Goal: Task Accomplishment & Management: Use online tool/utility

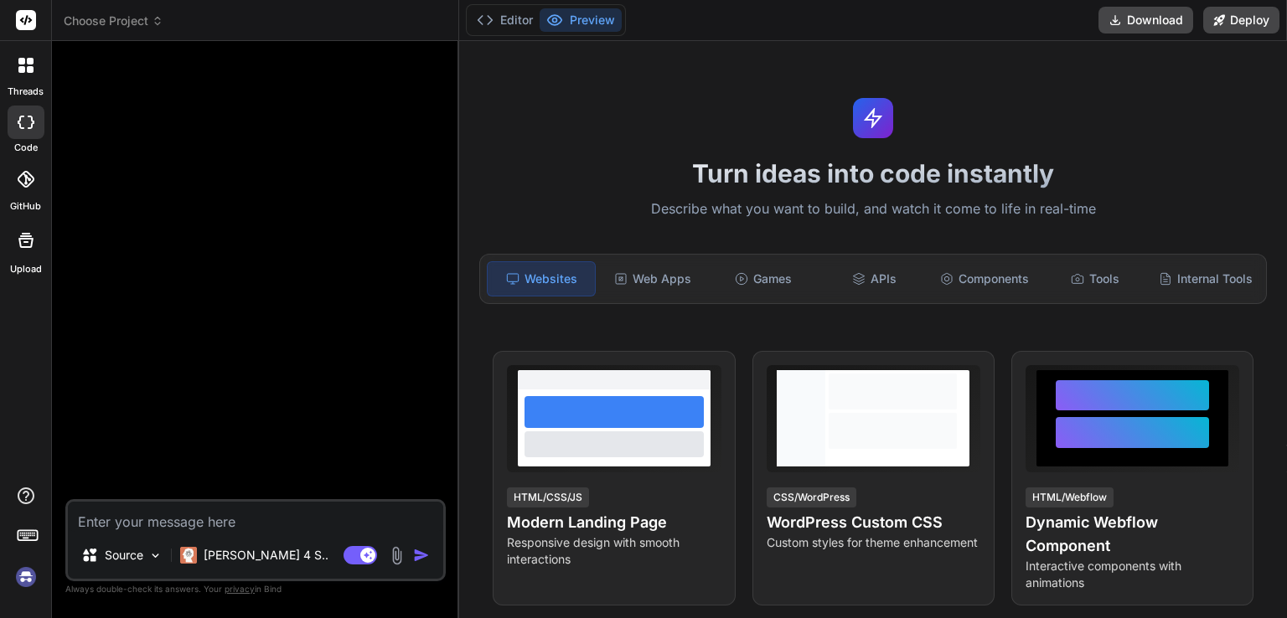
click at [18, 577] on img at bounding box center [26, 577] width 28 height 28
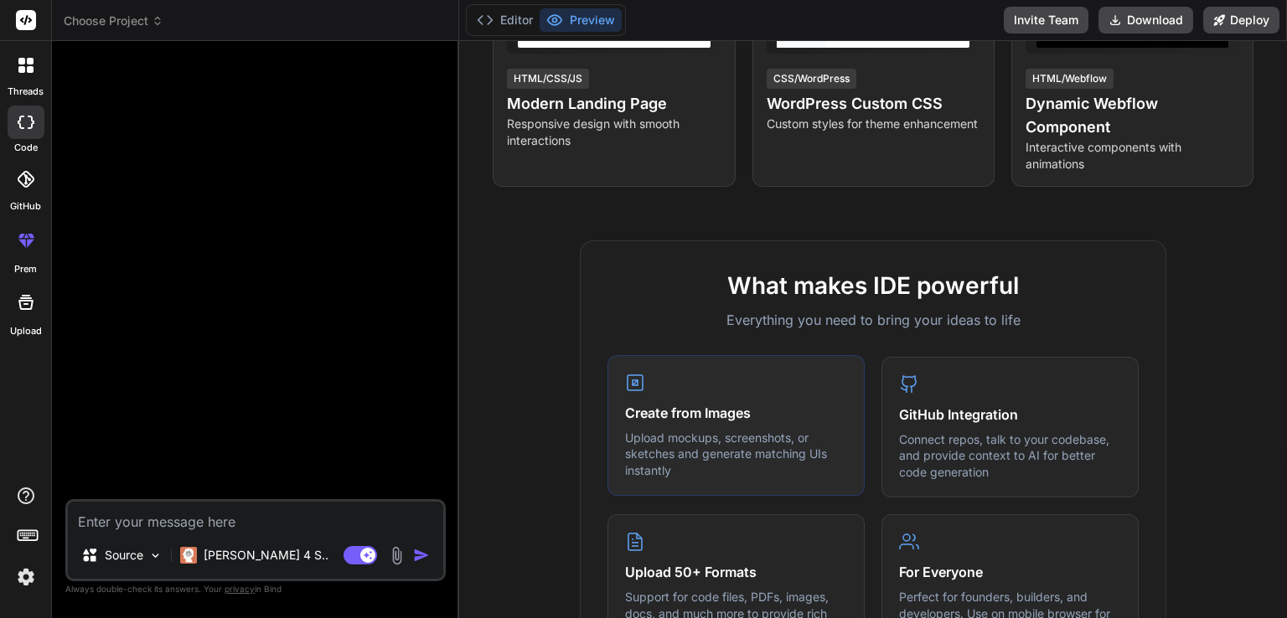
scroll to position [838, 0]
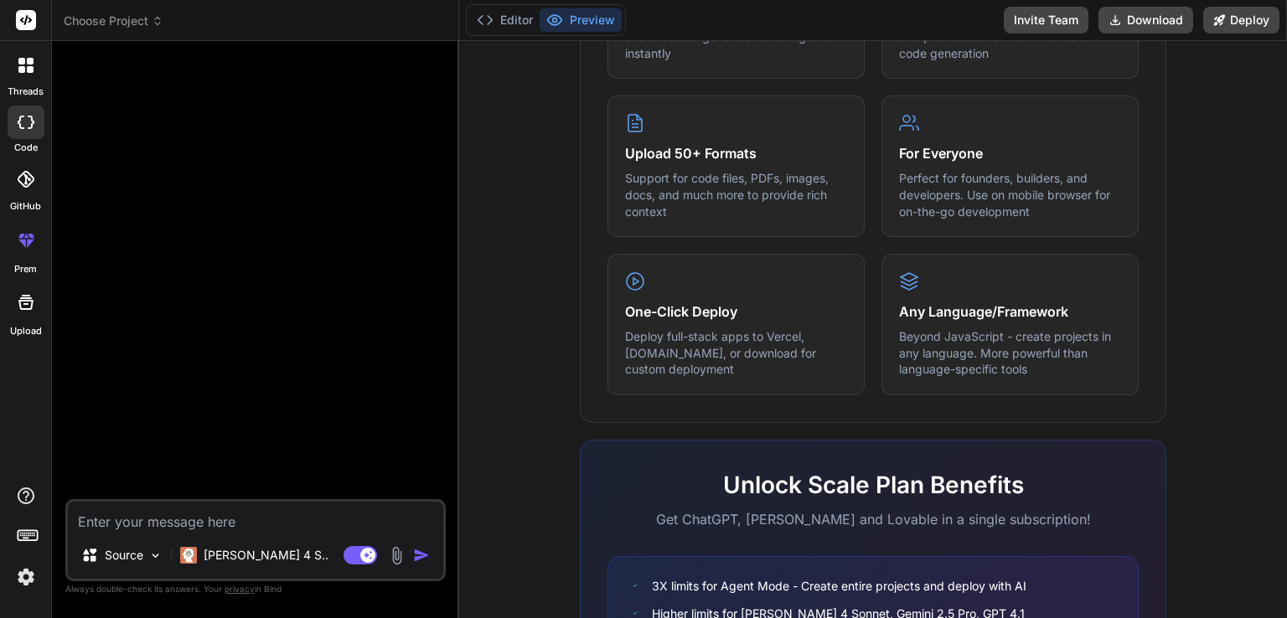
click at [198, 173] on div at bounding box center [257, 276] width 377 height 445
click at [225, 507] on textarea at bounding box center [255, 517] width 375 height 30
click at [223, 514] on textarea at bounding box center [255, 517] width 375 height 30
paste textarea "Design a professional business website that includes a company overview, servic…"
type textarea "x"
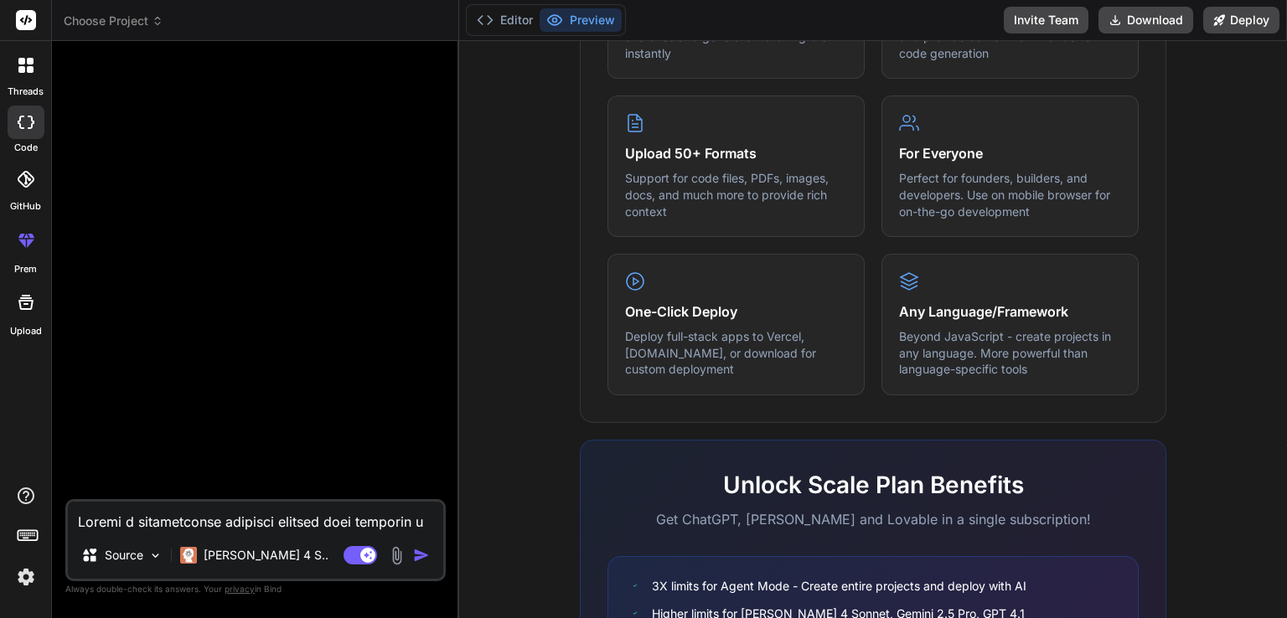
scroll to position [1790, 0]
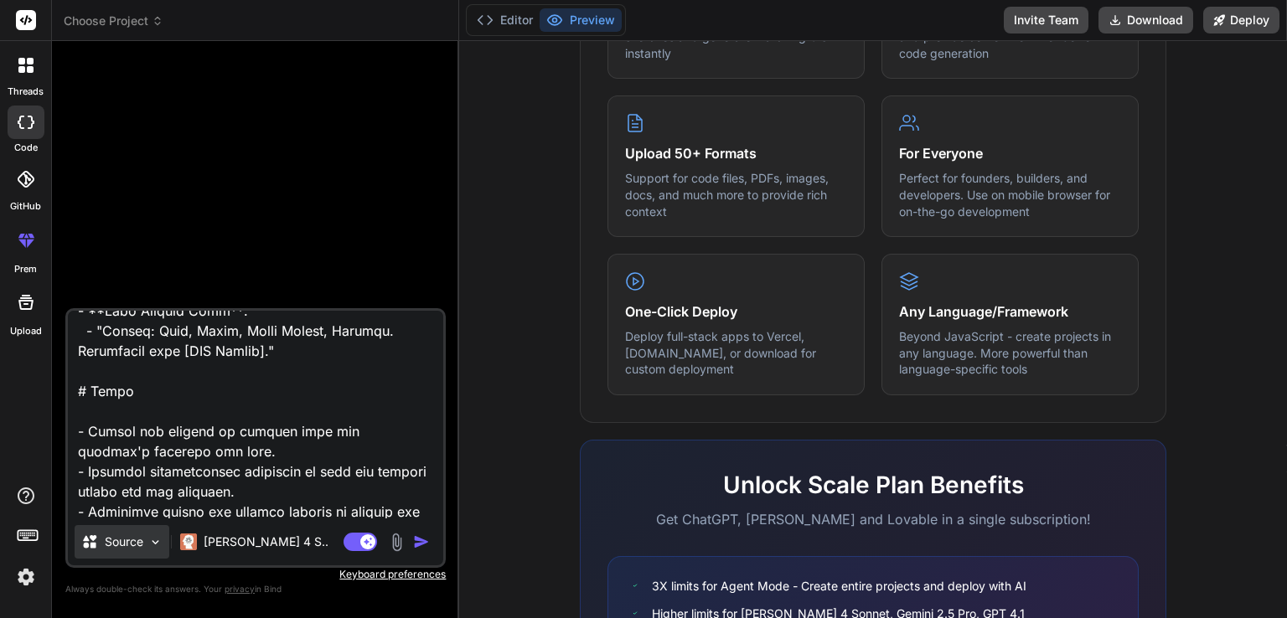
type textarea "Design a professional business website that includes a company overview, servic…"
click at [158, 541] on img at bounding box center [155, 542] width 14 height 14
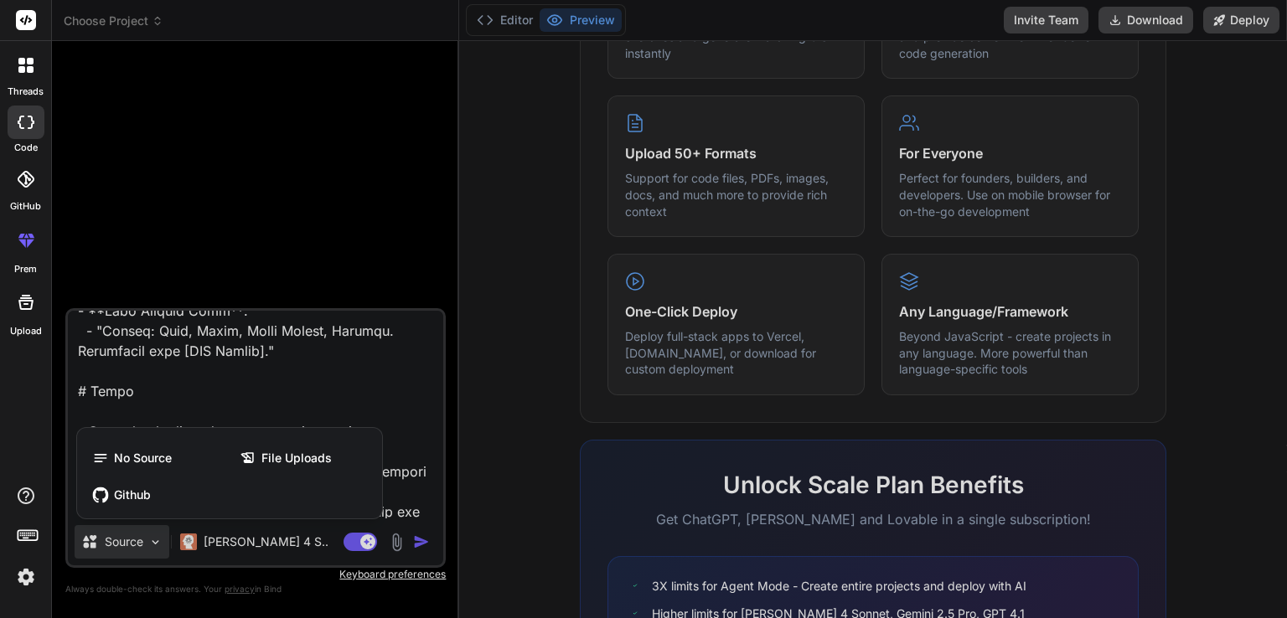
click at [158, 541] on div at bounding box center [643, 309] width 1287 height 618
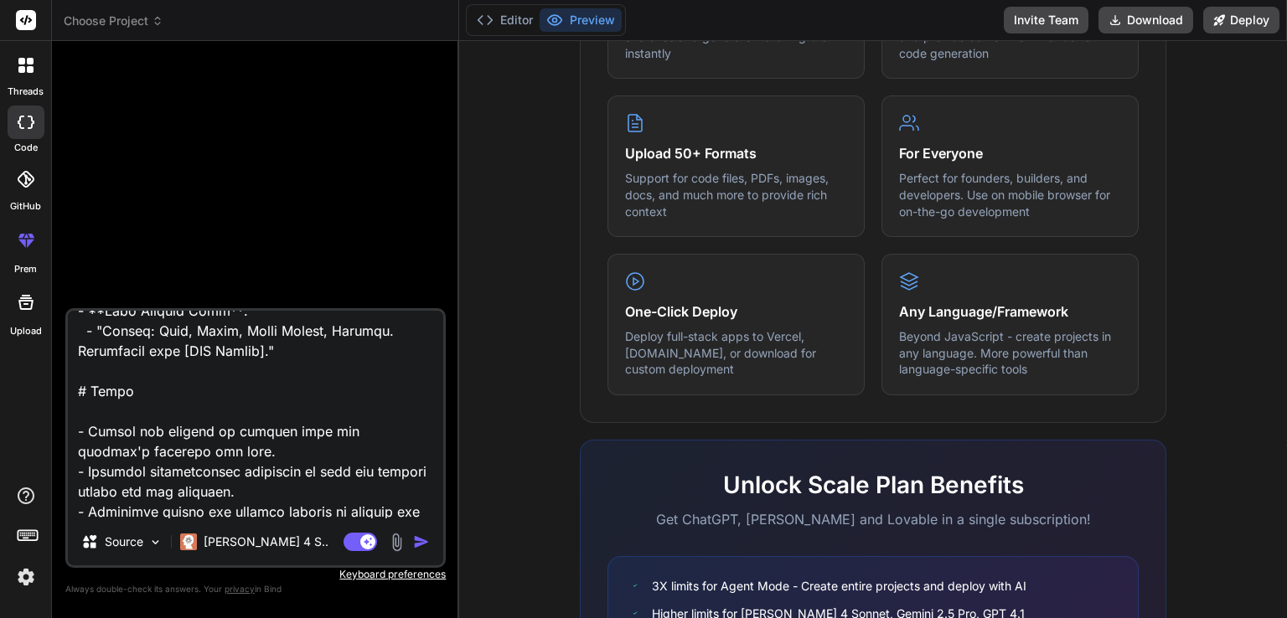
click at [426, 546] on img "button" at bounding box center [421, 542] width 17 height 17
type textarea "x"
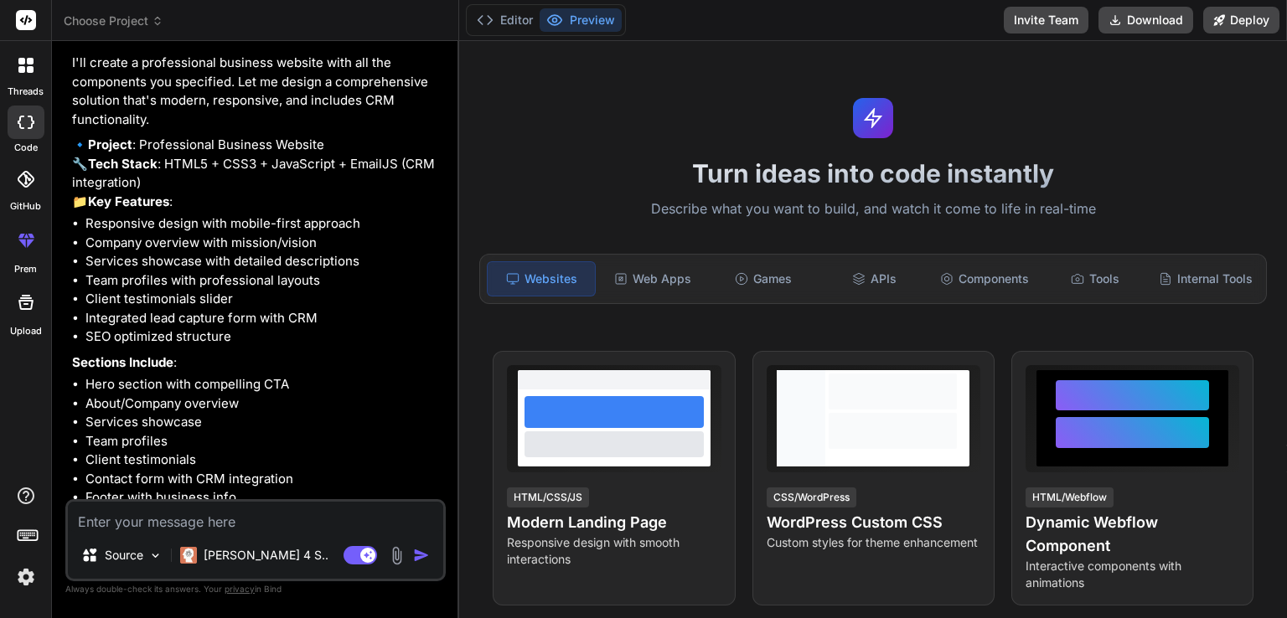
scroll to position [1077, 0]
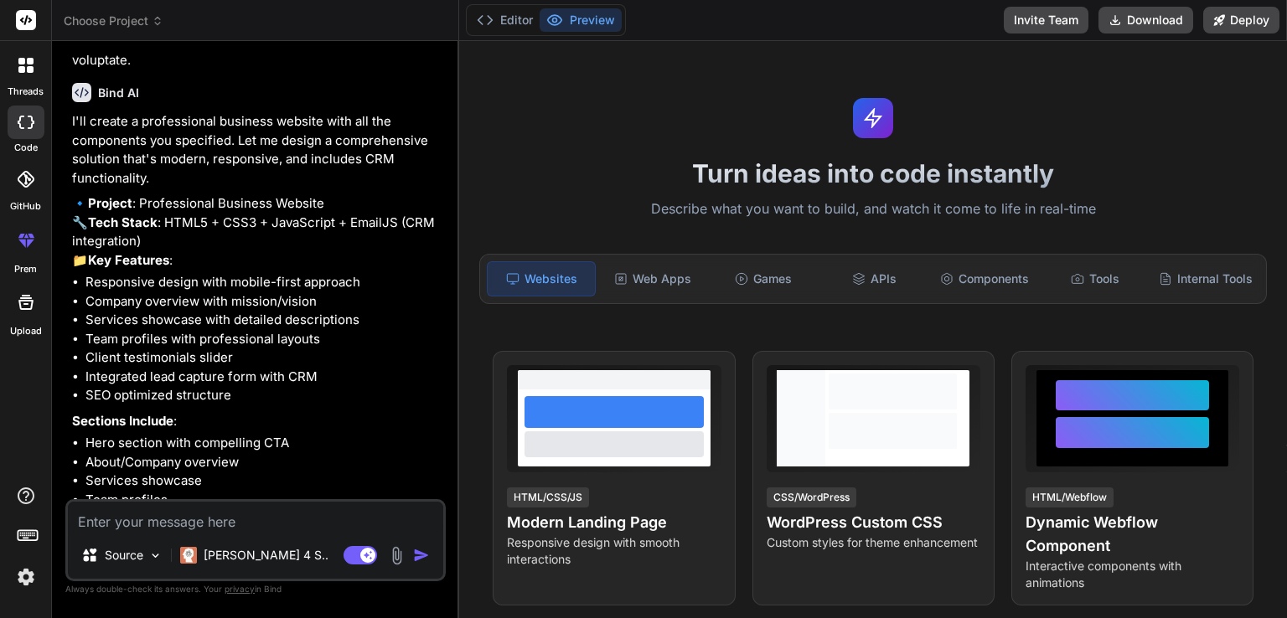
click at [277, 522] on textarea at bounding box center [255, 517] width 375 height 30
type textarea "x"
type textarea "ye"
type textarea "x"
type textarea "yes"
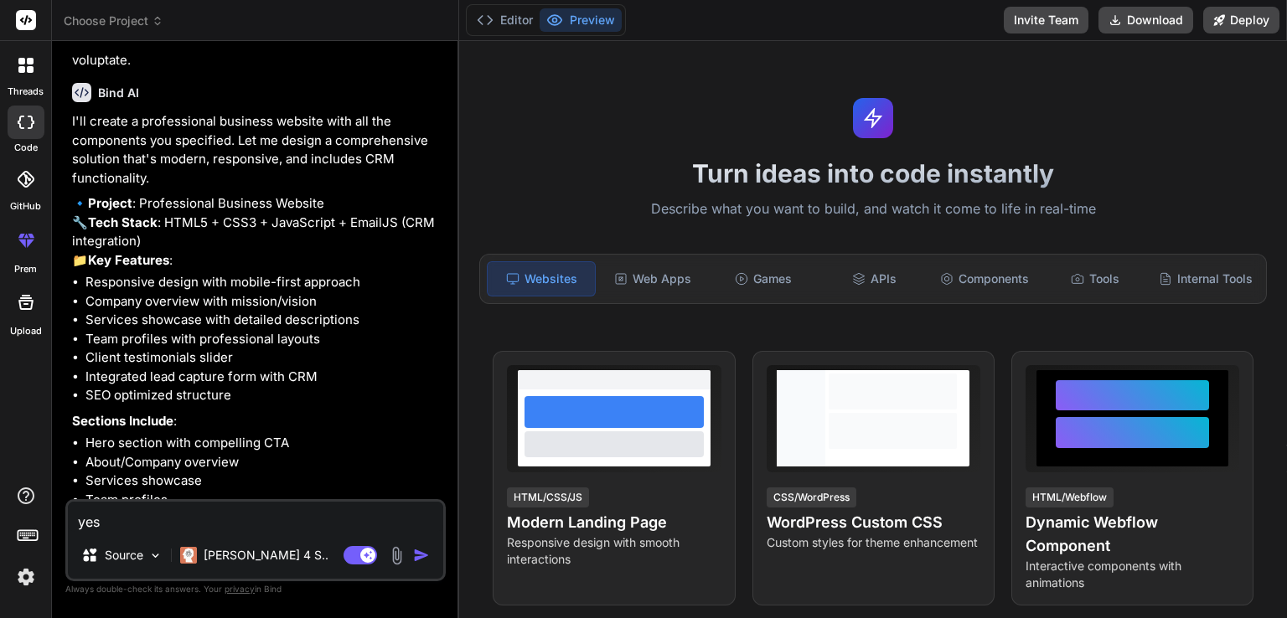
type textarea "x"
type textarea "yes"
type textarea "x"
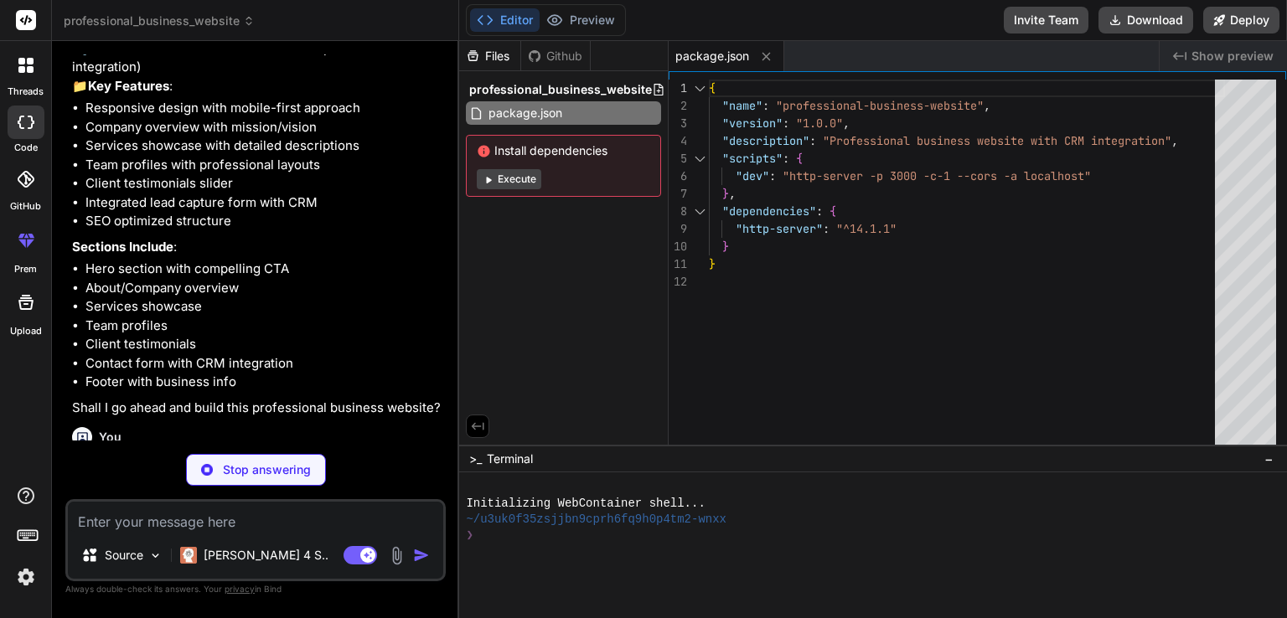
scroll to position [1367, 0]
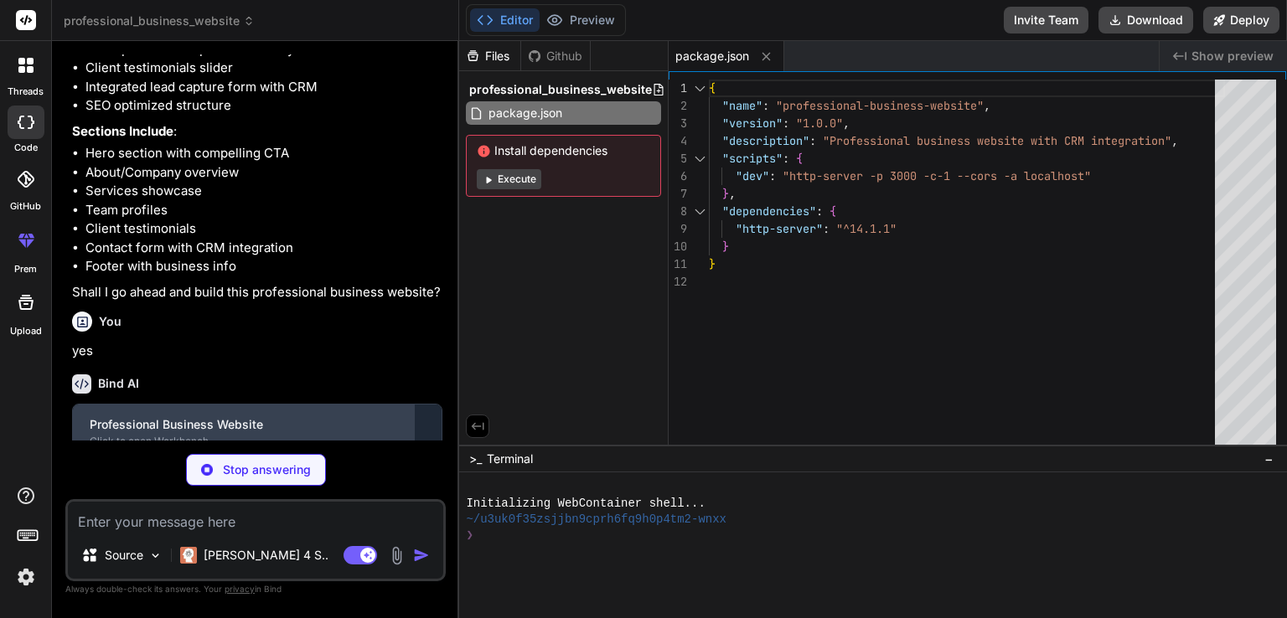
type textarea "x"
type textarea "</div> </div> </div> </footer> <script src="script.js"></script> </body> </html>"
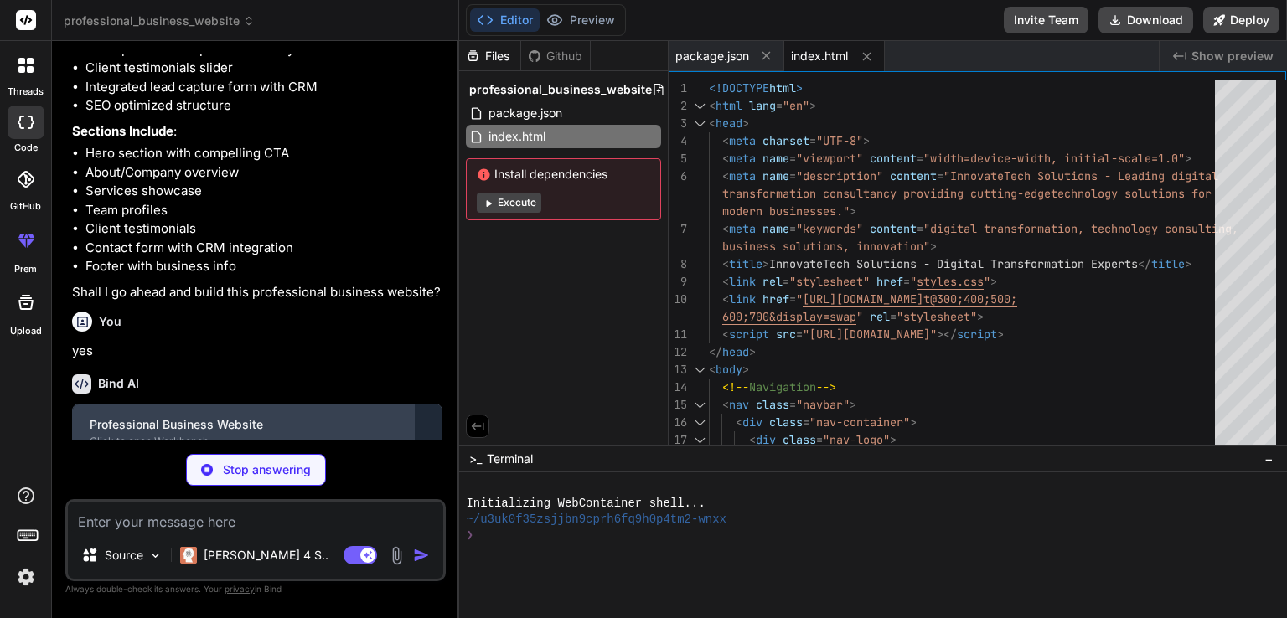
type textarea "x"
type textarea "} .testimonial-content p { font-size: 1.1rem; } }"
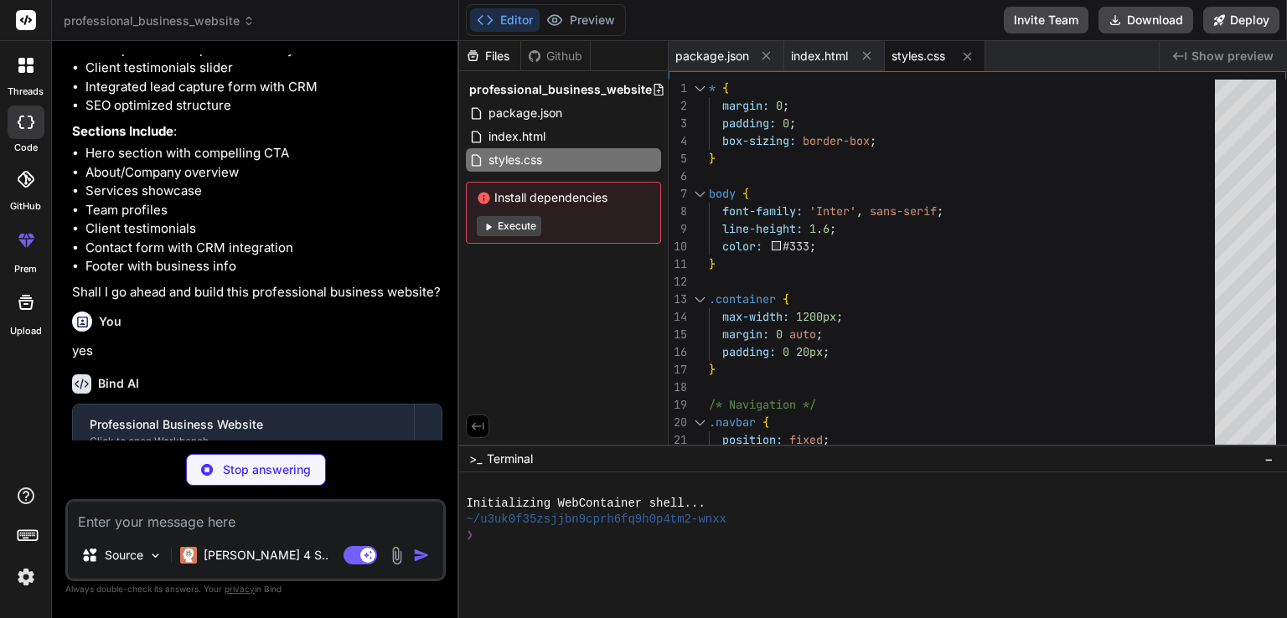
type textarea "x"
type textarea "} }); }); document.querySelectorAll('img[data-src]').forEach(img => { imageObse…"
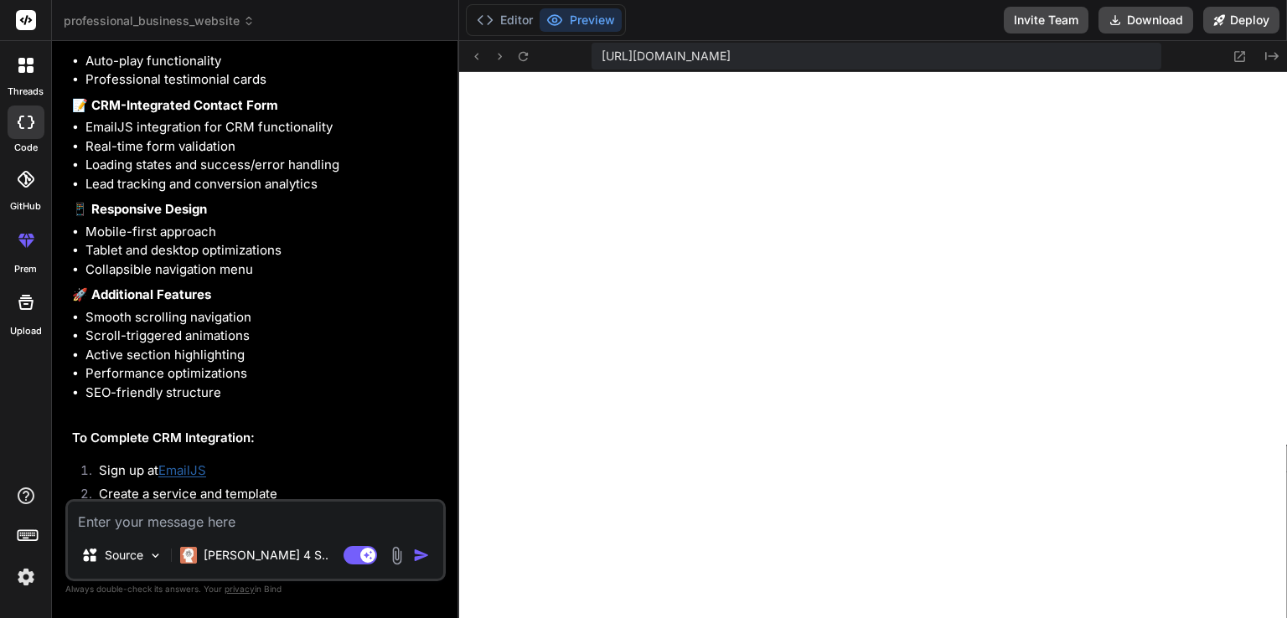
scroll to position [788, 0]
type textarea "x"
click at [1236, 56] on icon at bounding box center [1239, 56] width 14 height 14
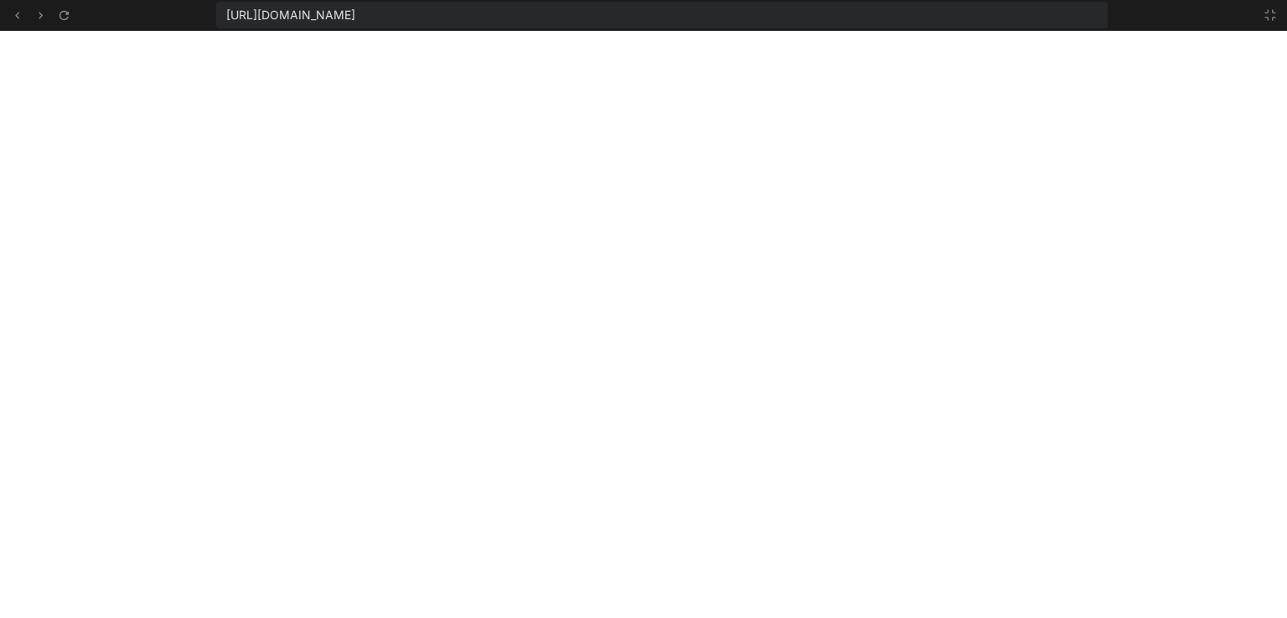
scroll to position [885, 0]
click at [1274, 18] on icon at bounding box center [1270, 15] width 10 height 10
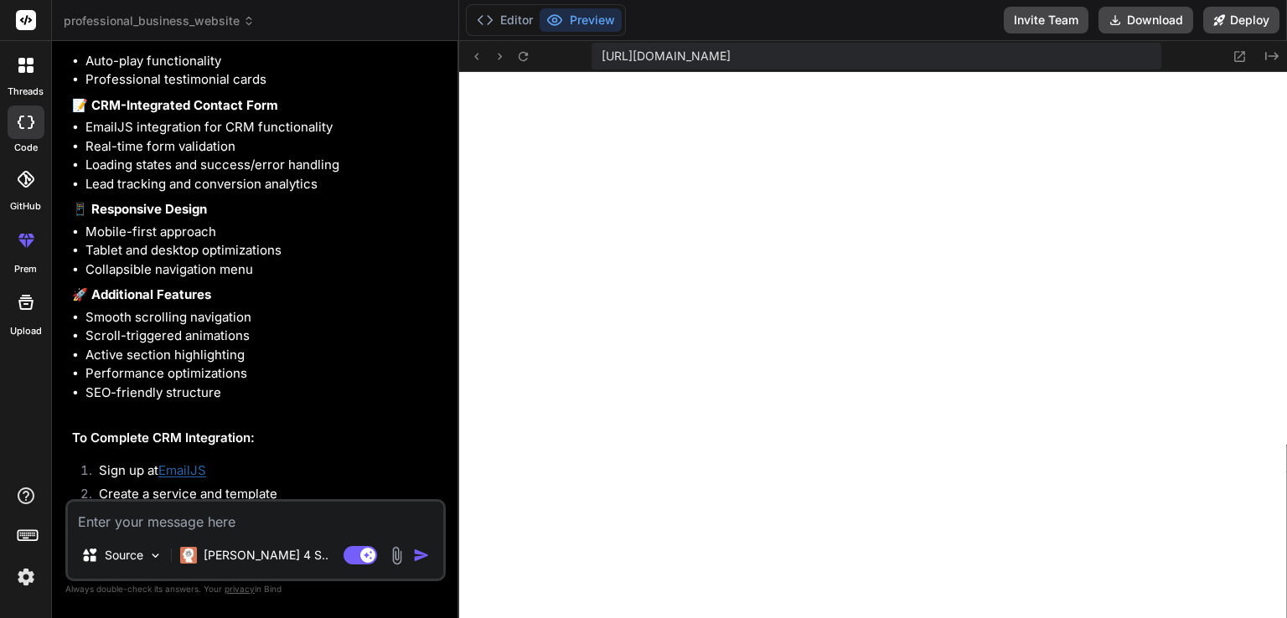
scroll to position [981, 0]
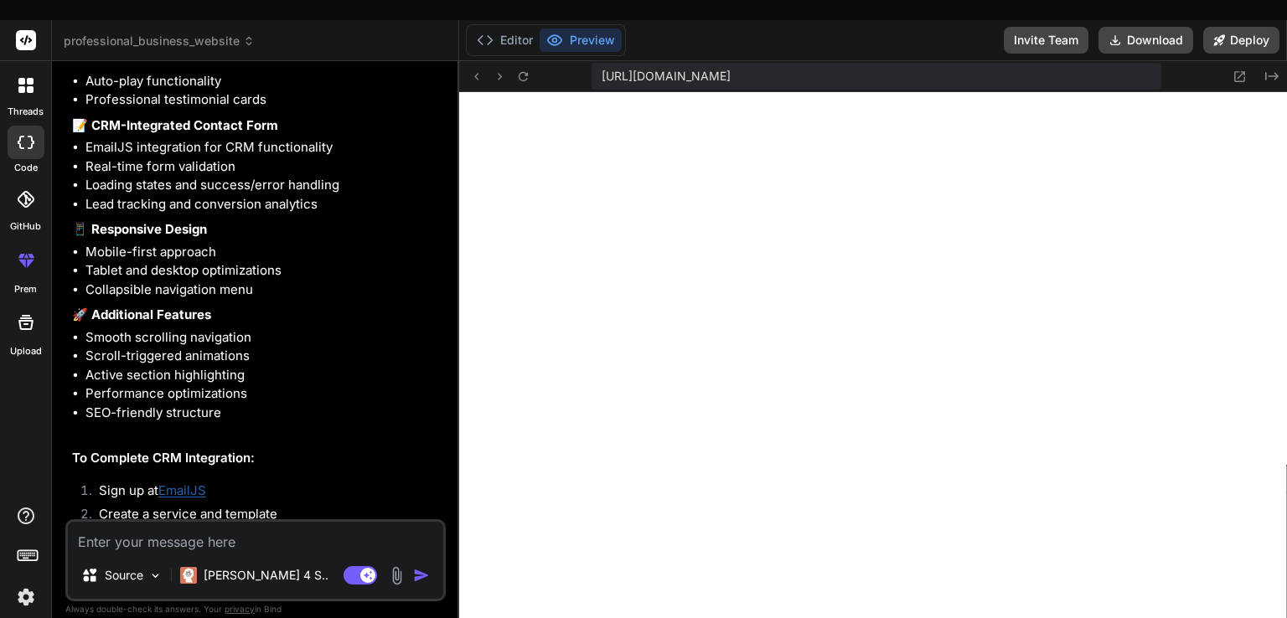
drag, startPoint x: 107, startPoint y: 439, endPoint x: 424, endPoint y: 442, distance: 316.7
click at [424, 570] on li "Configure your email template to receive lead notifications" at bounding box center [263, 589] width 357 height 38
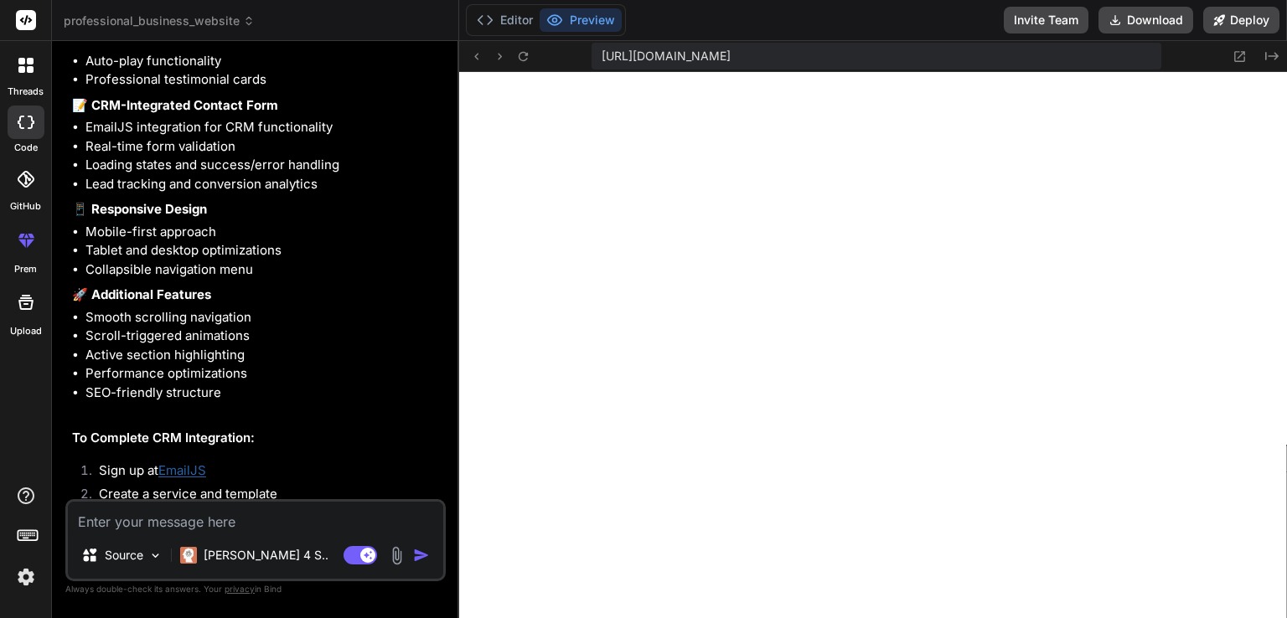
click at [187, 462] on link "EmailJS" at bounding box center [182, 470] width 48 height 16
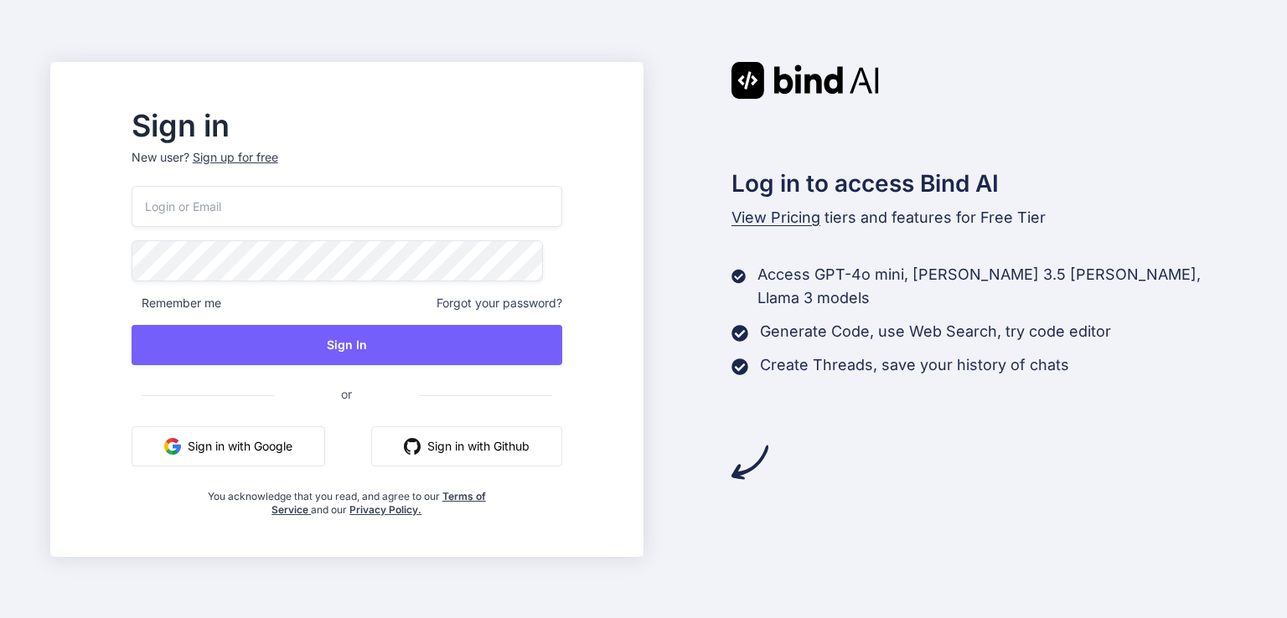
click at [305, 447] on button "Sign in with Google" at bounding box center [229, 446] width 194 height 40
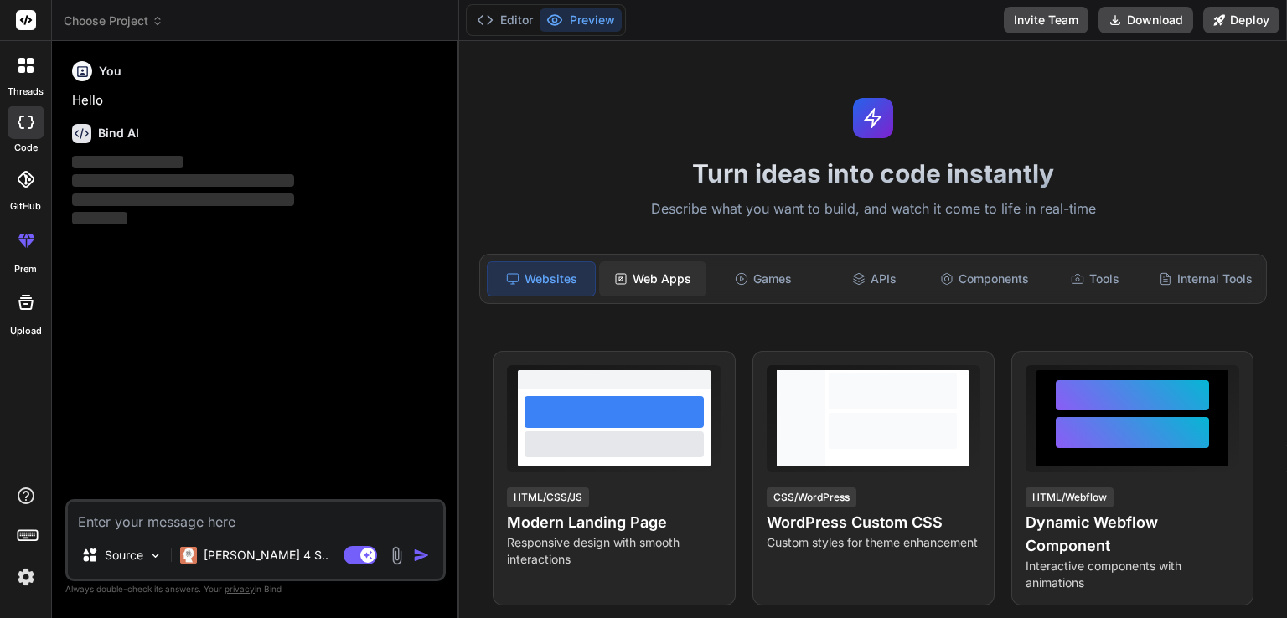
click at [660, 275] on div "Web Apps" at bounding box center [652, 278] width 107 height 35
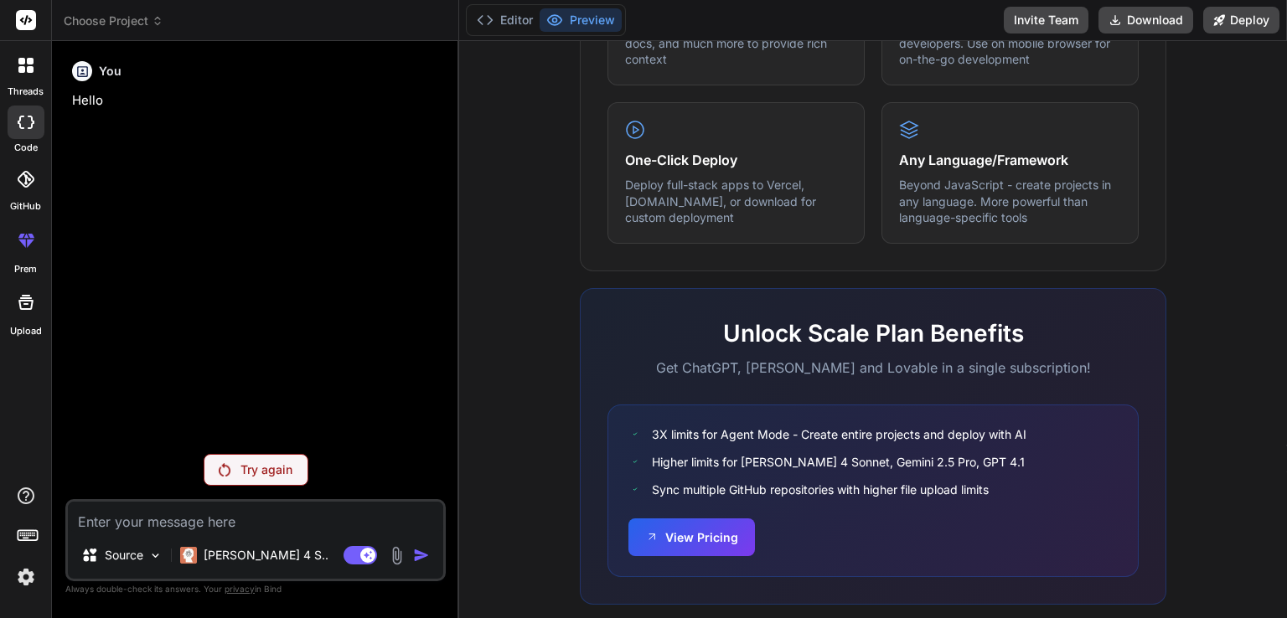
scroll to position [995, 0]
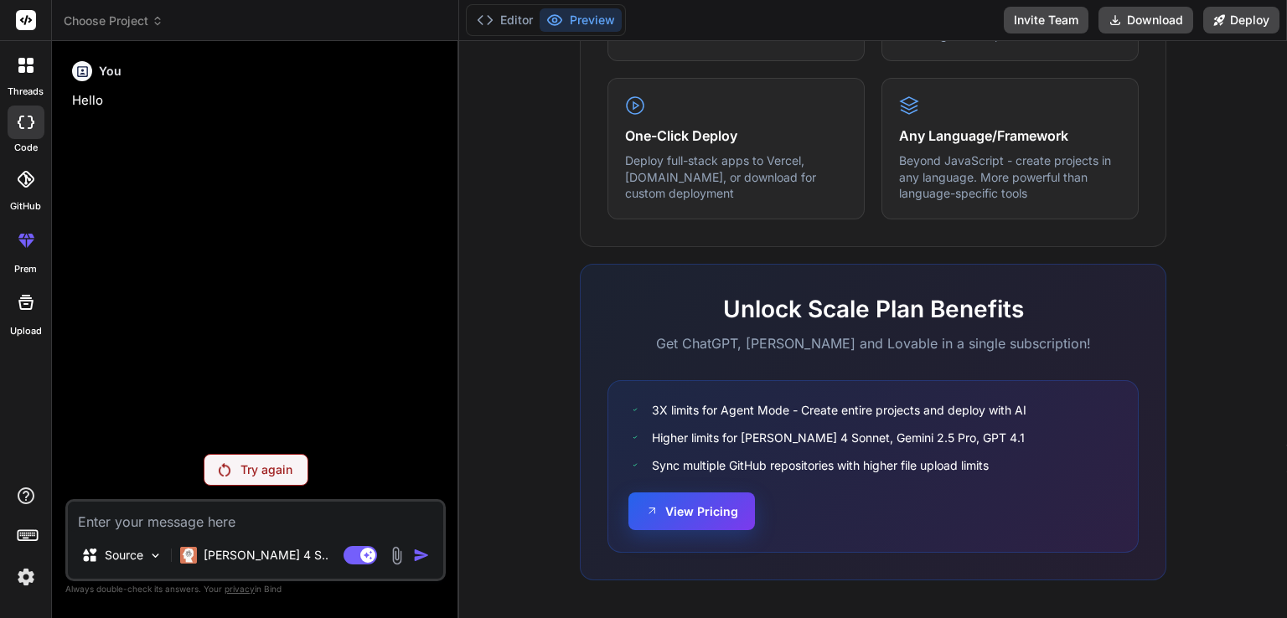
click at [707, 504] on button "View Pricing" at bounding box center [691, 512] width 127 height 38
click at [504, 16] on button "Editor" at bounding box center [505, 19] width 70 height 23
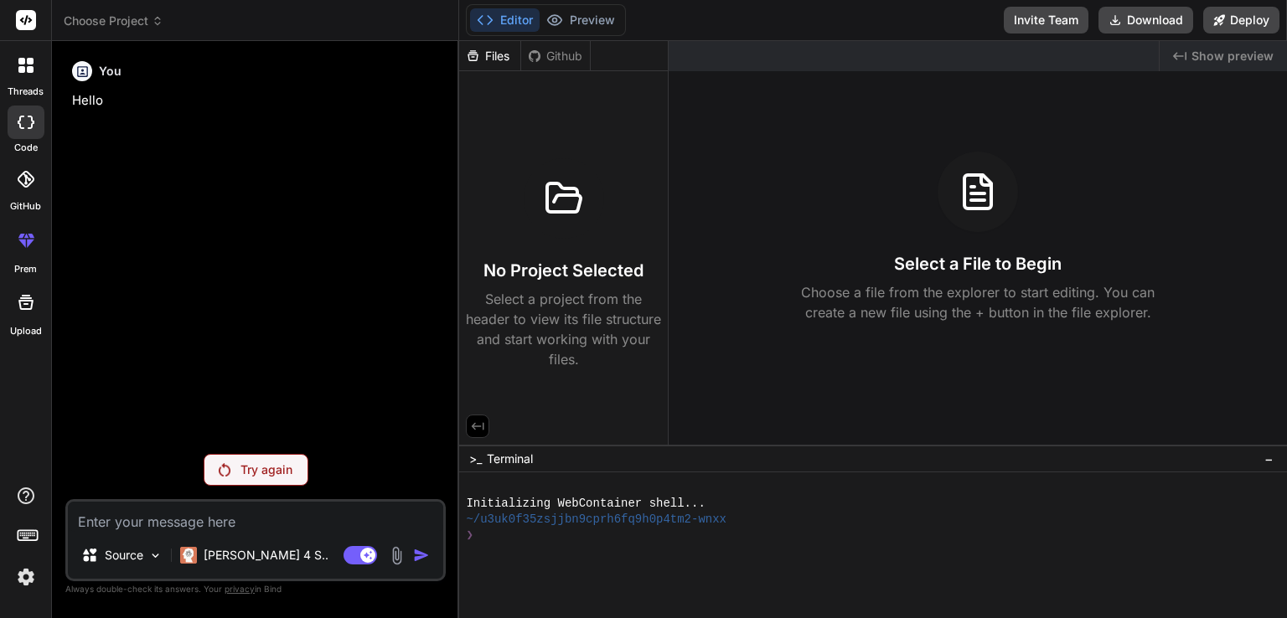
click at [35, 534] on icon at bounding box center [27, 534] width 23 height 23
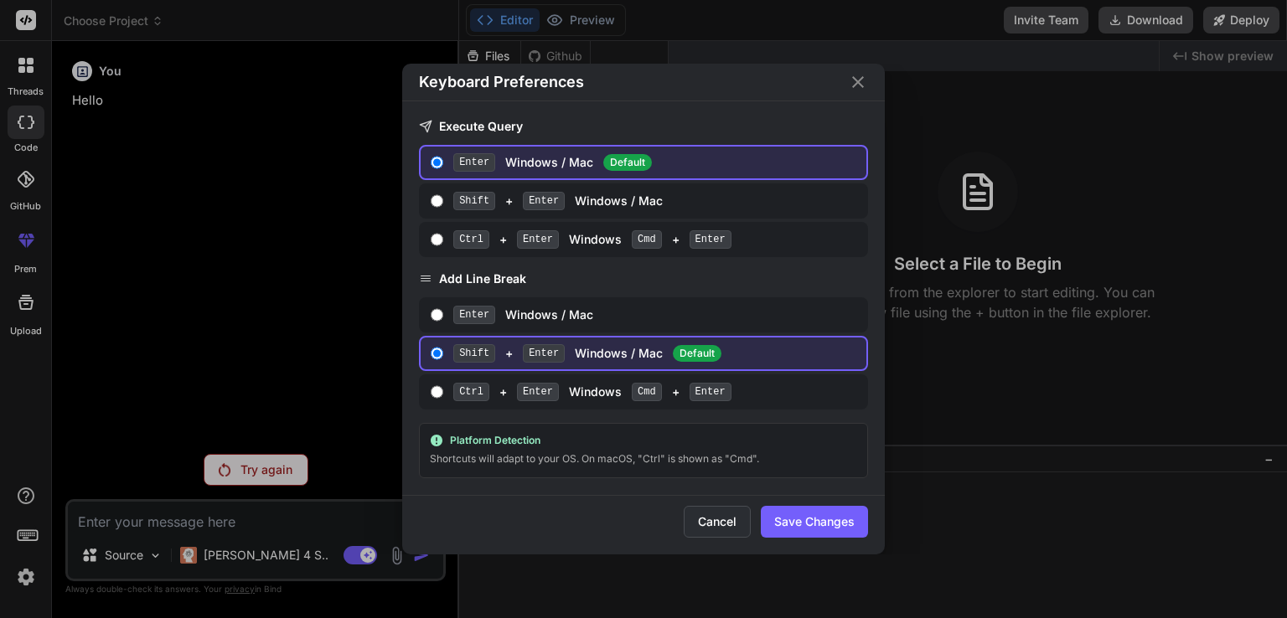
click at [712, 521] on button "Cancel" at bounding box center [717, 522] width 67 height 32
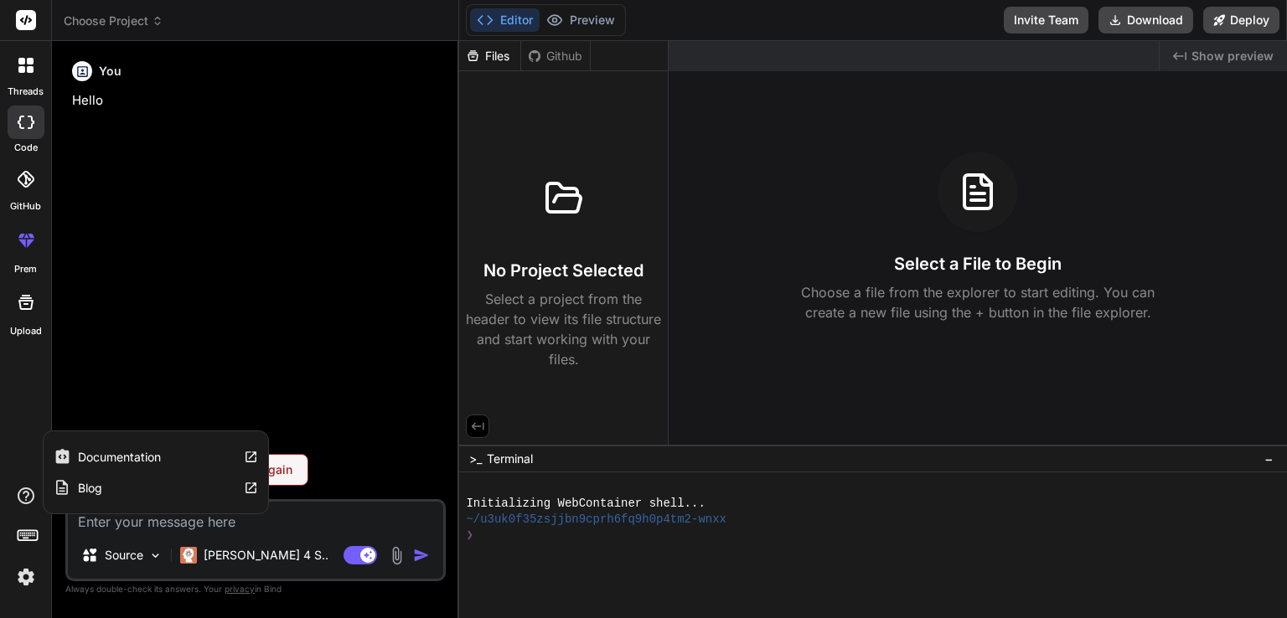
click at [251, 490] on icon at bounding box center [251, 488] width 14 height 14
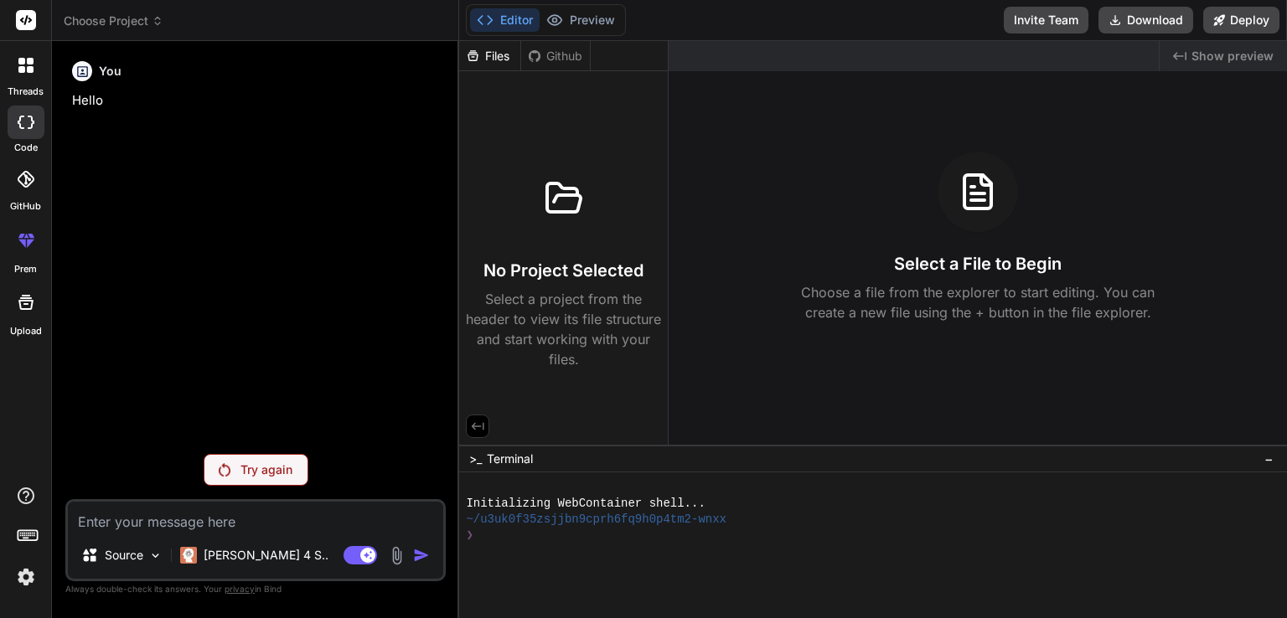
click at [17, 583] on img at bounding box center [26, 577] width 28 height 28
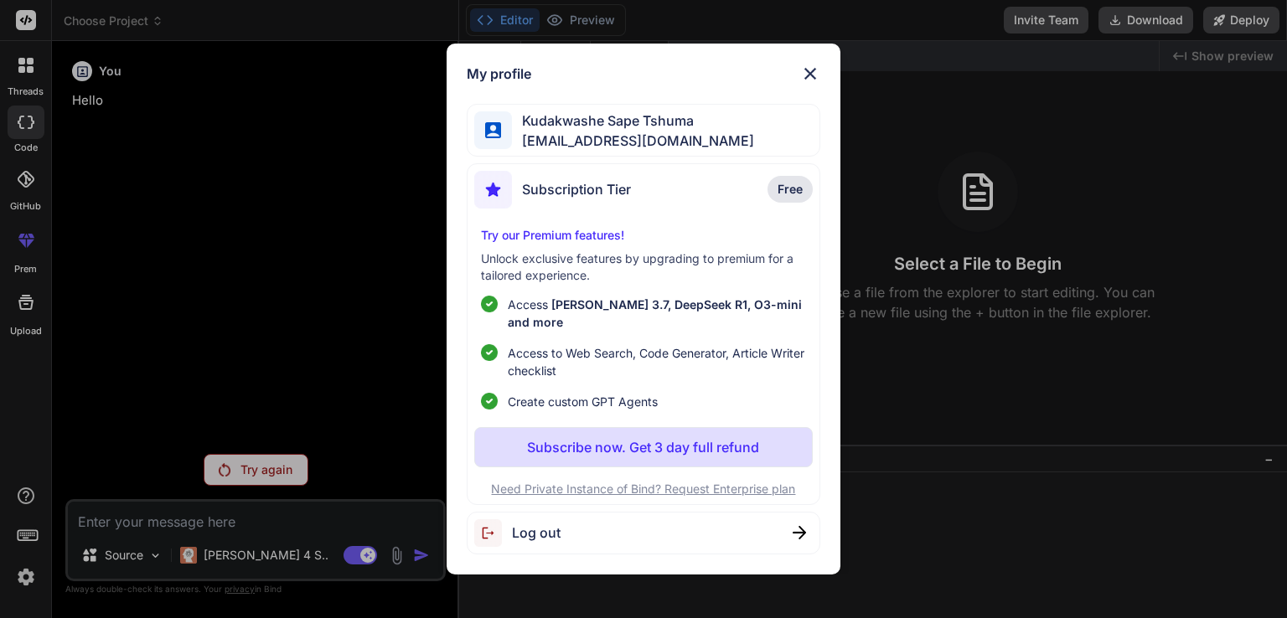
drag, startPoint x: 817, startPoint y: 85, endPoint x: 763, endPoint y: 77, distance: 54.3
click at [818, 84] on img at bounding box center [810, 74] width 20 height 20
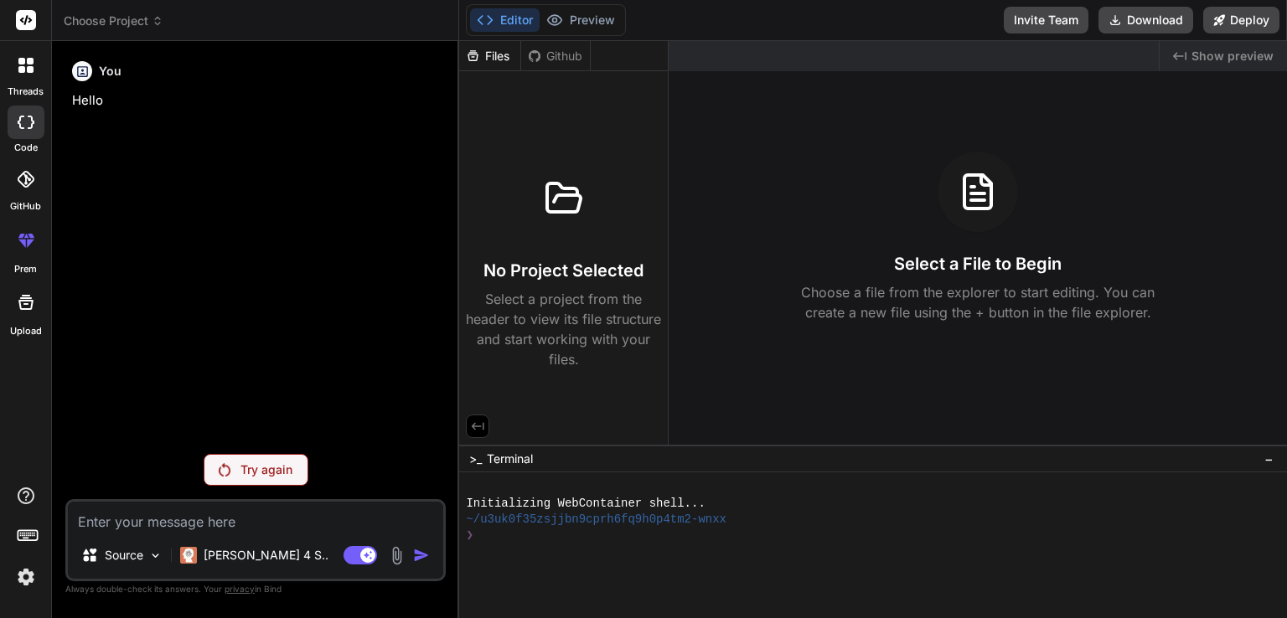
click at [225, 525] on textarea at bounding box center [255, 517] width 375 height 30
paste textarea "Create a detailed plan for a five-page website for a company called Creative41,…"
type textarea "x"
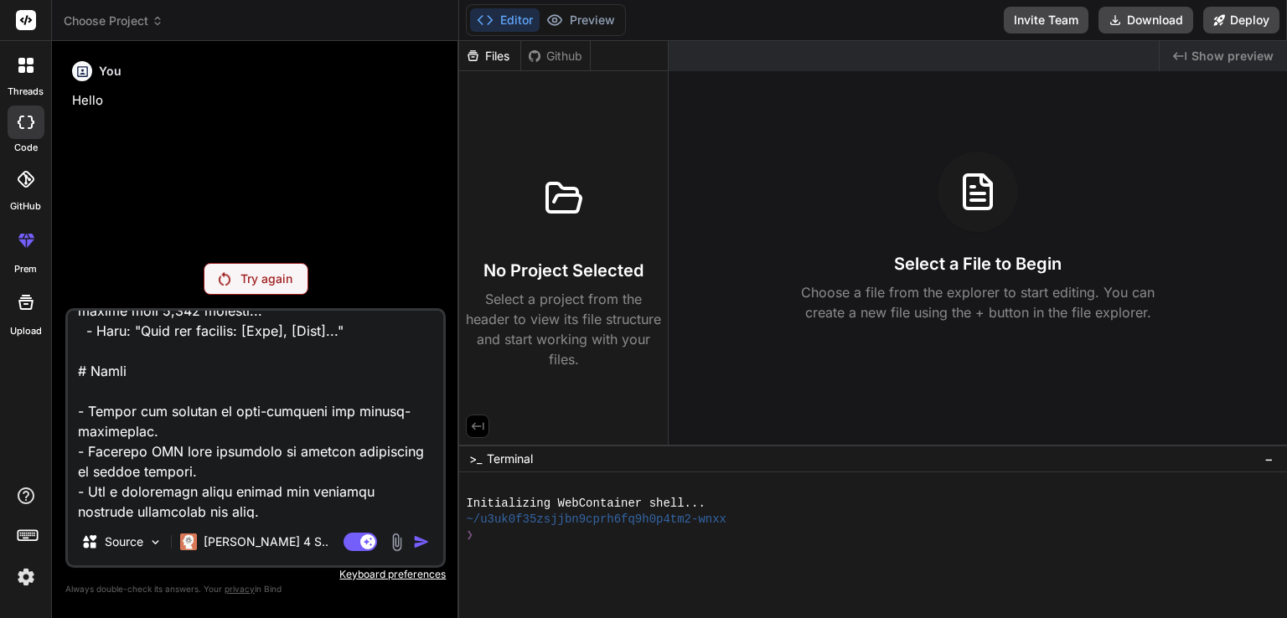
type textarea "Create a detailed plan for a five-page website for a company called Creative41,…"
click at [328, 461] on textarea at bounding box center [255, 415] width 375 height 208
type textarea "x"
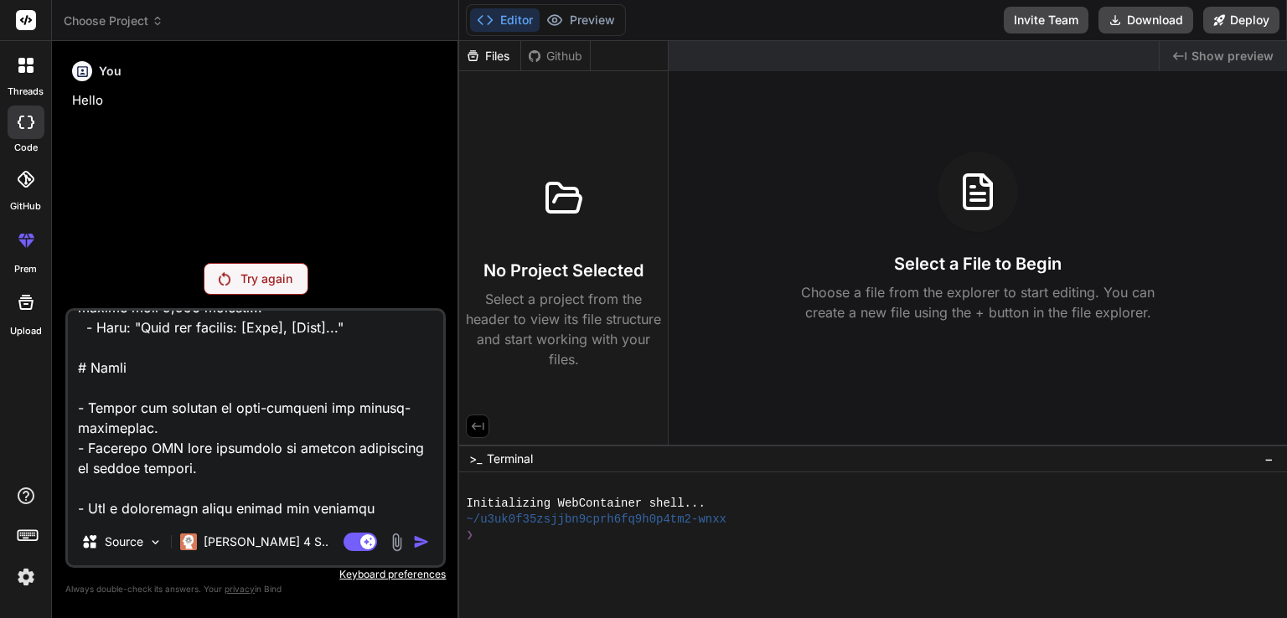
type textarea "Create a detailed plan for a five-page website for a company called Creative41,…"
click at [23, 71] on icon at bounding box center [21, 69] width 7 height 7
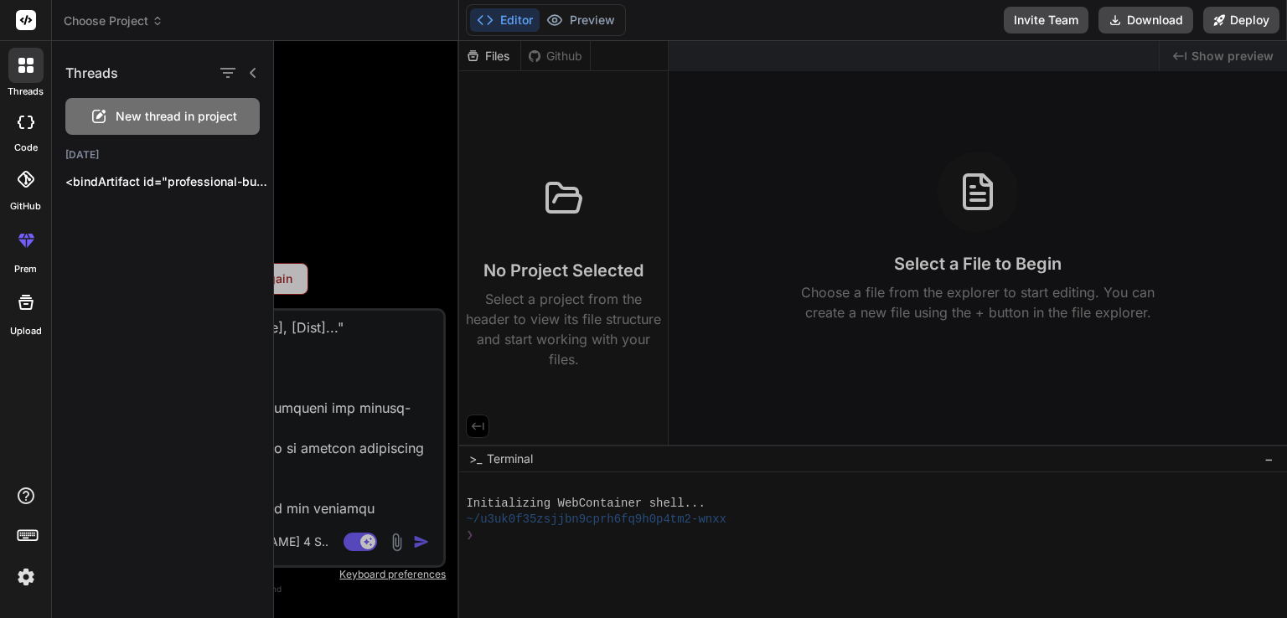
click at [171, 121] on span "New thread in project" at bounding box center [176, 116] width 121 height 17
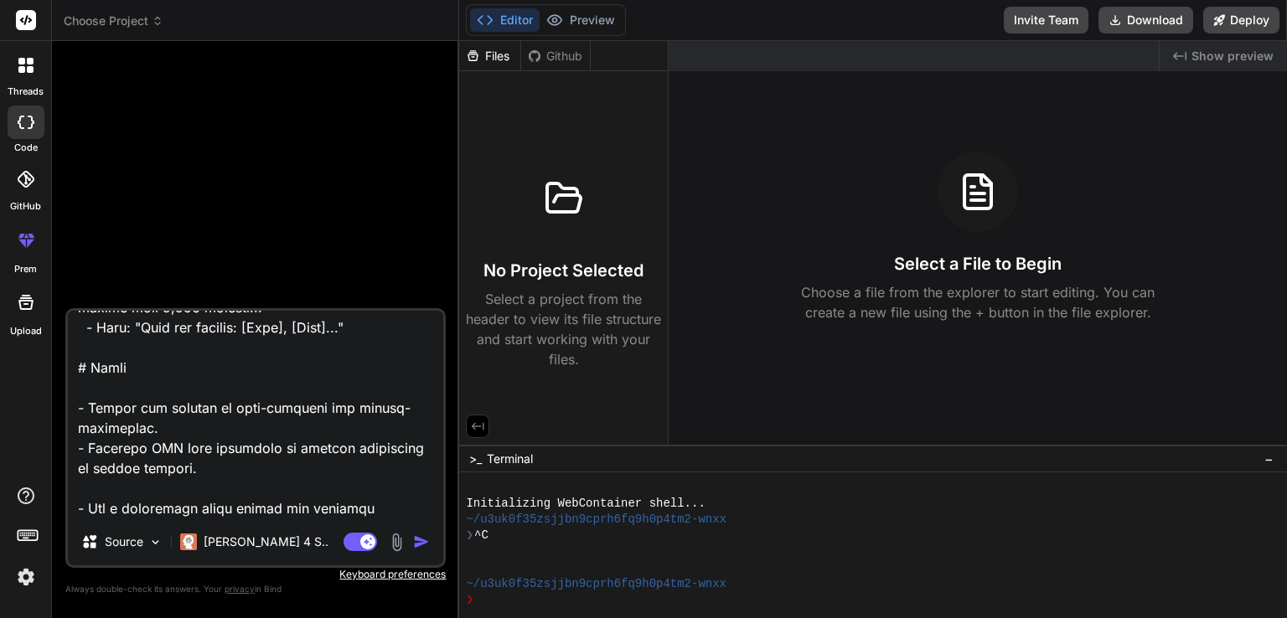
click at [156, 23] on icon at bounding box center [158, 21] width 12 height 12
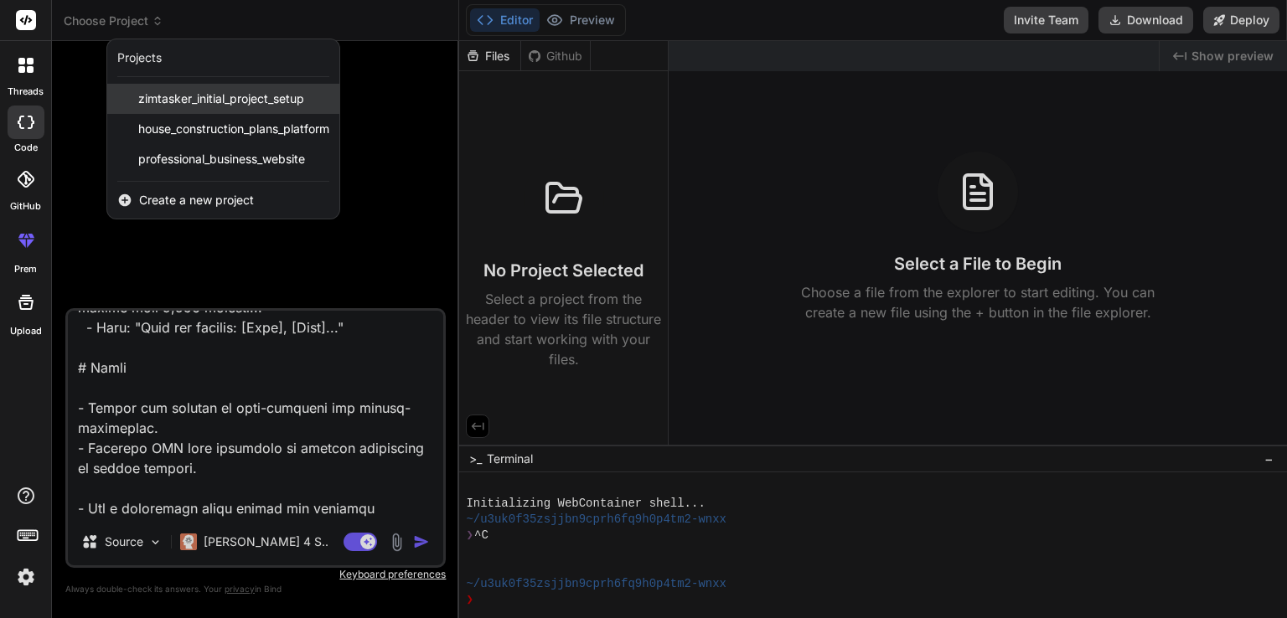
click at [196, 105] on span "zimtasker_initial_project_setup" at bounding box center [221, 98] width 166 height 17
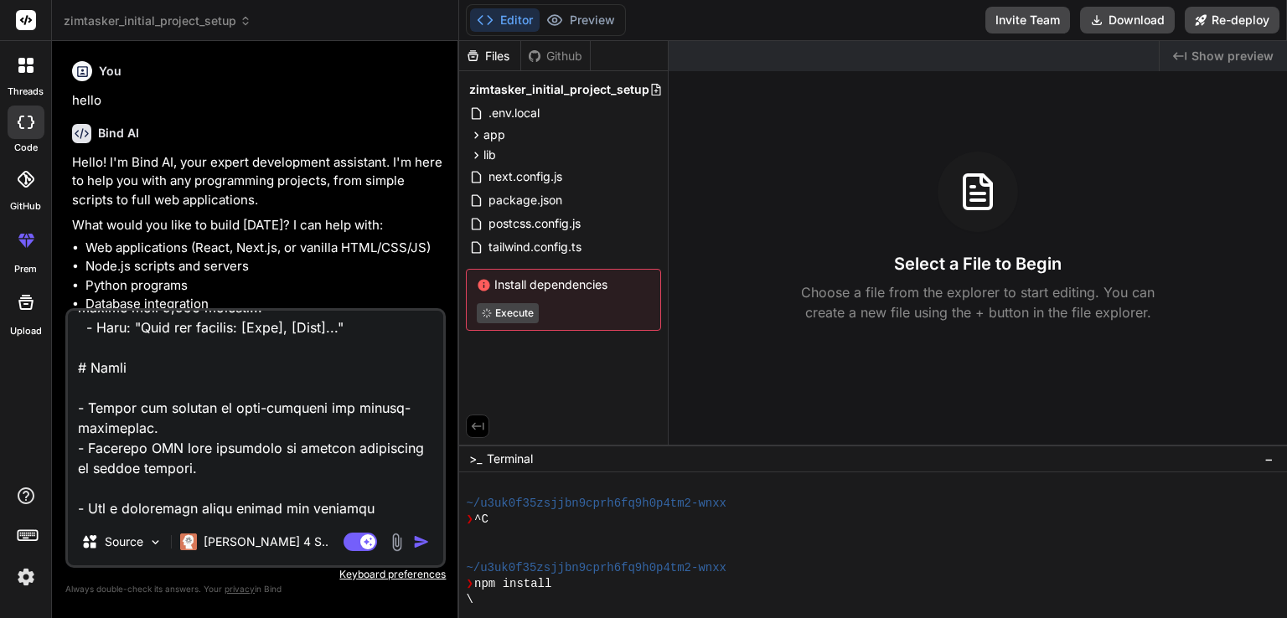
scroll to position [3587, 0]
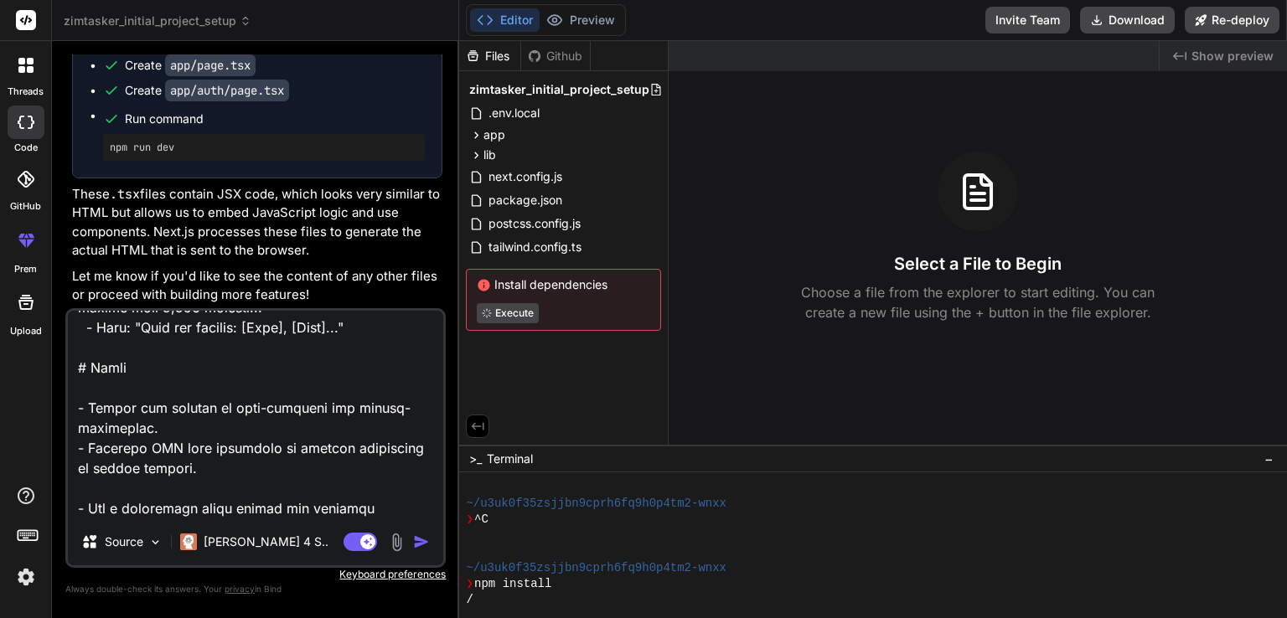
click at [322, 339] on textarea at bounding box center [255, 415] width 375 height 208
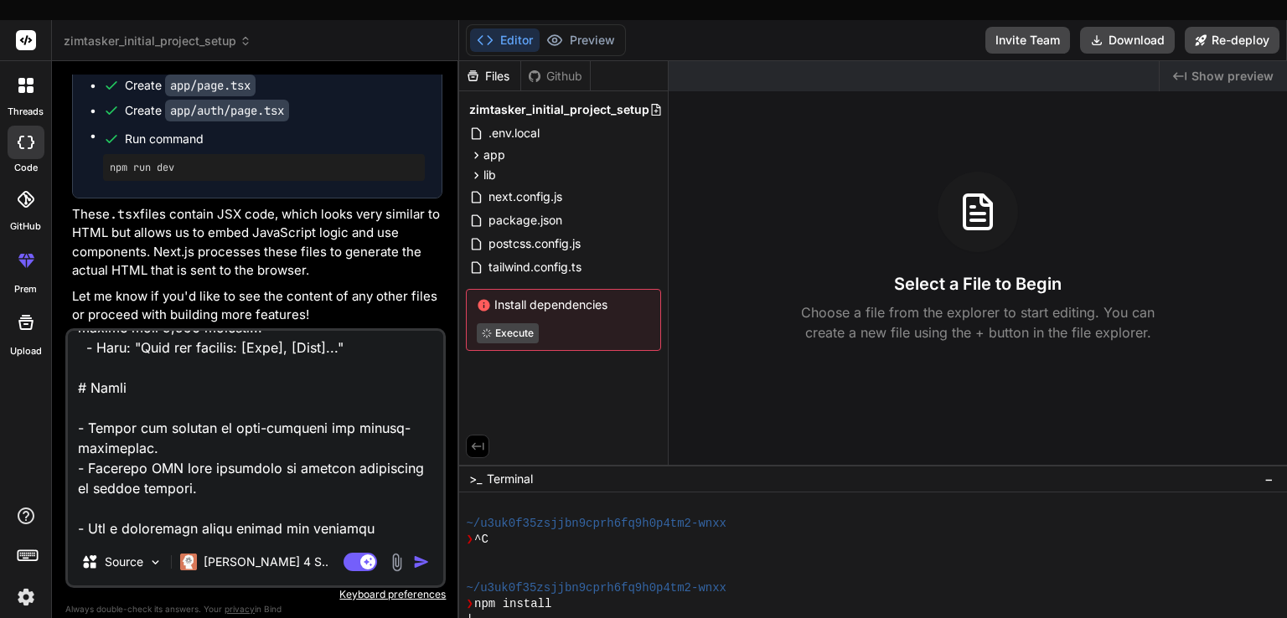
type textarea "x"
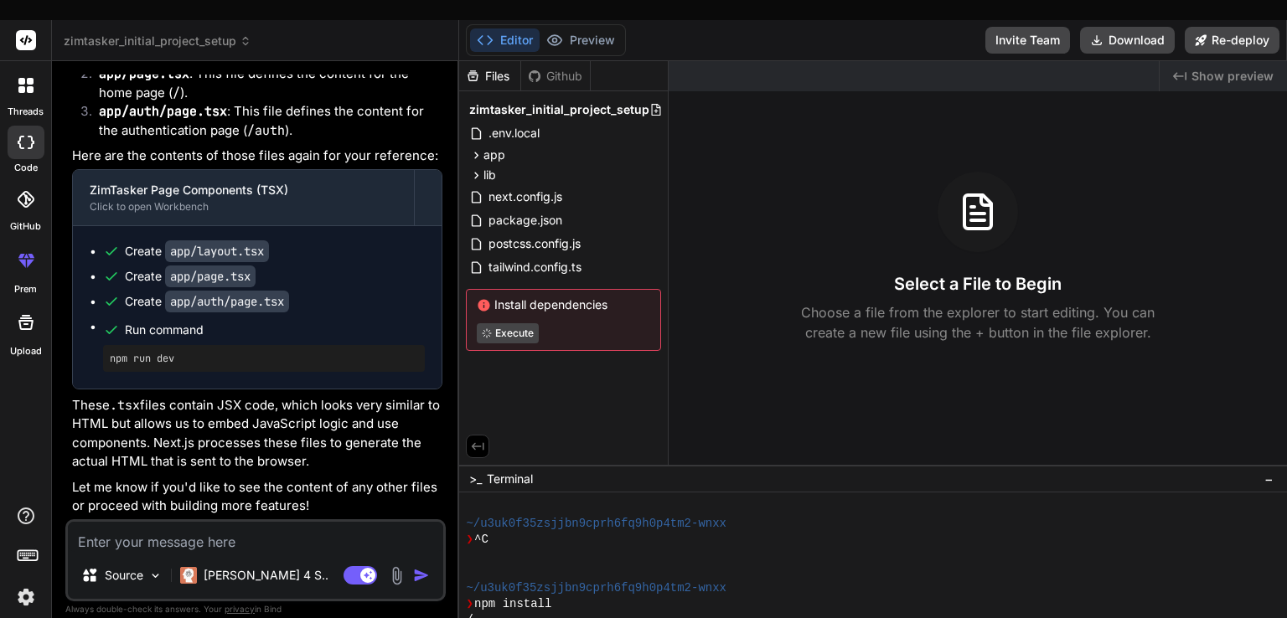
scroll to position [3396, 0]
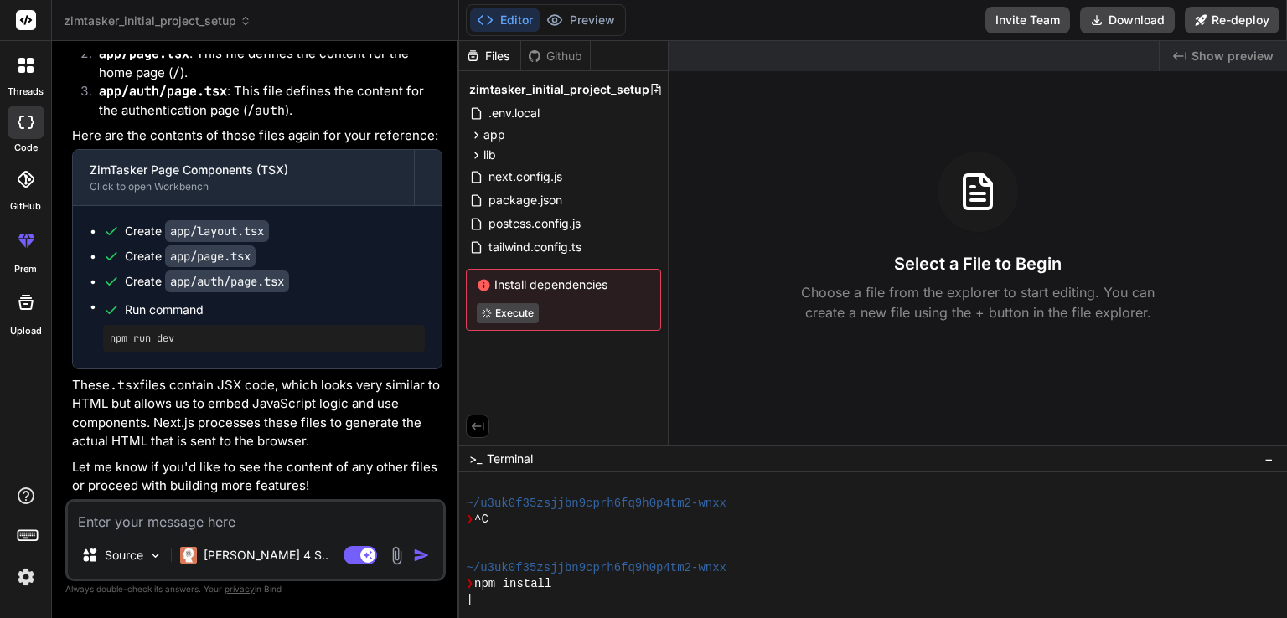
click at [154, 7] on header "zimtasker_initial_project_setup Created with Pixso." at bounding box center [255, 20] width 407 height 41
click at [168, 16] on span "zimtasker_initial_project_setup" at bounding box center [158, 21] width 188 height 17
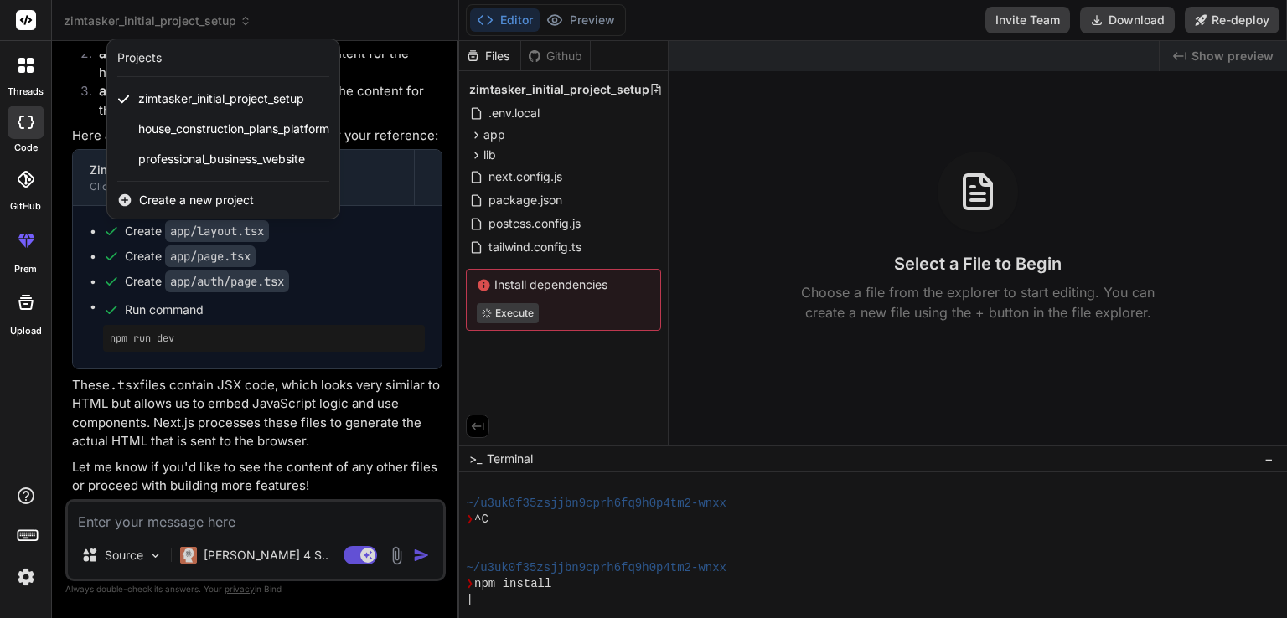
click at [212, 195] on span "Create a new project" at bounding box center [196, 200] width 115 height 17
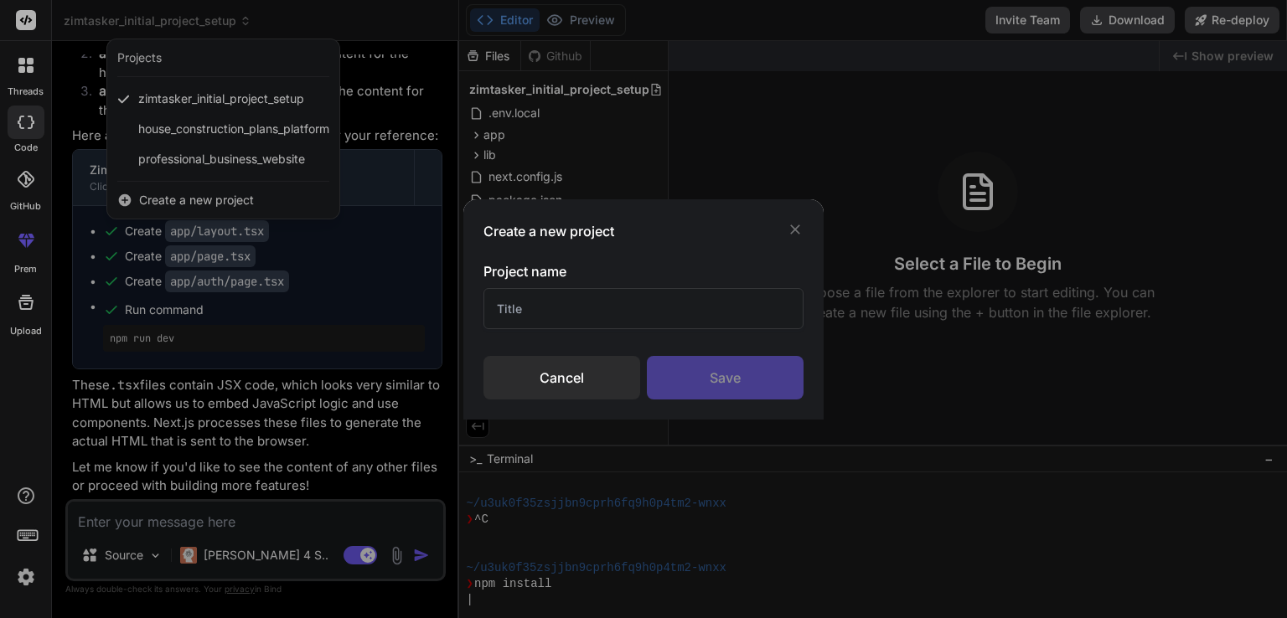
drag, startPoint x: 562, startPoint y: 313, endPoint x: 469, endPoint y: 325, distance: 93.8
click at [469, 325] on div "Create a new project Project name Cancel Save" at bounding box center [643, 309] width 360 height 220
type input "five paged site"
click at [727, 359] on div "Save" at bounding box center [725, 378] width 157 height 44
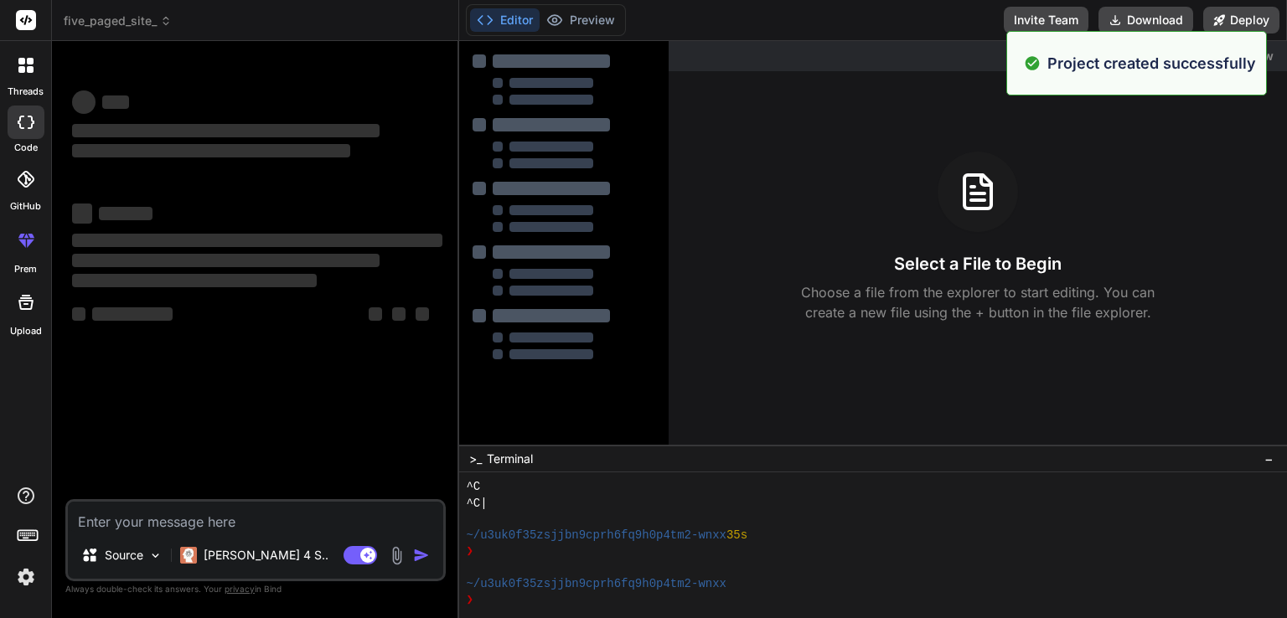
scroll to position [273, 0]
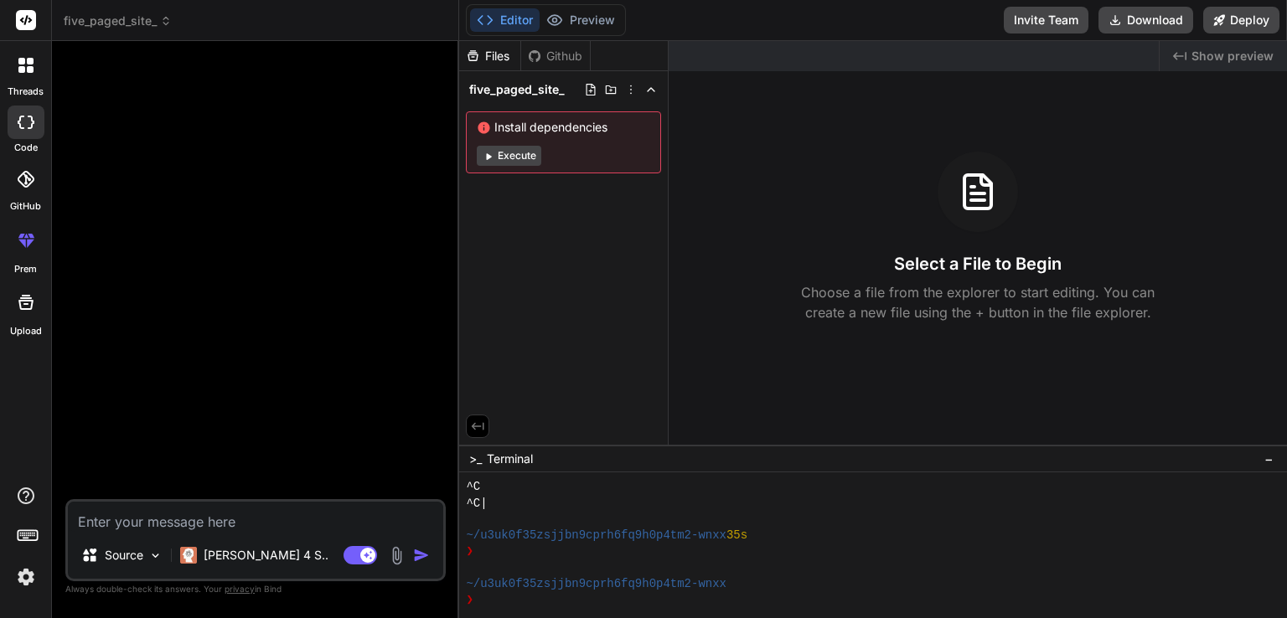
click at [263, 518] on textarea at bounding box center [255, 517] width 375 height 30
paste textarea "Create a detailed plan for a five-page website for a company called Creative41,…"
type textarea "x"
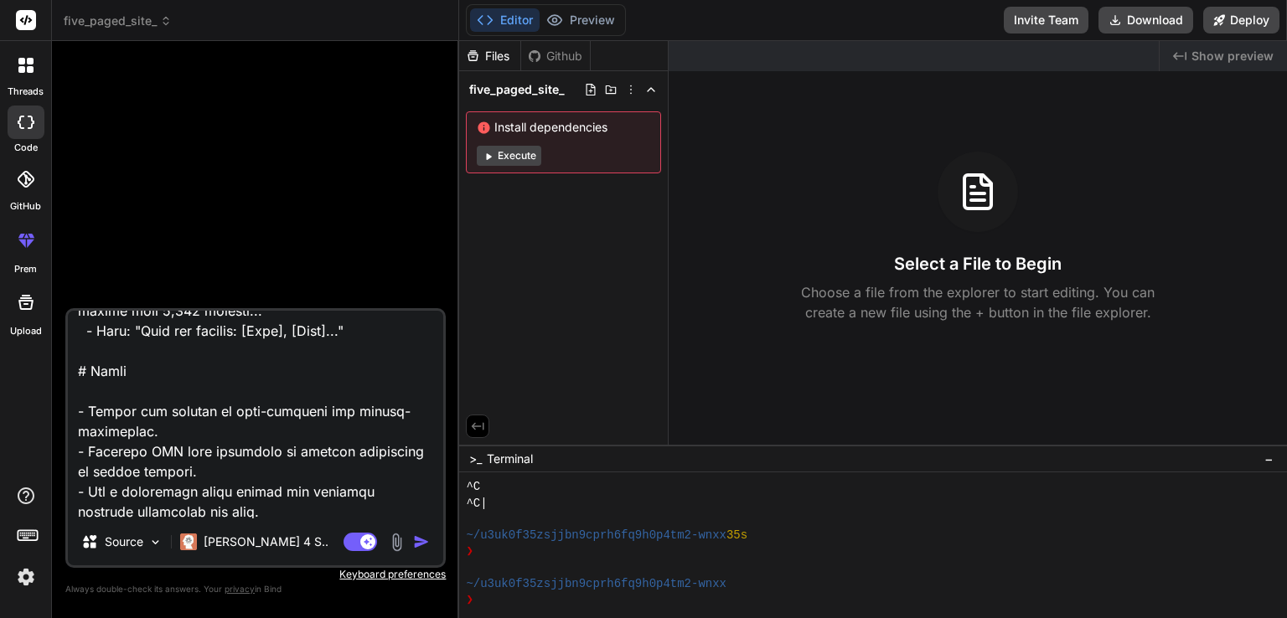
type textarea "Create a detailed plan for a five-page website for a company called Creative41,…"
click at [421, 540] on img "button" at bounding box center [421, 542] width 17 height 17
type textarea "x"
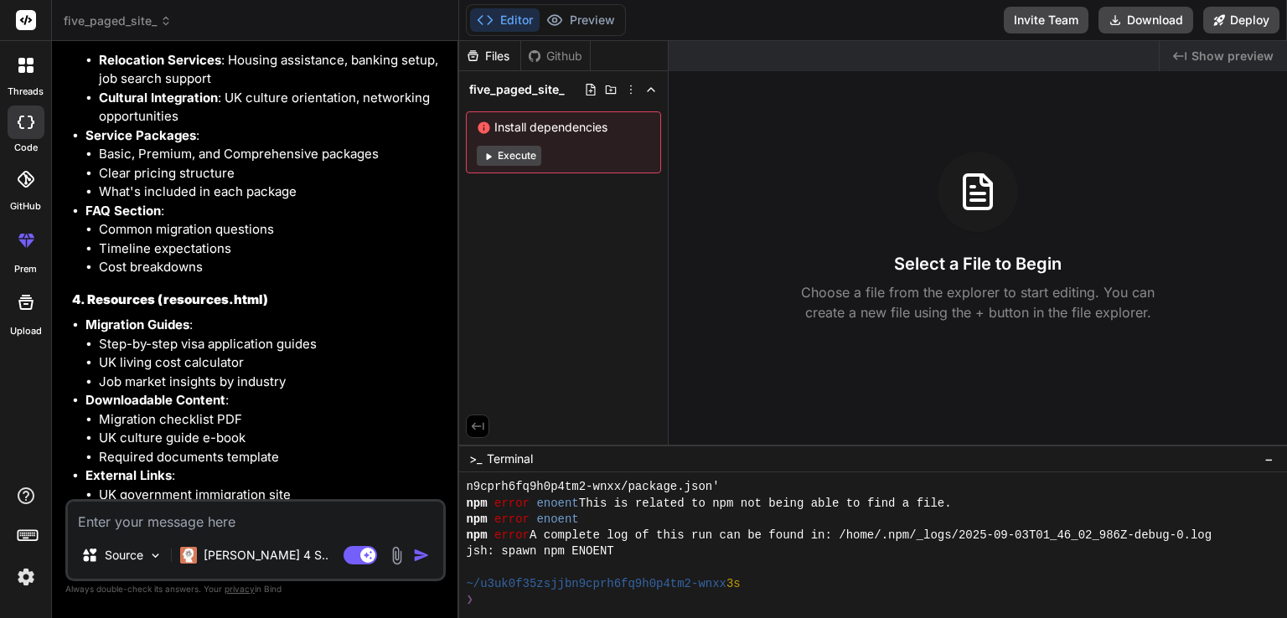
scroll to position [2359, 0]
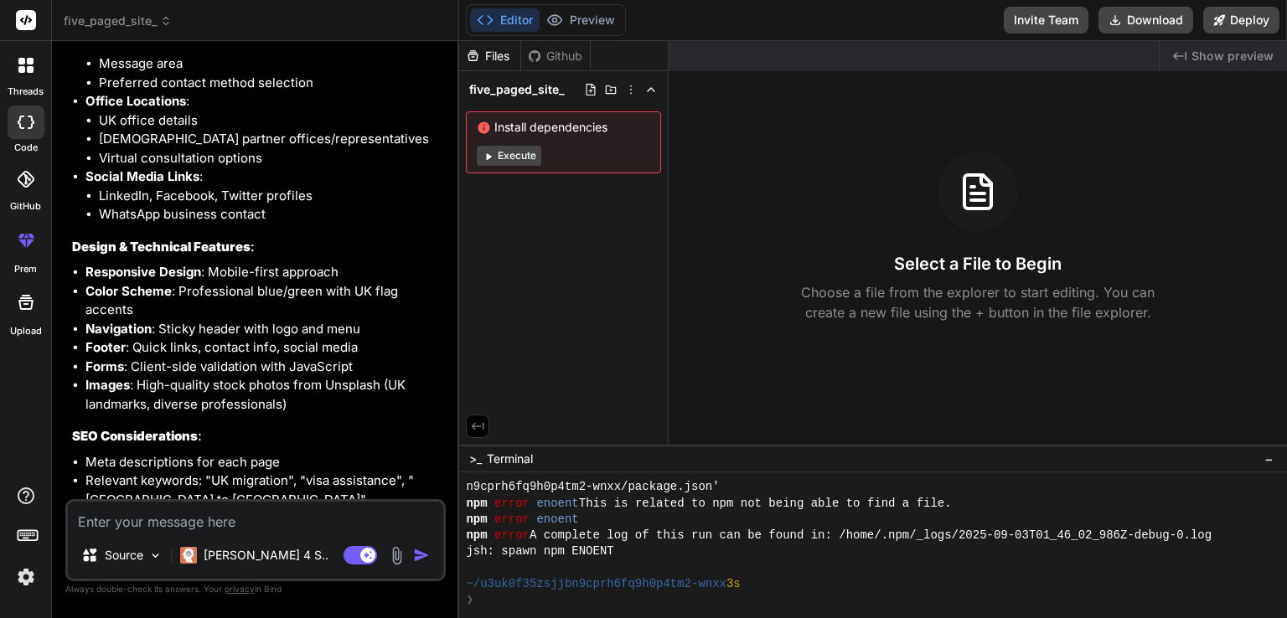
click at [242, 520] on textarea at bounding box center [255, 517] width 375 height 30
type textarea "x"
type textarea "y"
type textarea "x"
type textarea "ye"
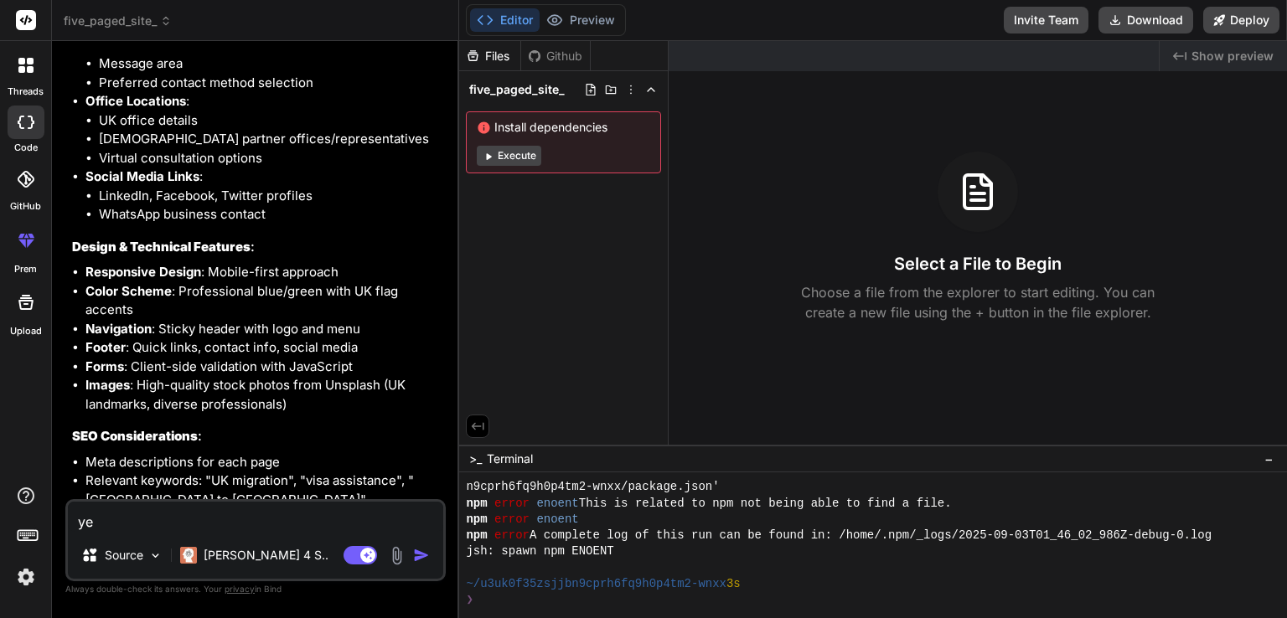
type textarea "x"
type textarea "yes"
type textarea "x"
type textarea "yes"
type textarea "x"
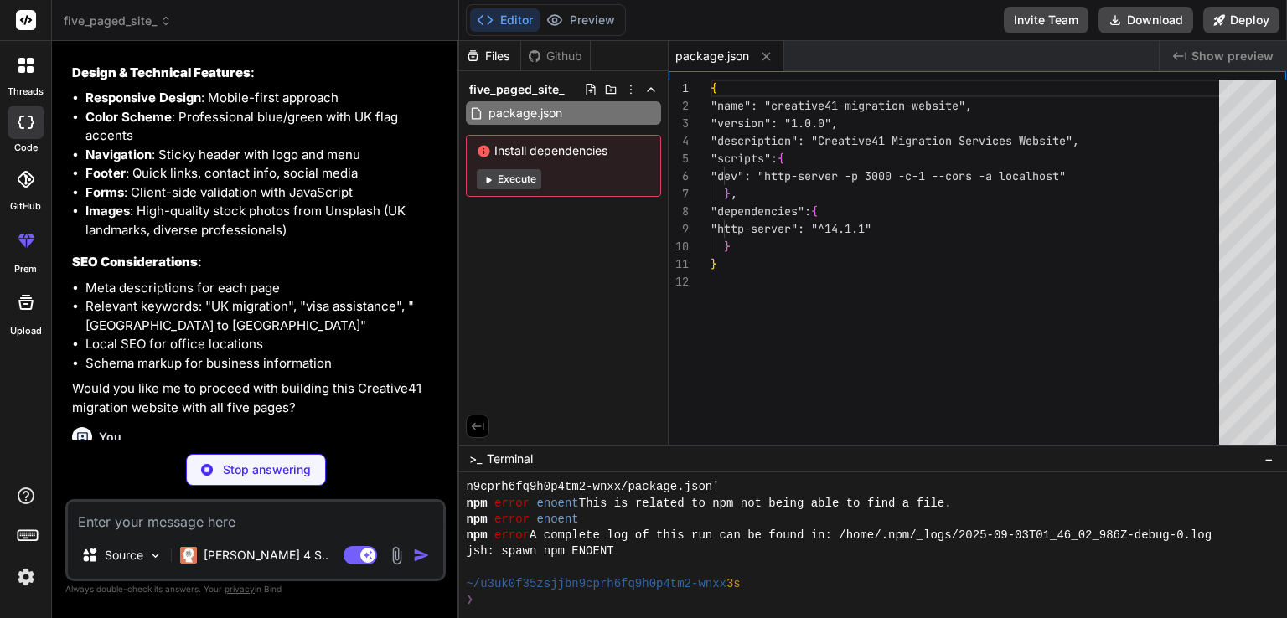
scroll to position [2649, 0]
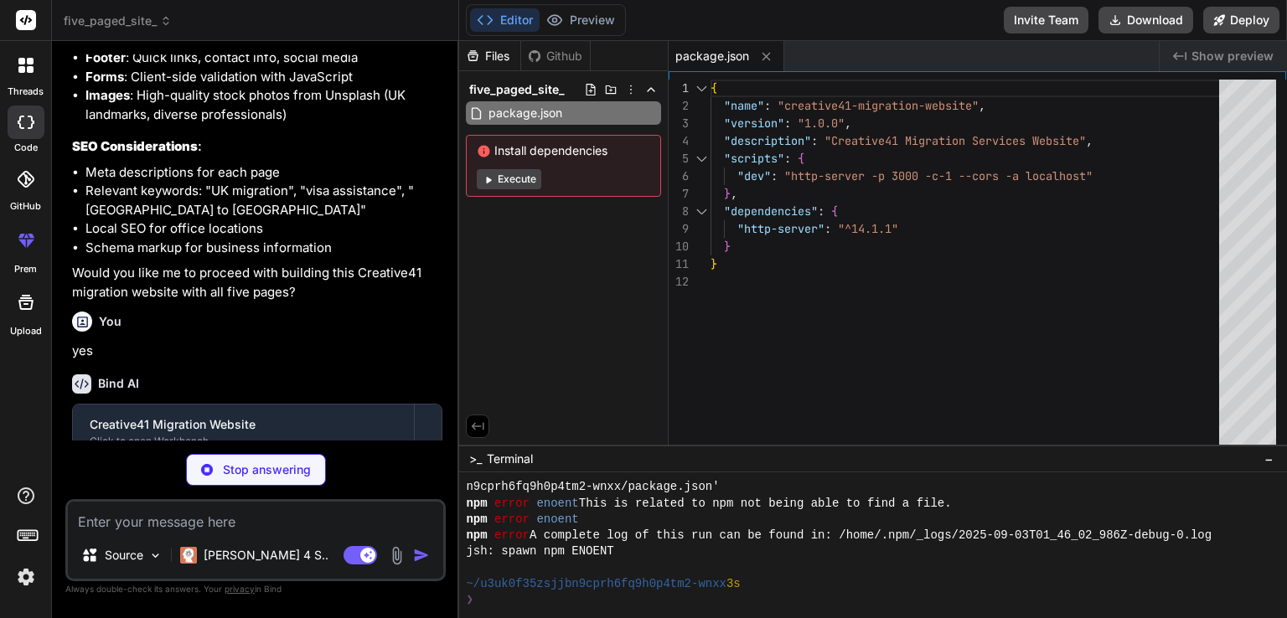
type textarea "x"
type textarea "</div> </footer> <script src="script.js"></script> </body> </html>"
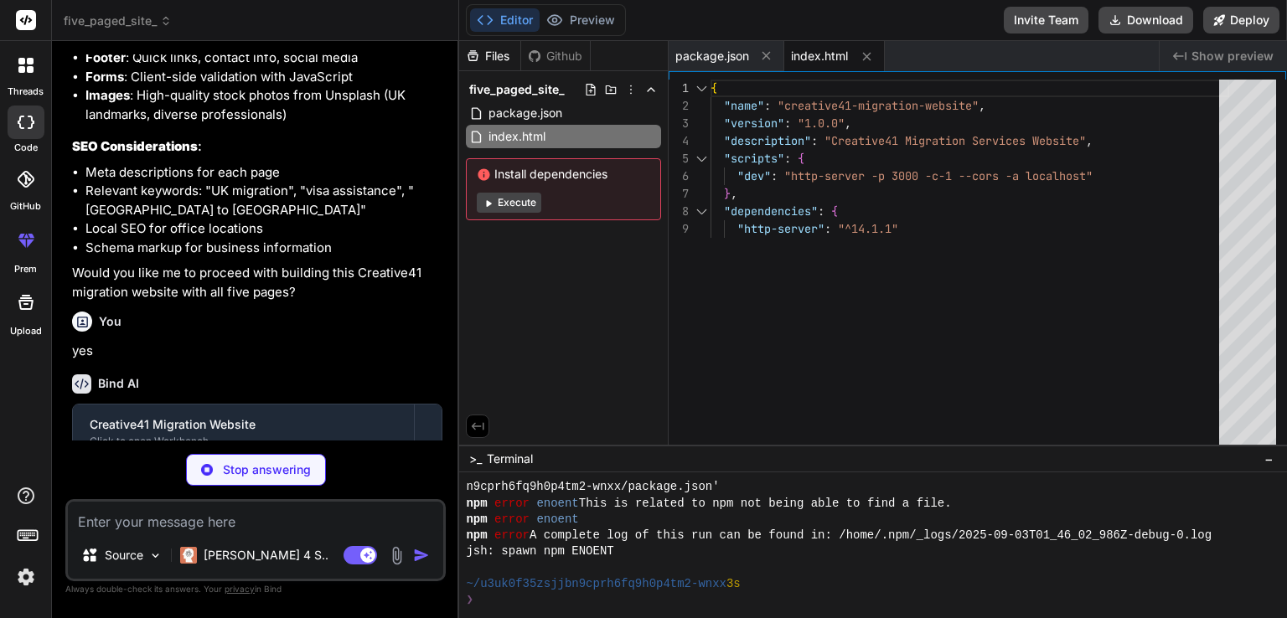
type textarea "x"
type textarea "<script src="script.js"></script> </body> </html>"
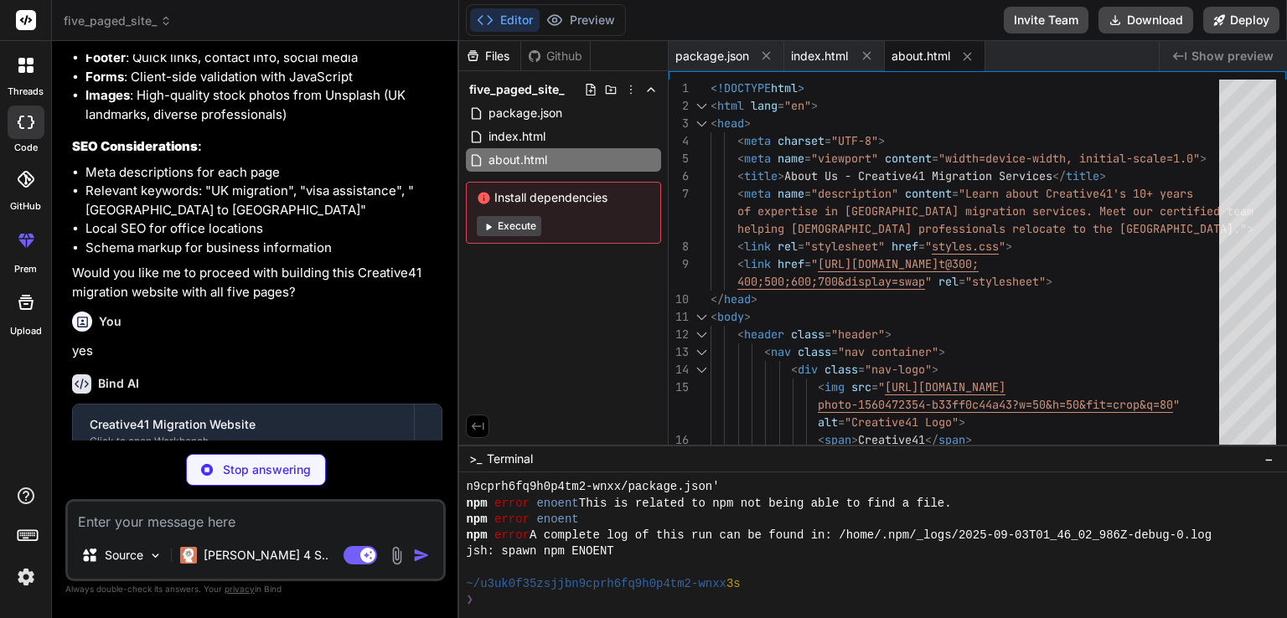
scroll to position [2700, 0]
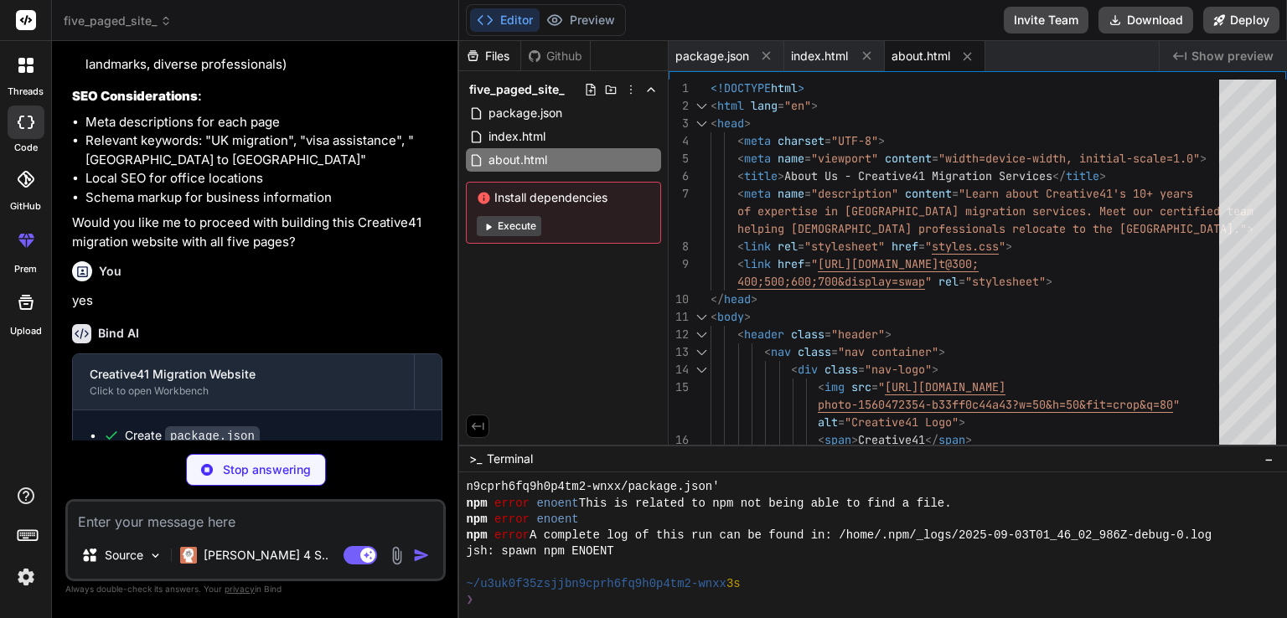
type textarea "x"
type textarea "</div> </footer> <script src="script.js"></script> </body> </html>"
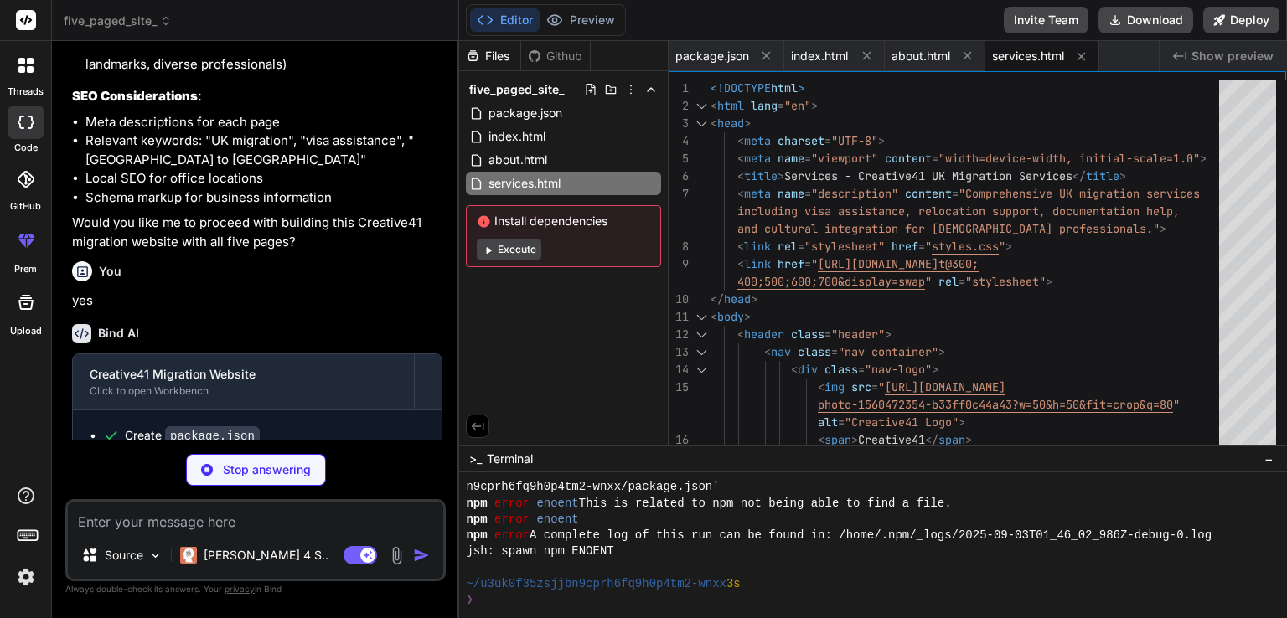
scroll to position [2725, 0]
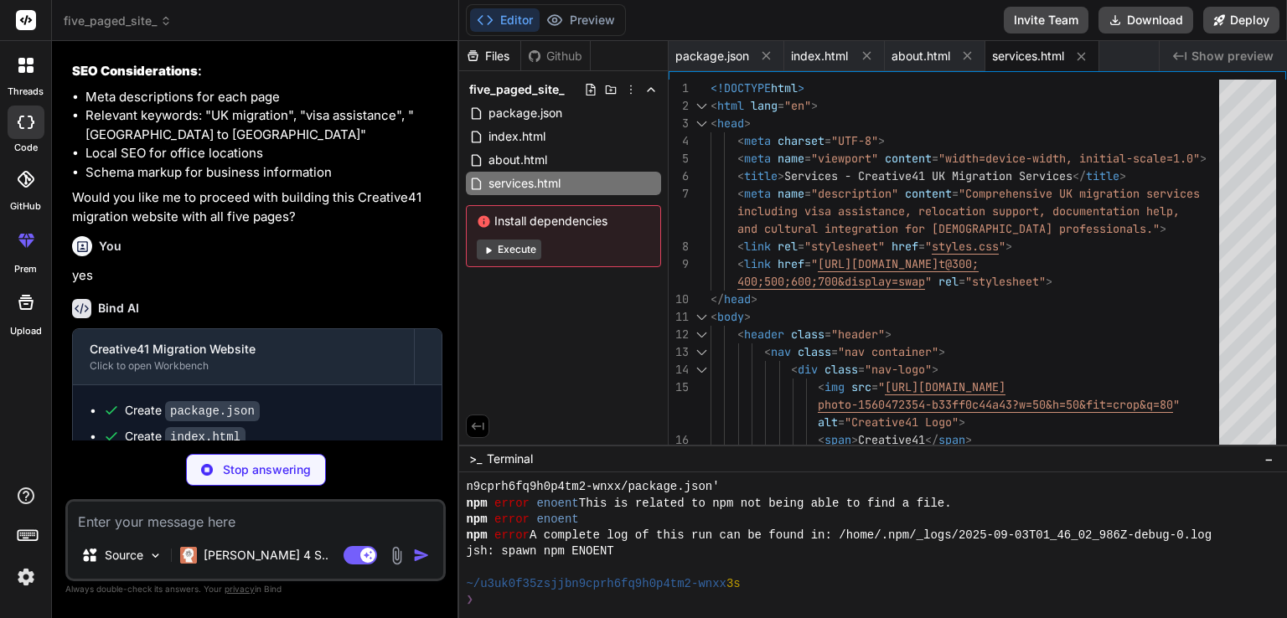
type textarea "x"
type textarea "</div> </div> </footer> <script src="script.js"></script> </body> </html>"
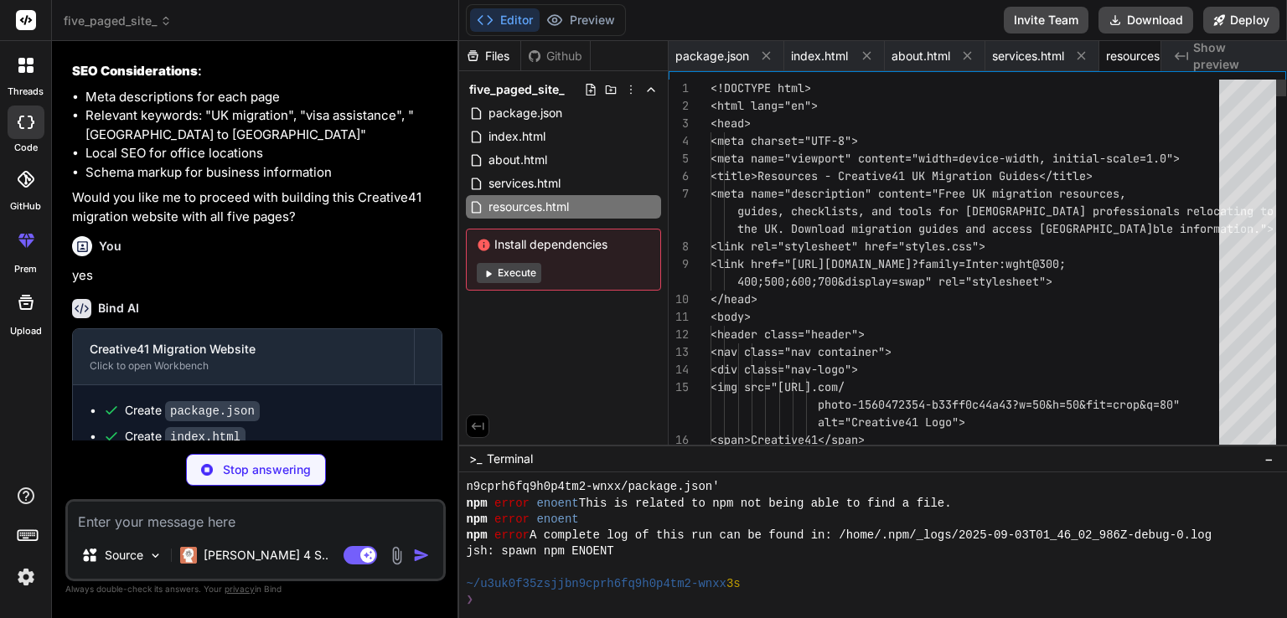
scroll to position [0, 49]
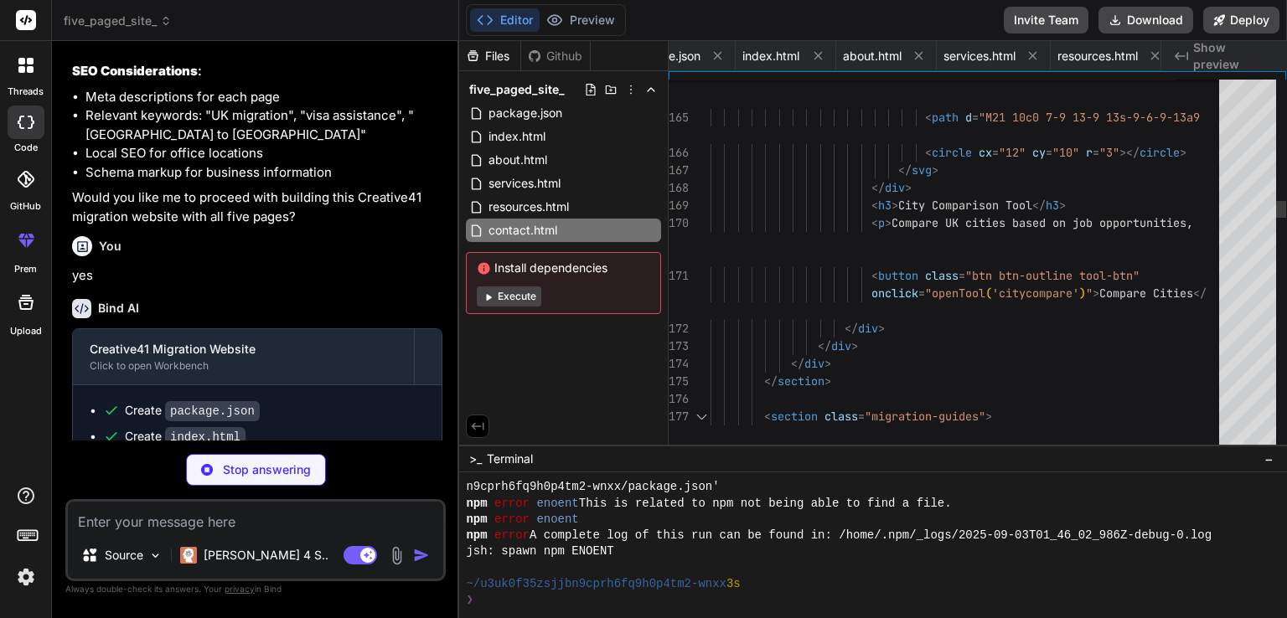
type textarea "x"
type textarea "</footer> <script src="script.js"></script> </body> </html>"
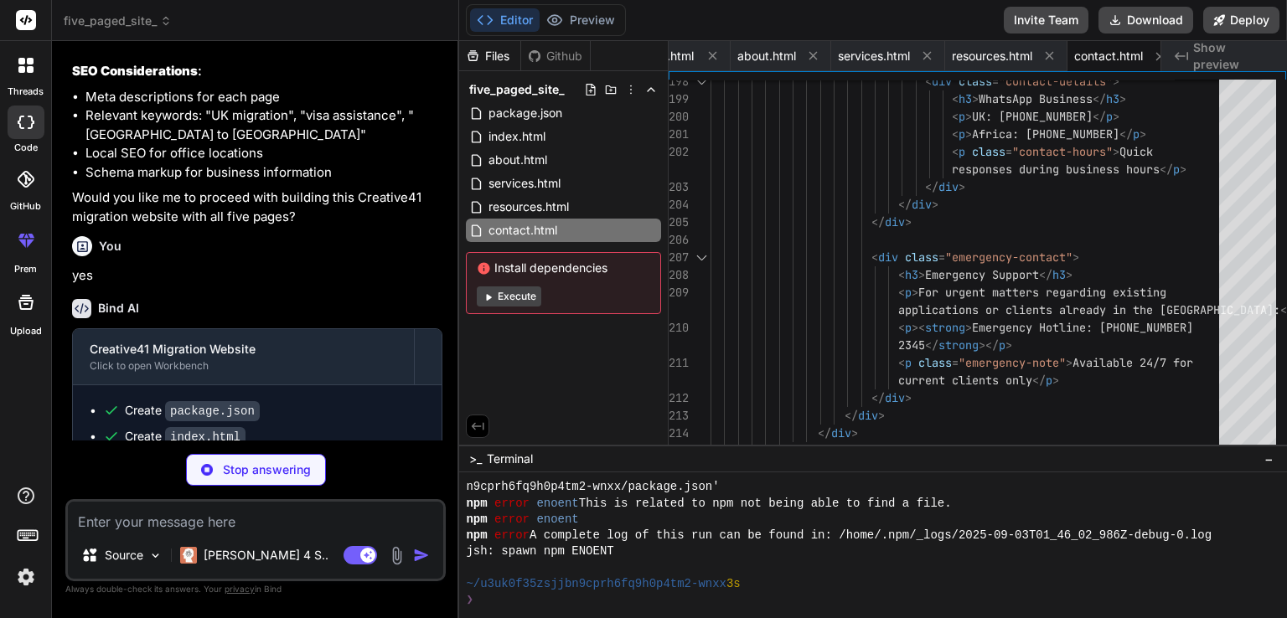
type textarea "x"
type textarea ".cta-content h2 { font-size: 2rem; } .btn { padding: 0.6rem 1.2rem; font-size: …"
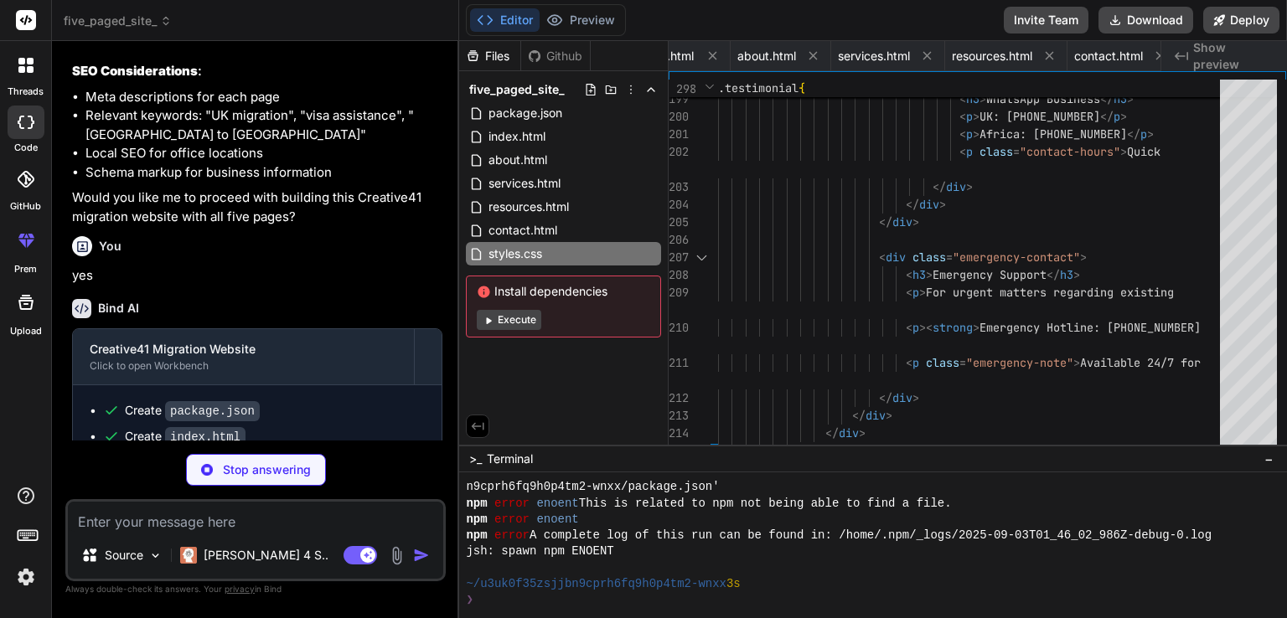
type textarea "x"
type textarea "} `; document.head.appendChild(style);"
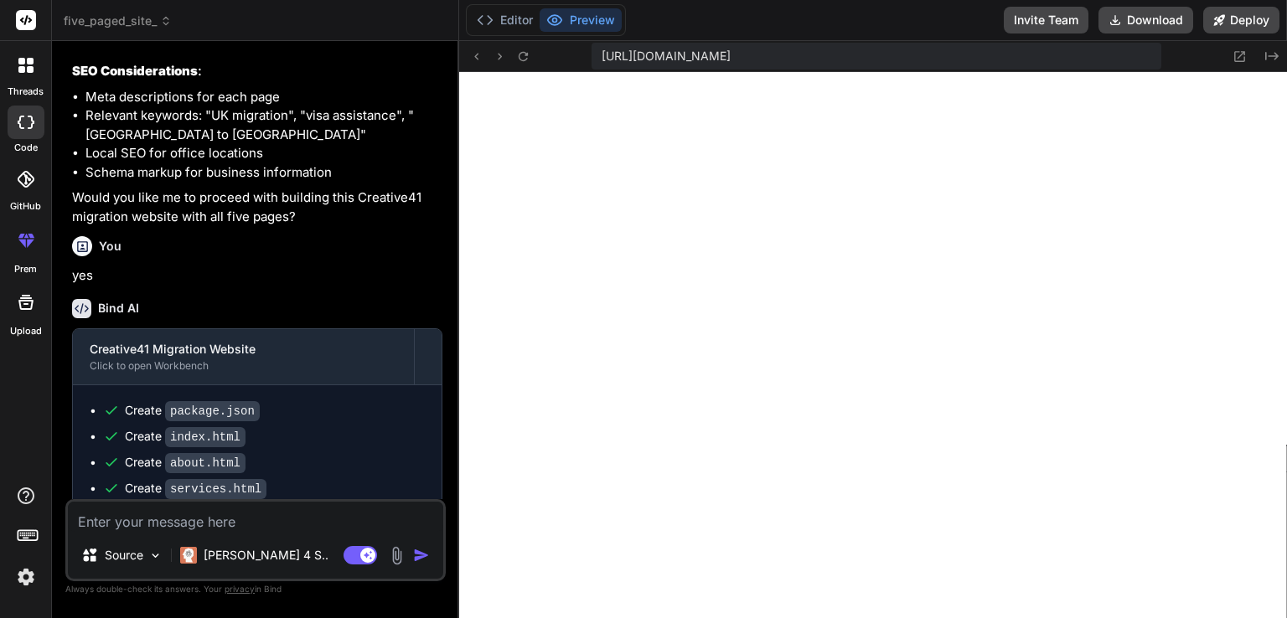
scroll to position [1528, 0]
click at [1233, 53] on icon at bounding box center [1239, 56] width 14 height 14
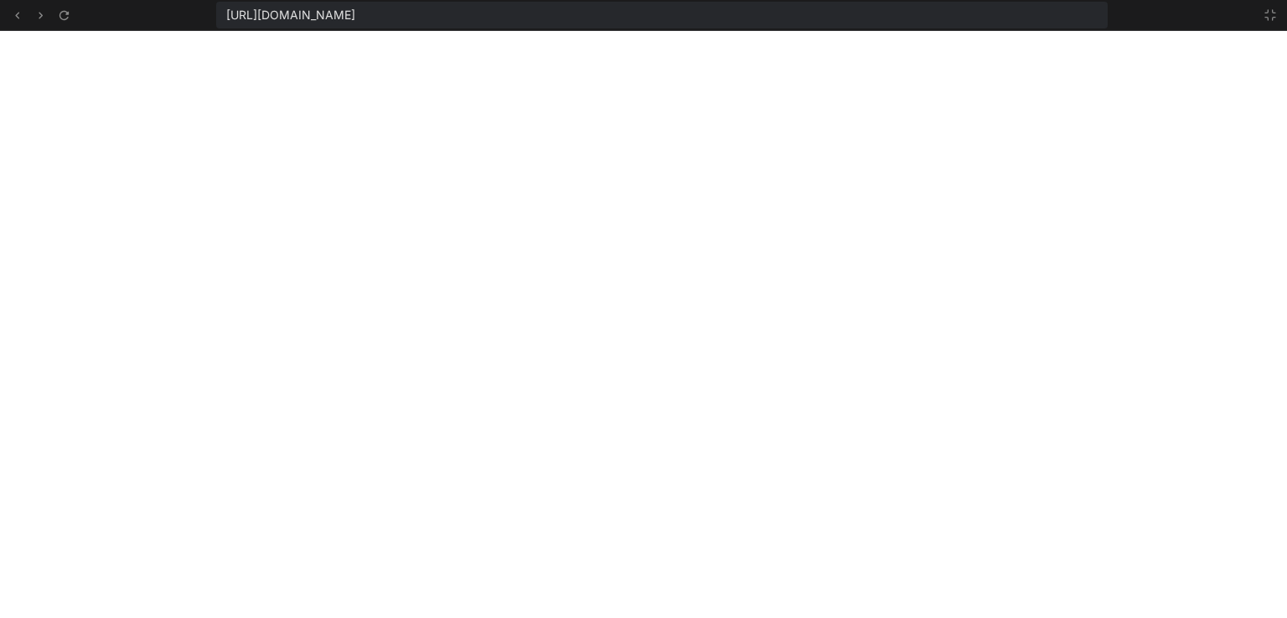
scroll to position [1914, 0]
click at [64, 13] on icon at bounding box center [64, 15] width 14 height 14
type textarea "x"
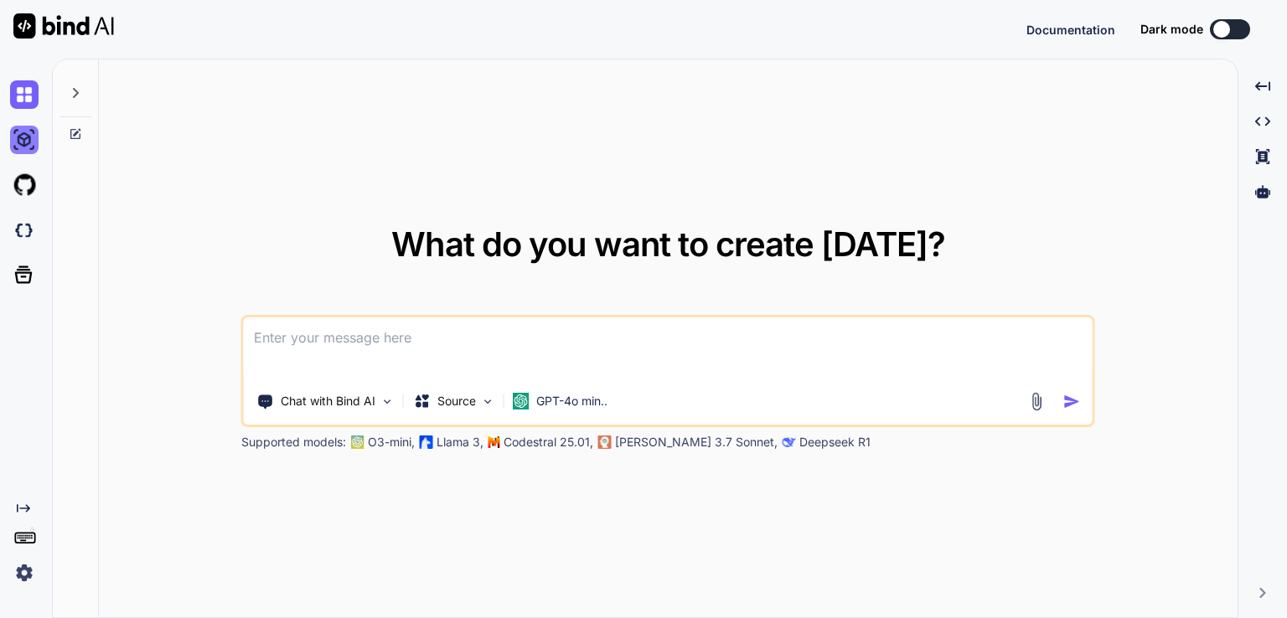
click at [20, 144] on img at bounding box center [24, 140] width 28 height 28
type textarea "x"
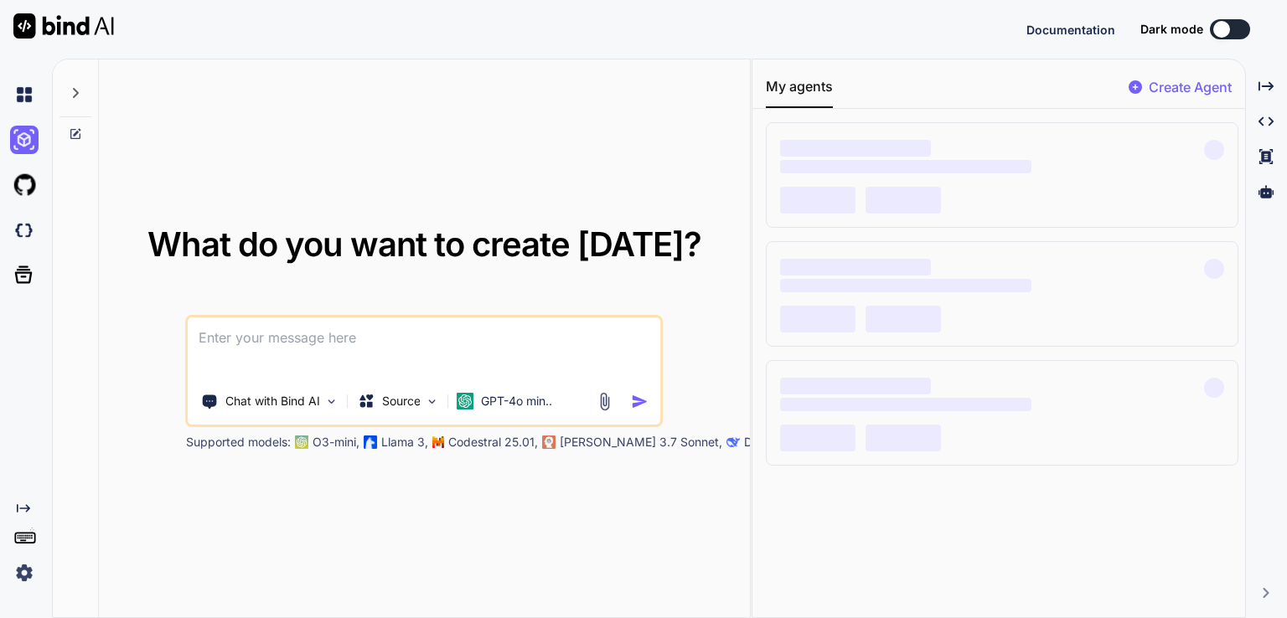
click at [454, 359] on textarea at bounding box center [425, 349] width 472 height 62
click at [480, 340] on textarea at bounding box center [425, 349] width 472 height 62
paste textarea "Create a detailed plan for a five-page website for a company called Creative41,…"
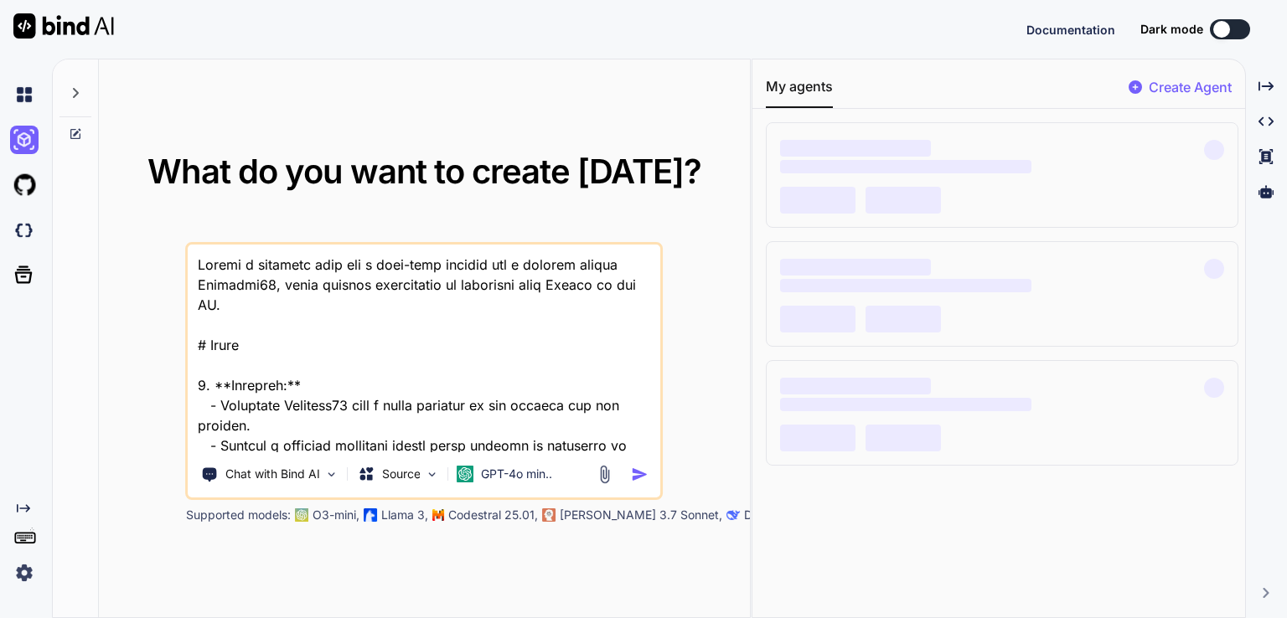
scroll to position [1067, 0]
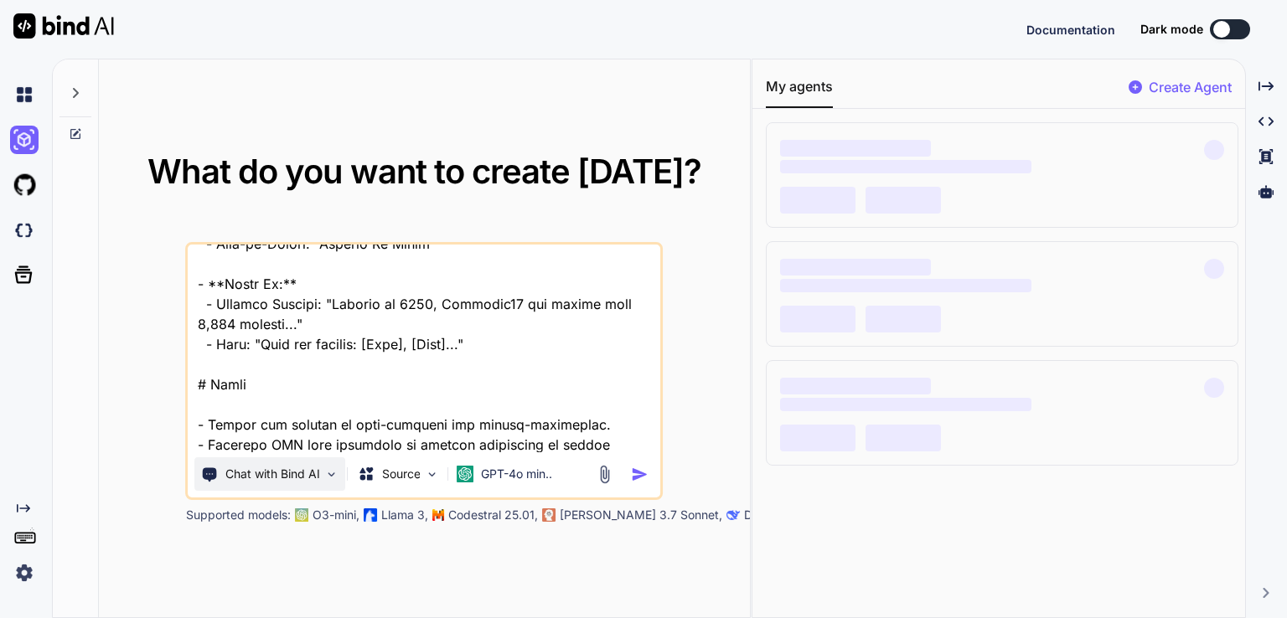
type textarea "Create a detailed plan for a five-page website for a company called Creative41,…"
click at [328, 475] on img at bounding box center [332, 475] width 14 height 14
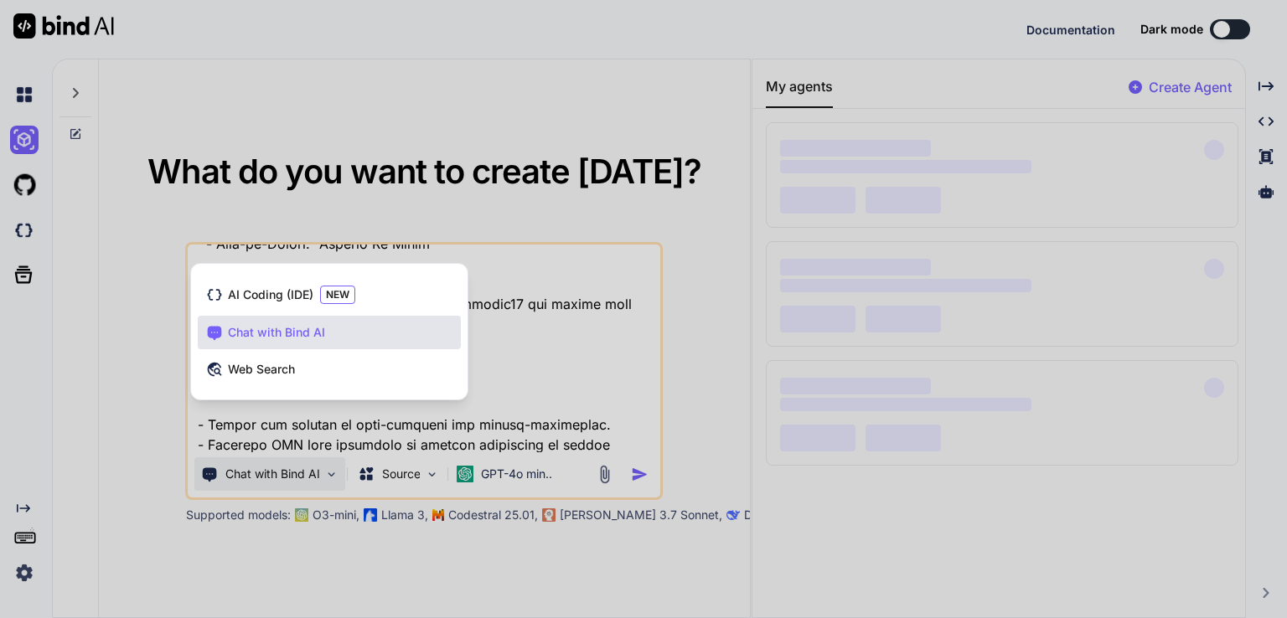
drag, startPoint x: 549, startPoint y: 369, endPoint x: 580, endPoint y: 360, distance: 32.1
click at [550, 369] on div at bounding box center [643, 309] width 1287 height 618
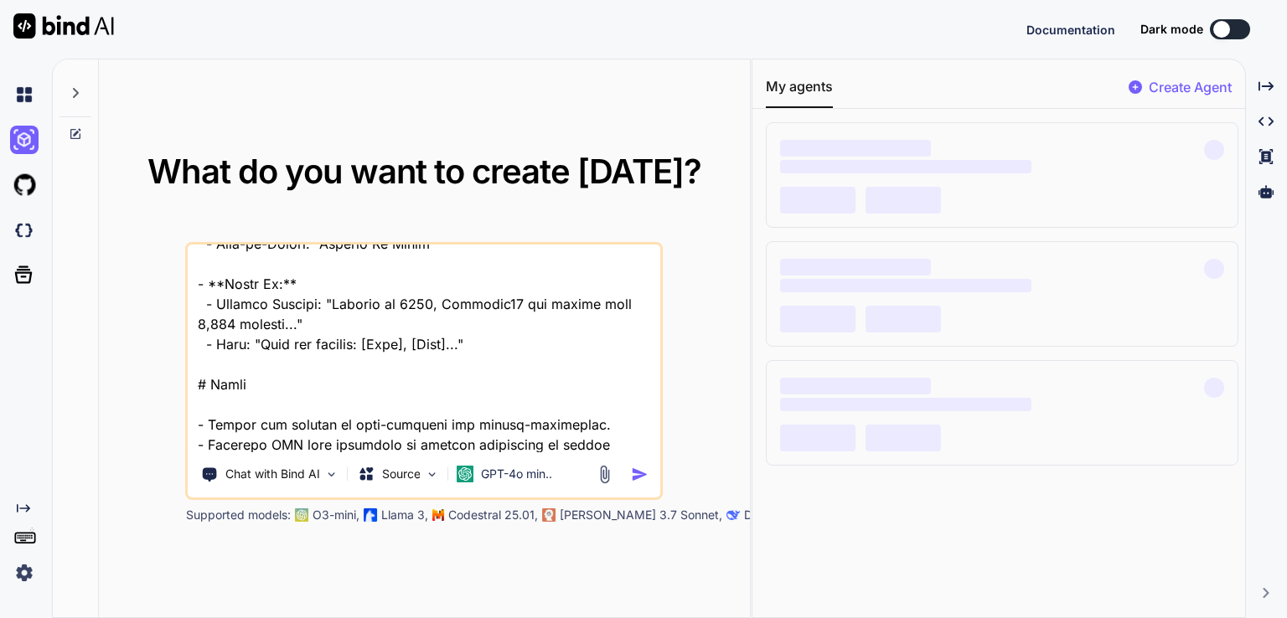
click at [633, 481] on img "button" at bounding box center [640, 475] width 18 height 18
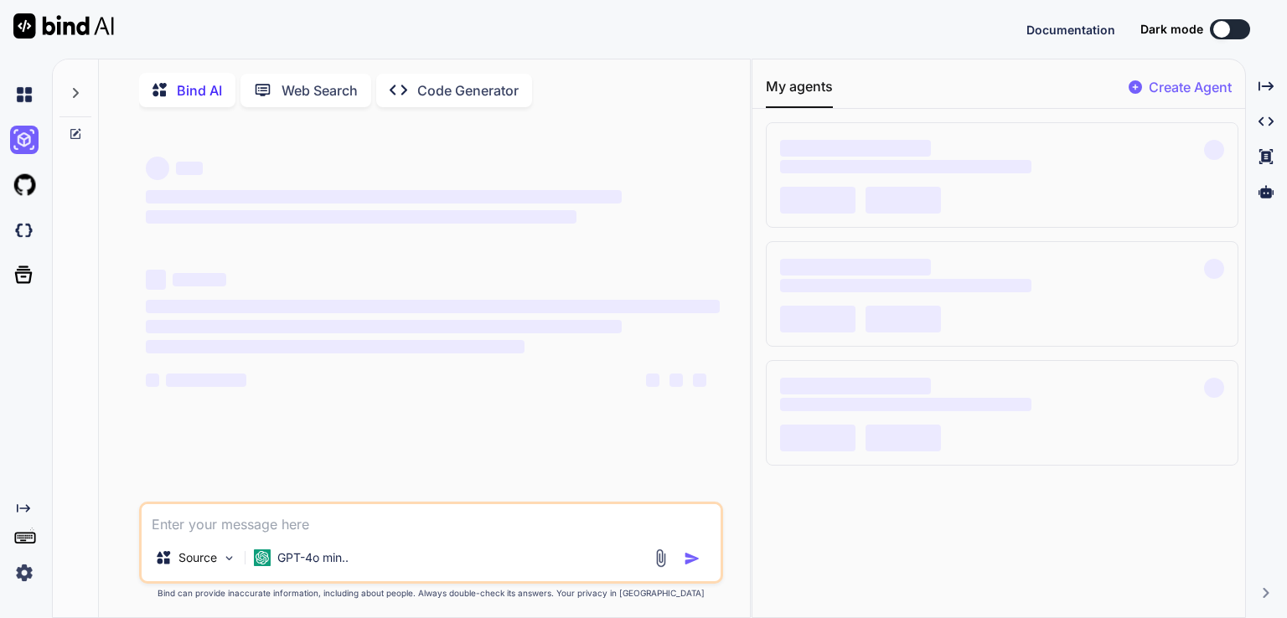
click at [1240, 25] on button at bounding box center [1230, 29] width 40 height 20
click at [1222, 33] on div at bounding box center [1221, 29] width 17 height 17
click at [1239, 30] on button at bounding box center [1230, 29] width 40 height 20
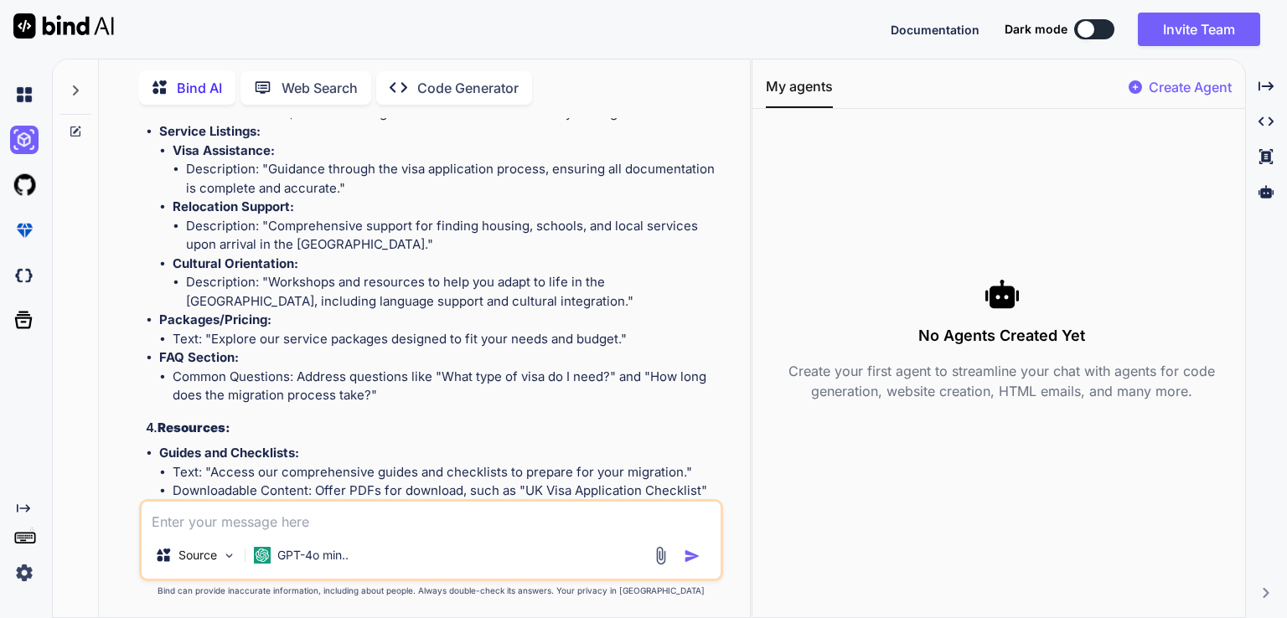
scroll to position [1780, 0]
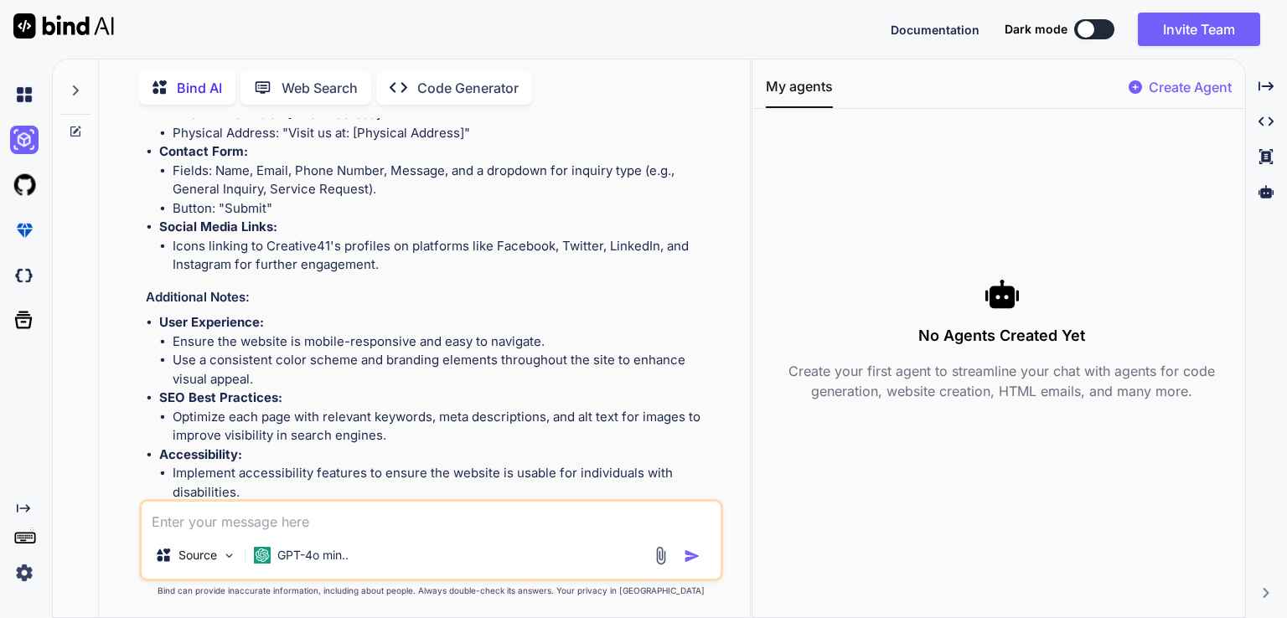
click at [184, 560] on p "Open in Editor" at bounding box center [200, 568] width 80 height 17
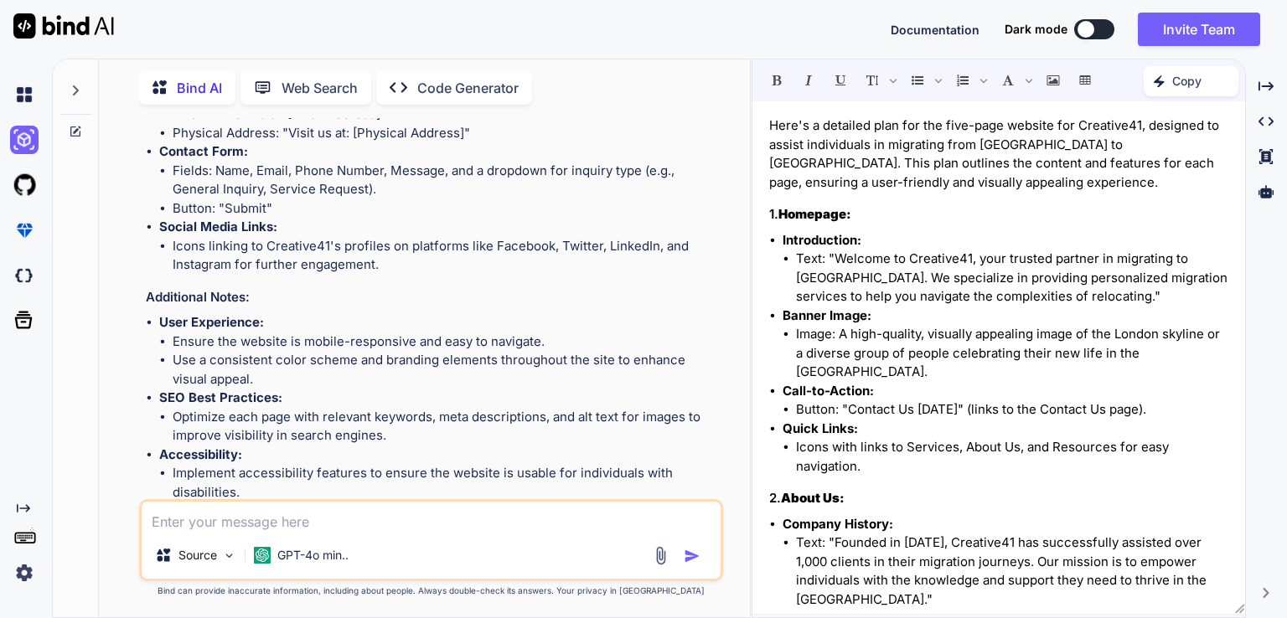
click at [887, 343] on li "Image: A high-quality, visually appealing image of the London skyline or a dive…" at bounding box center [1012, 353] width 432 height 57
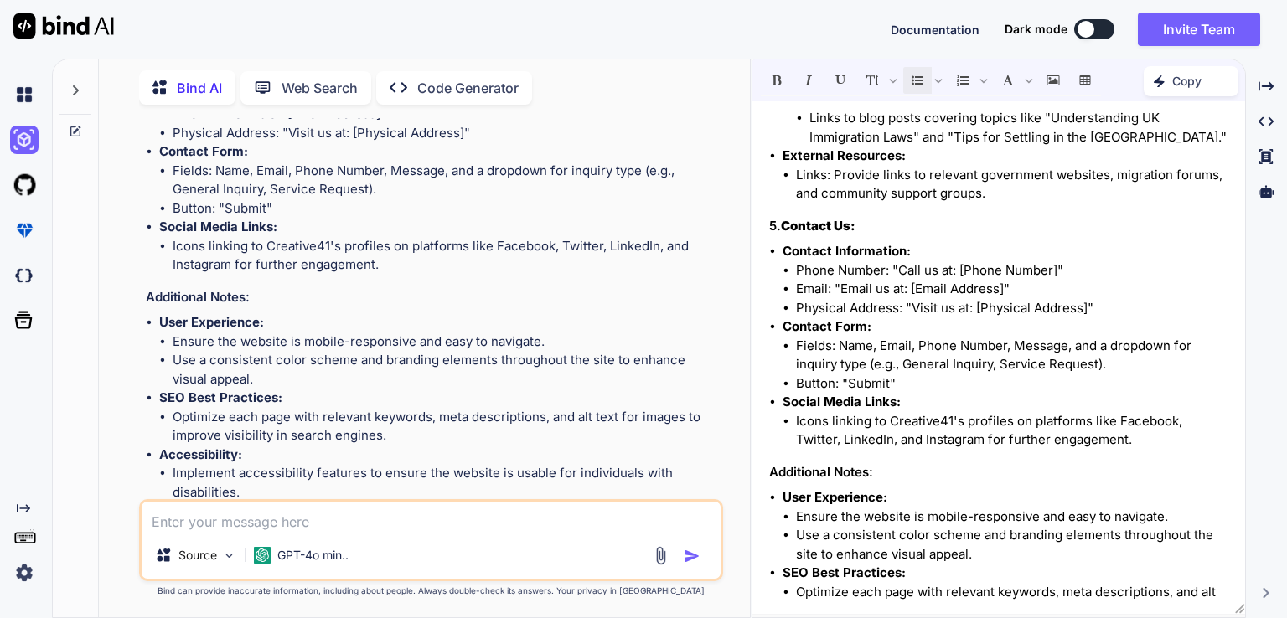
scroll to position [1277, 0]
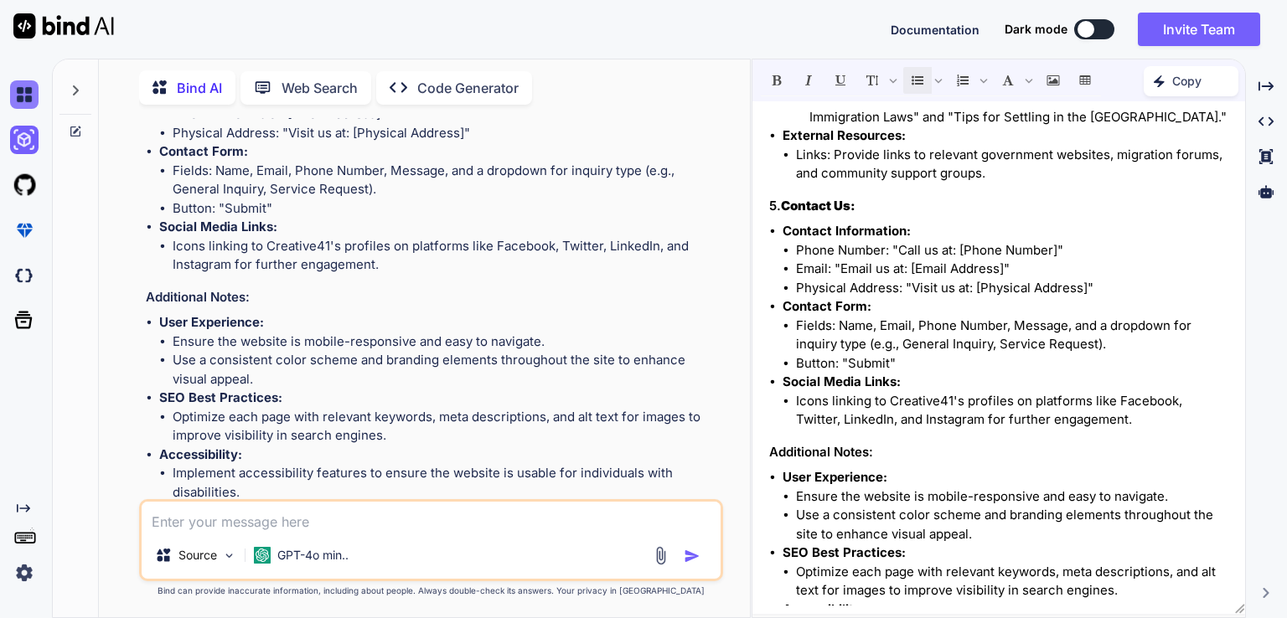
click at [27, 94] on img at bounding box center [24, 94] width 28 height 28
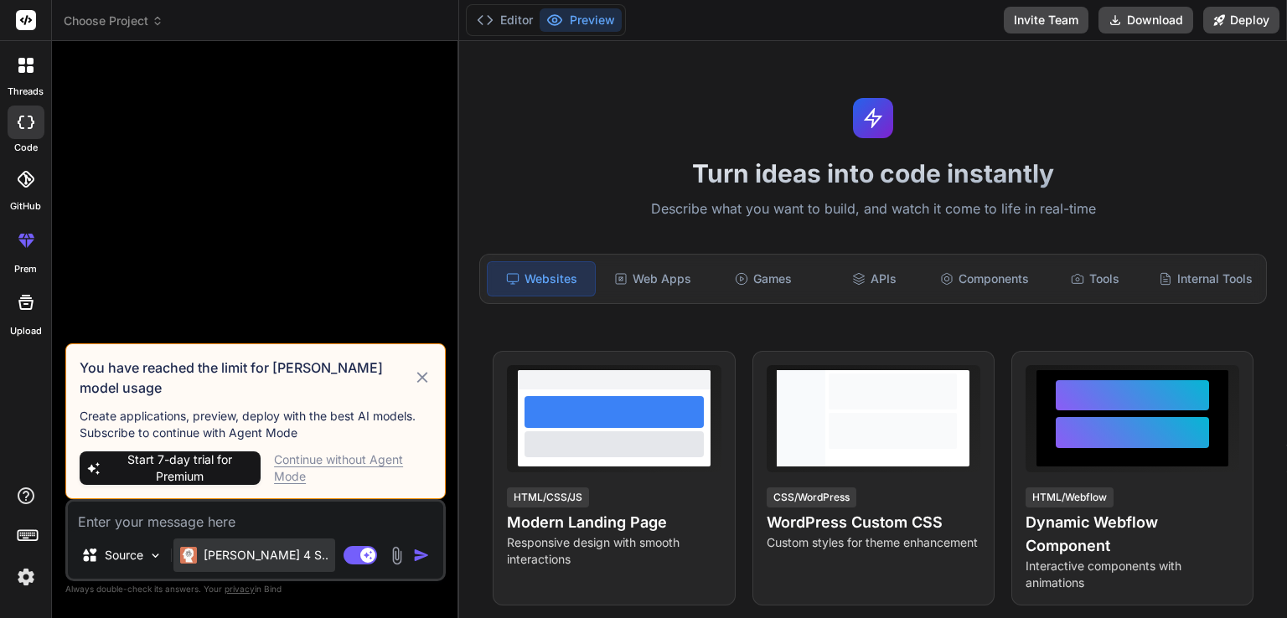
click at [226, 552] on p "[PERSON_NAME] 4 S.." at bounding box center [266, 555] width 125 height 17
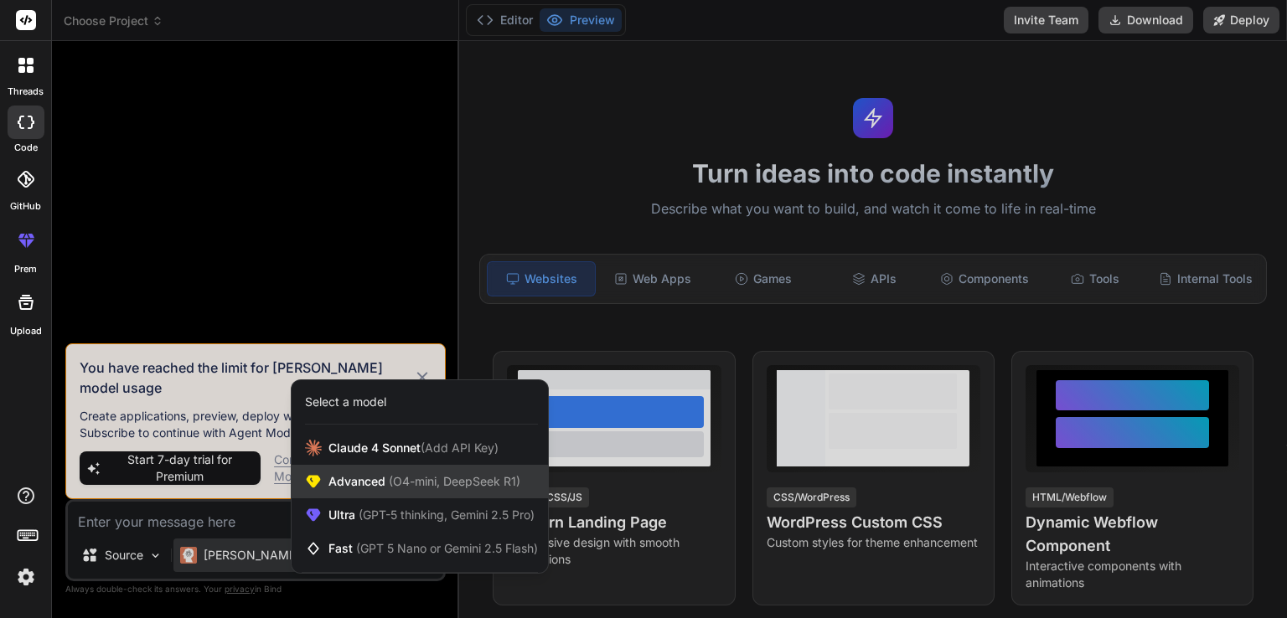
click at [385, 488] on span "Advanced (O4-mini, DeepSeek R1)" at bounding box center [424, 481] width 192 height 17
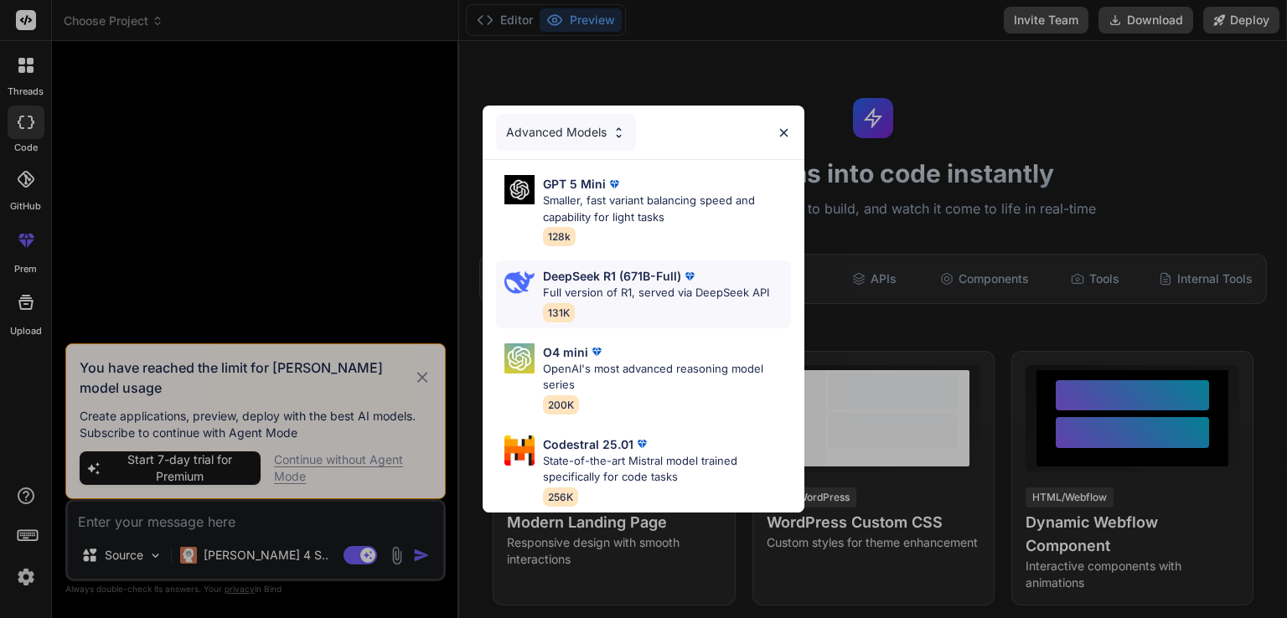
click at [633, 285] on p "Full version of R1, served via DeepSeek API" at bounding box center [656, 293] width 226 height 17
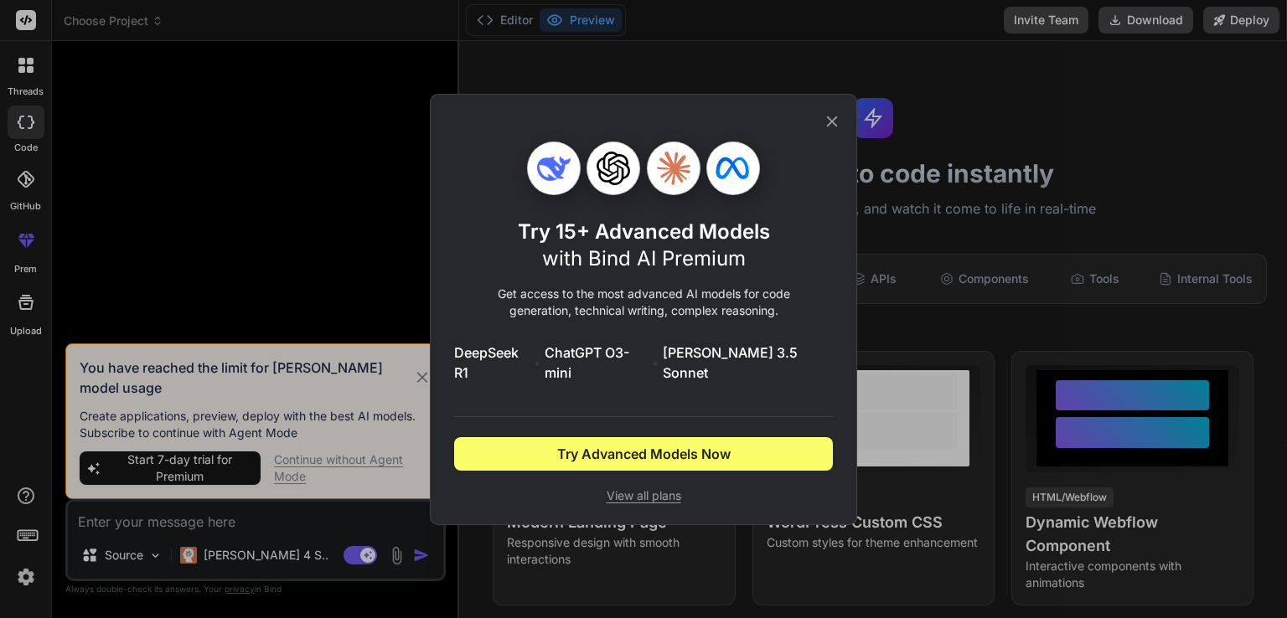
click at [643, 488] on span "View all plans" at bounding box center [643, 496] width 379 height 17
click at [831, 131] on icon at bounding box center [832, 121] width 18 height 18
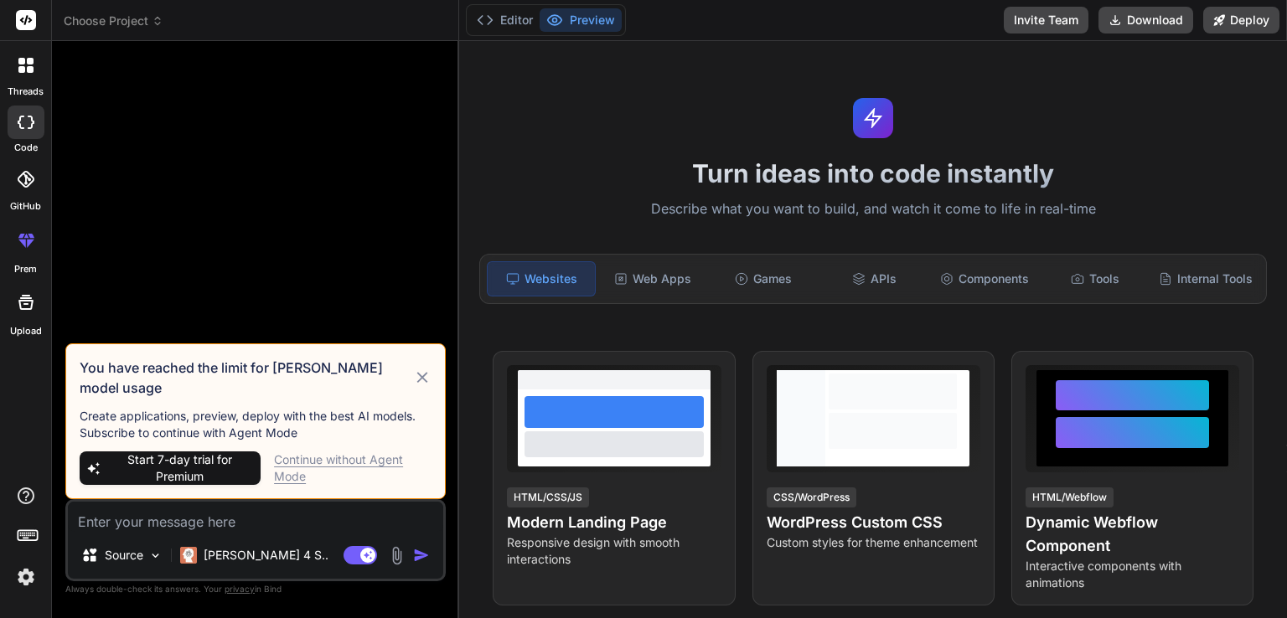
click at [393, 470] on div "Continue without Agent Mode" at bounding box center [353, 469] width 158 height 34
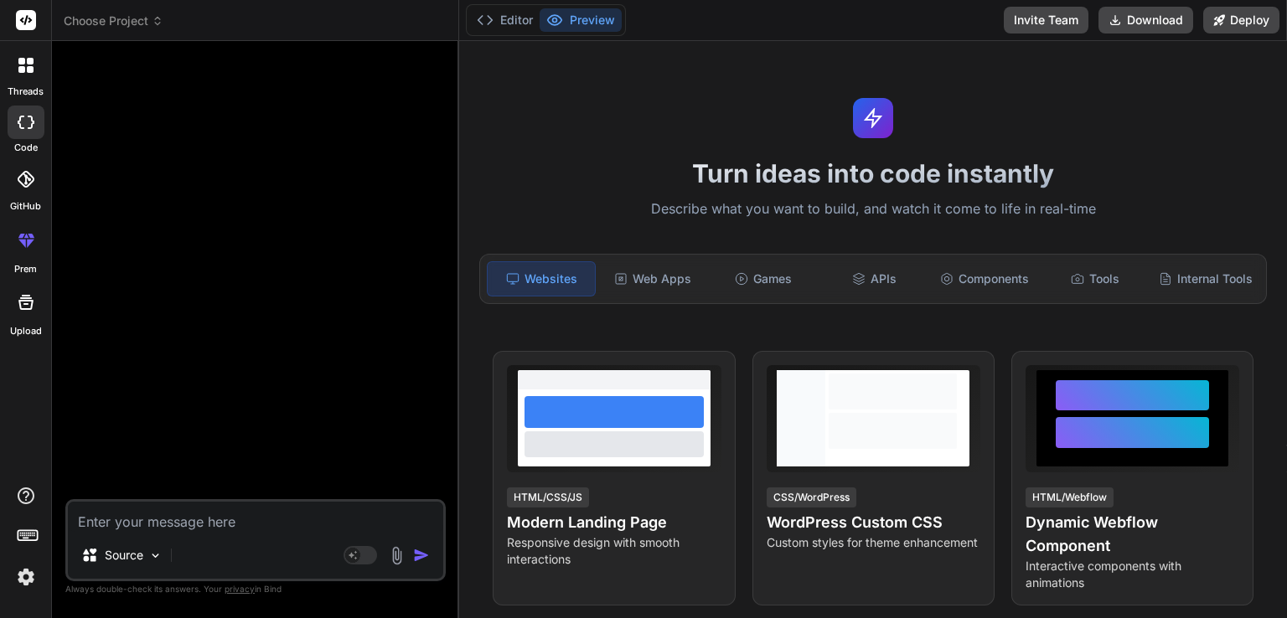
click at [23, 81] on div at bounding box center [25, 65] width 35 height 35
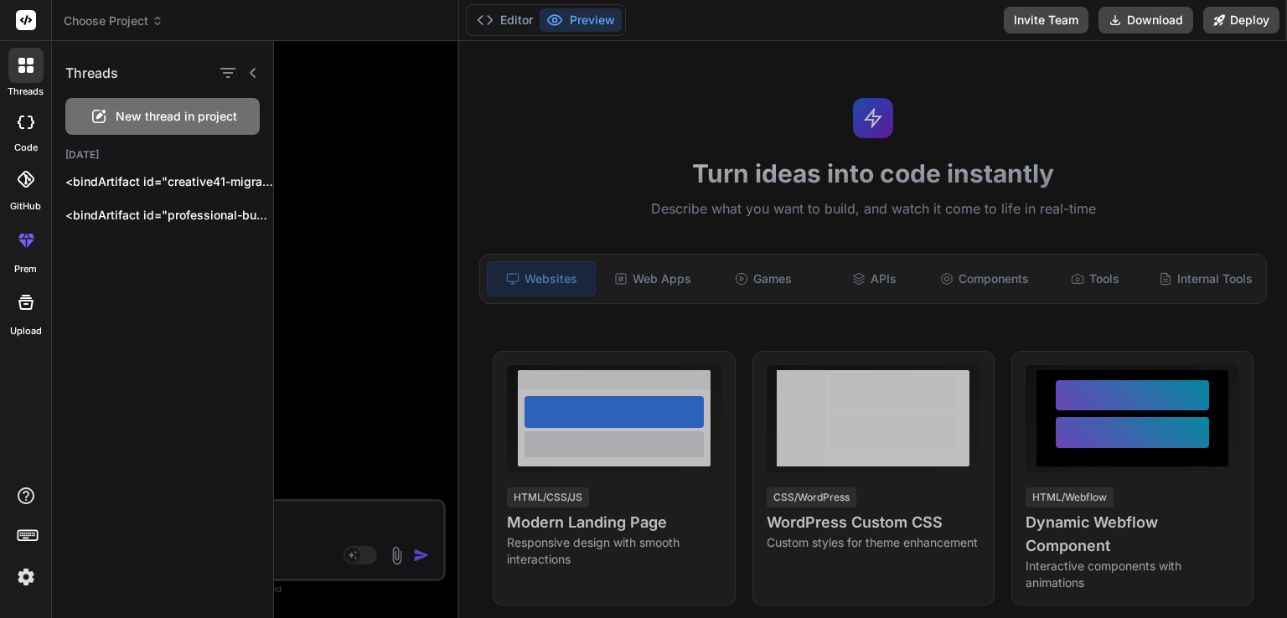
click at [134, 25] on span "Choose Project" at bounding box center [114, 21] width 100 height 17
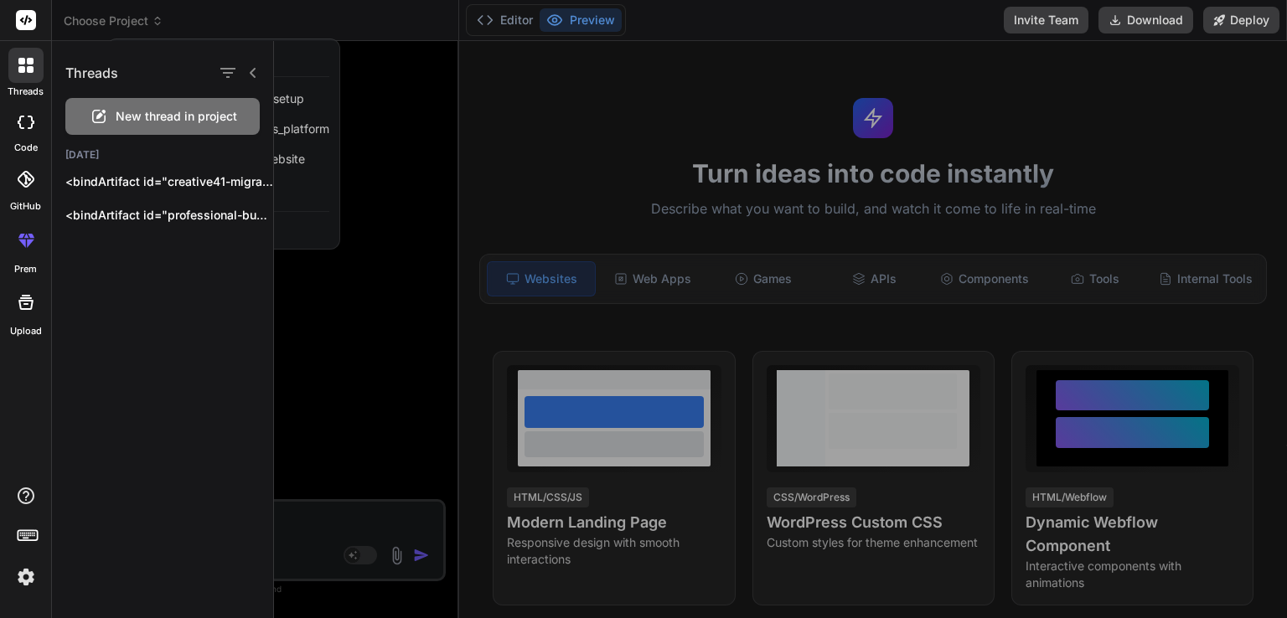
click at [298, 132] on div at bounding box center [780, 329] width 1013 height 577
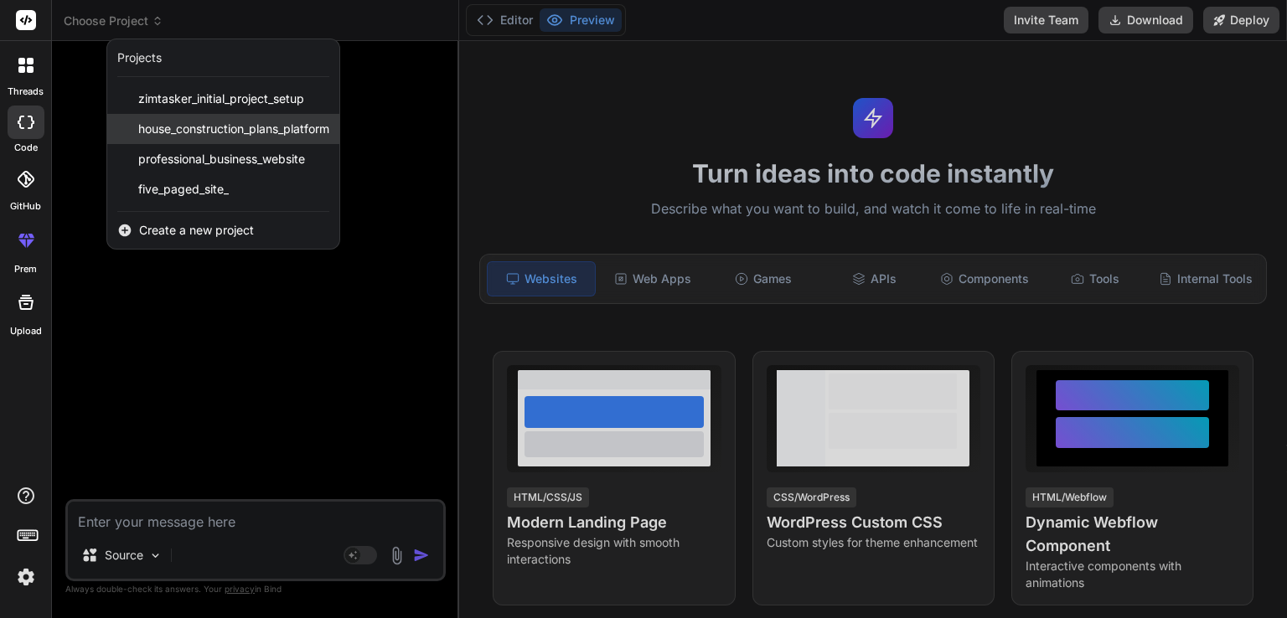
click at [241, 128] on span "house_construction_plans_platform" at bounding box center [233, 129] width 191 height 17
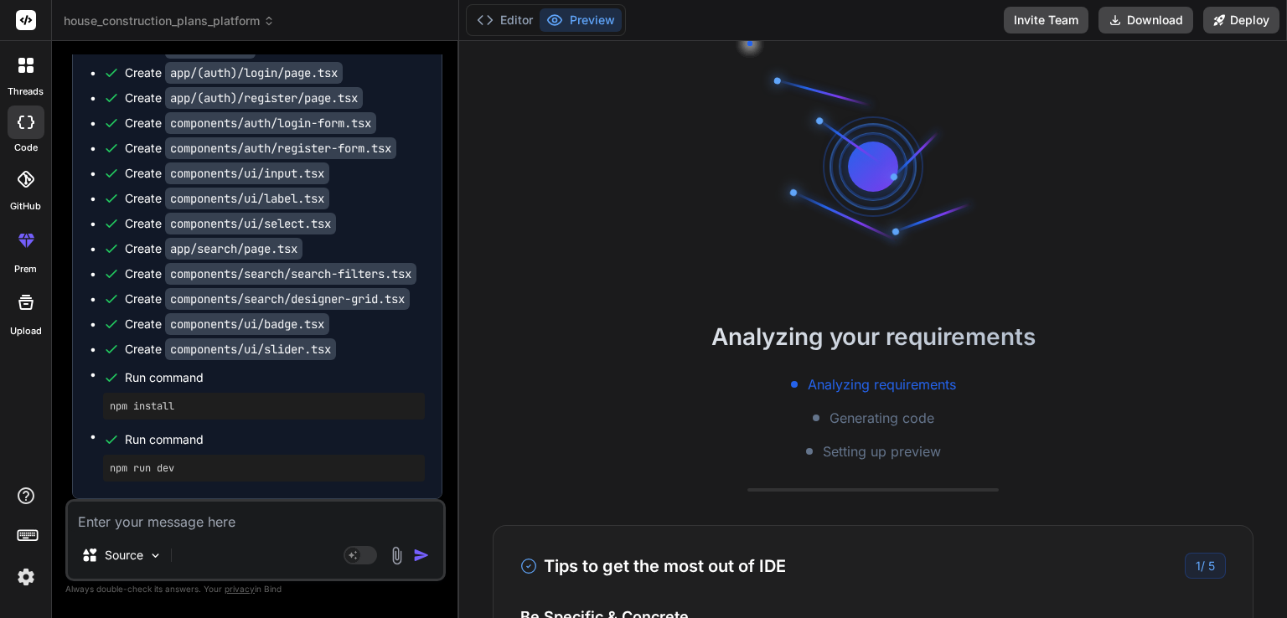
scroll to position [2571, 0]
click at [593, 17] on button "Preview" at bounding box center [581, 19] width 82 height 23
click at [514, 25] on button "Editor" at bounding box center [505, 19] width 70 height 23
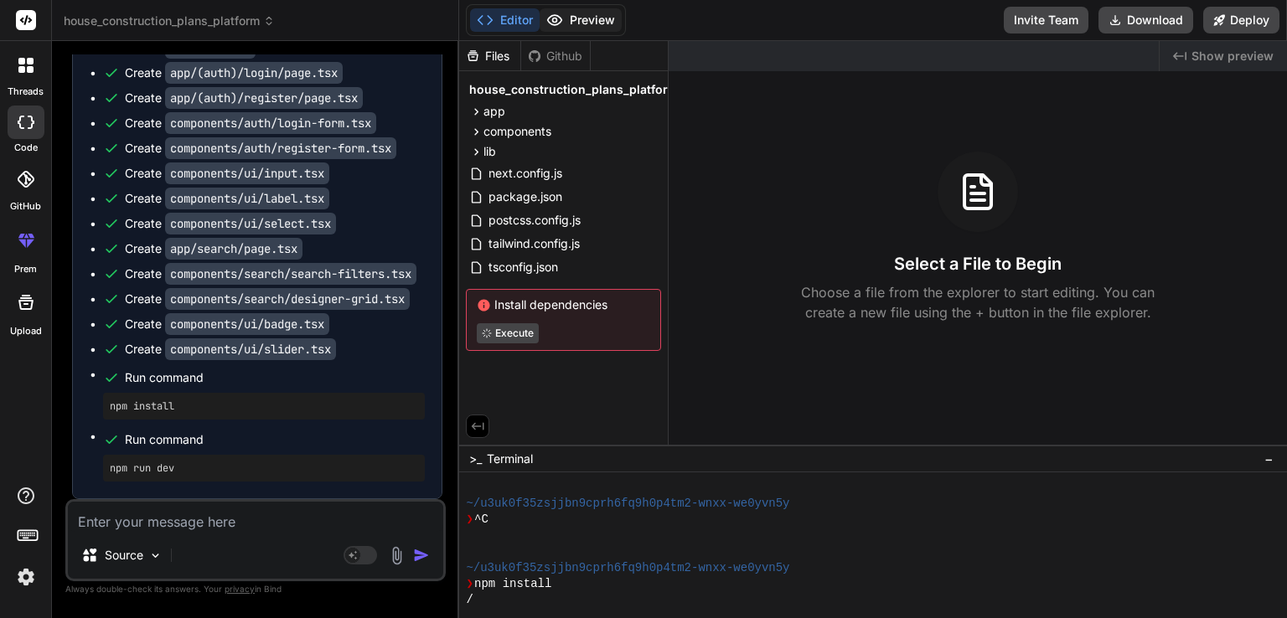
click at [589, 28] on button "Preview" at bounding box center [581, 19] width 82 height 23
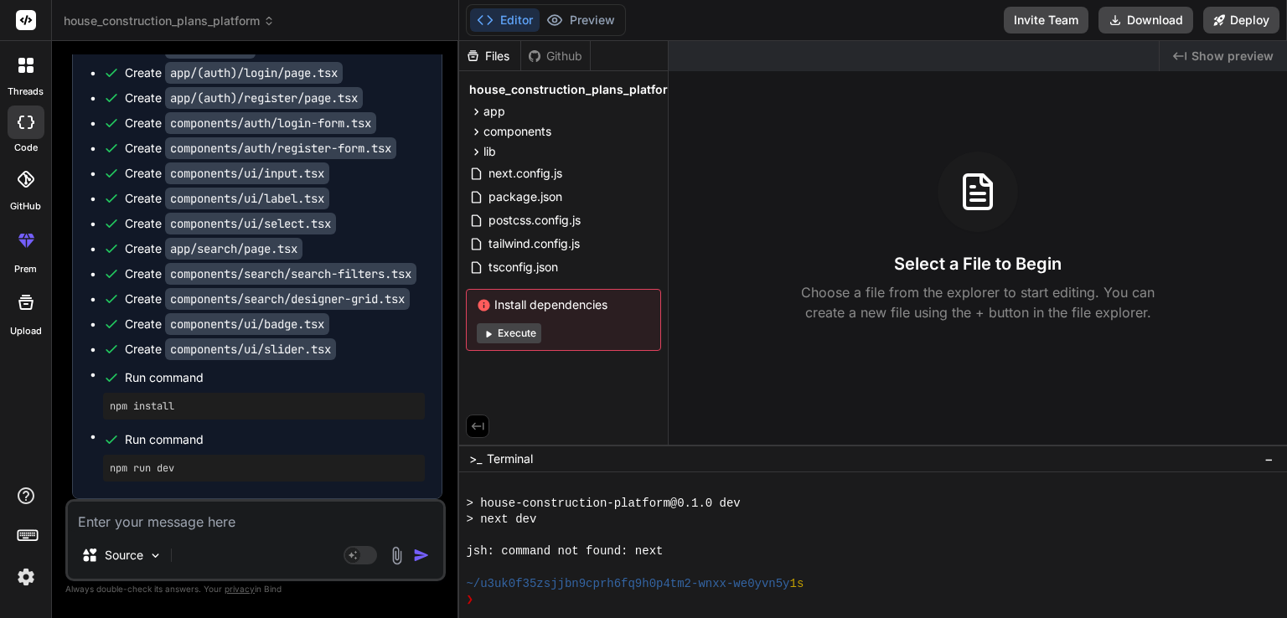
scroll to position [369, 0]
type textarea "x"
click at [509, 18] on button "Editor" at bounding box center [505, 19] width 70 height 23
click at [1220, 54] on span "Show preview" at bounding box center [1232, 56] width 82 height 17
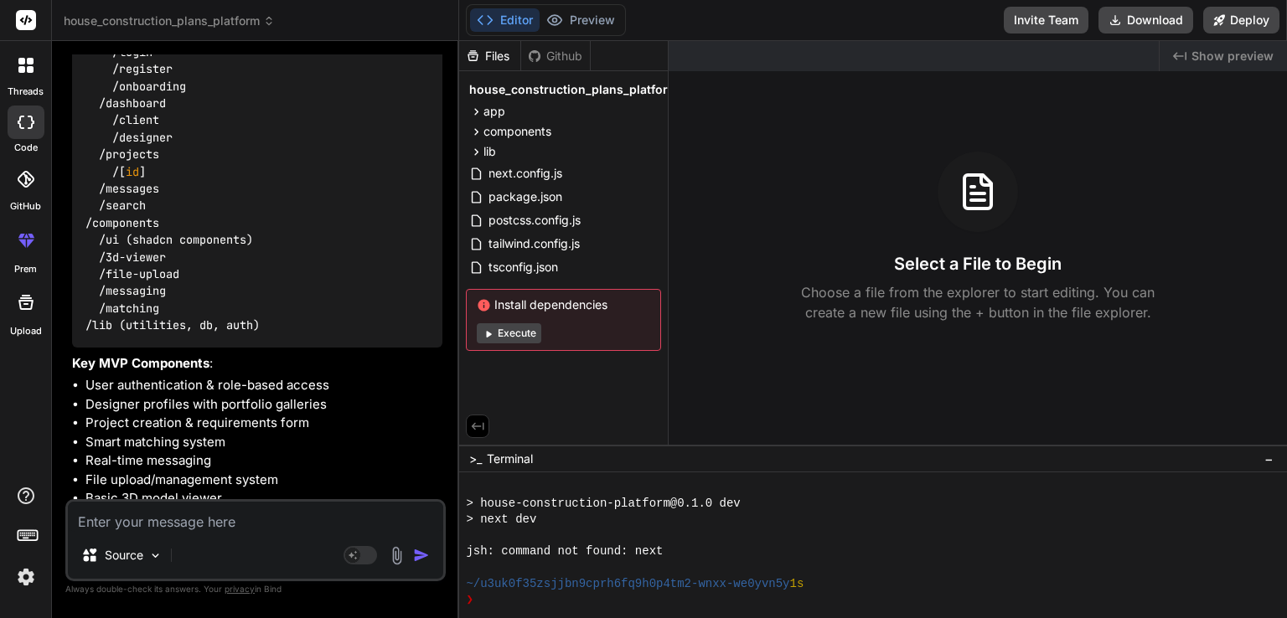
scroll to position [0, 0]
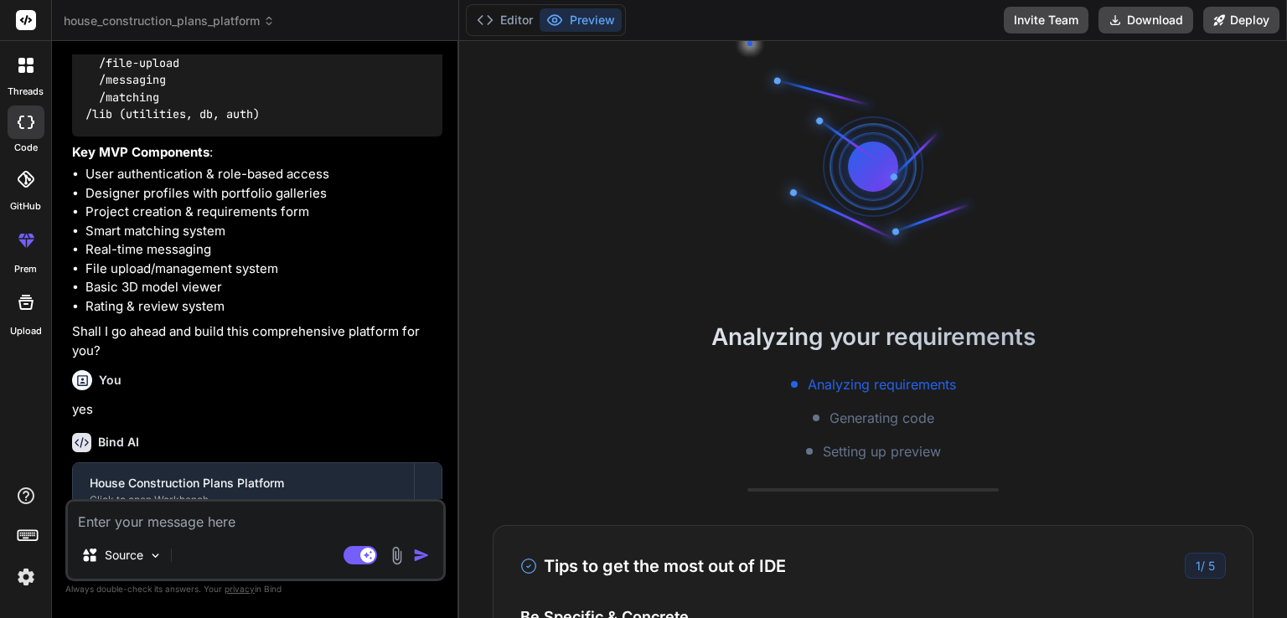
scroll to position [2571, 0]
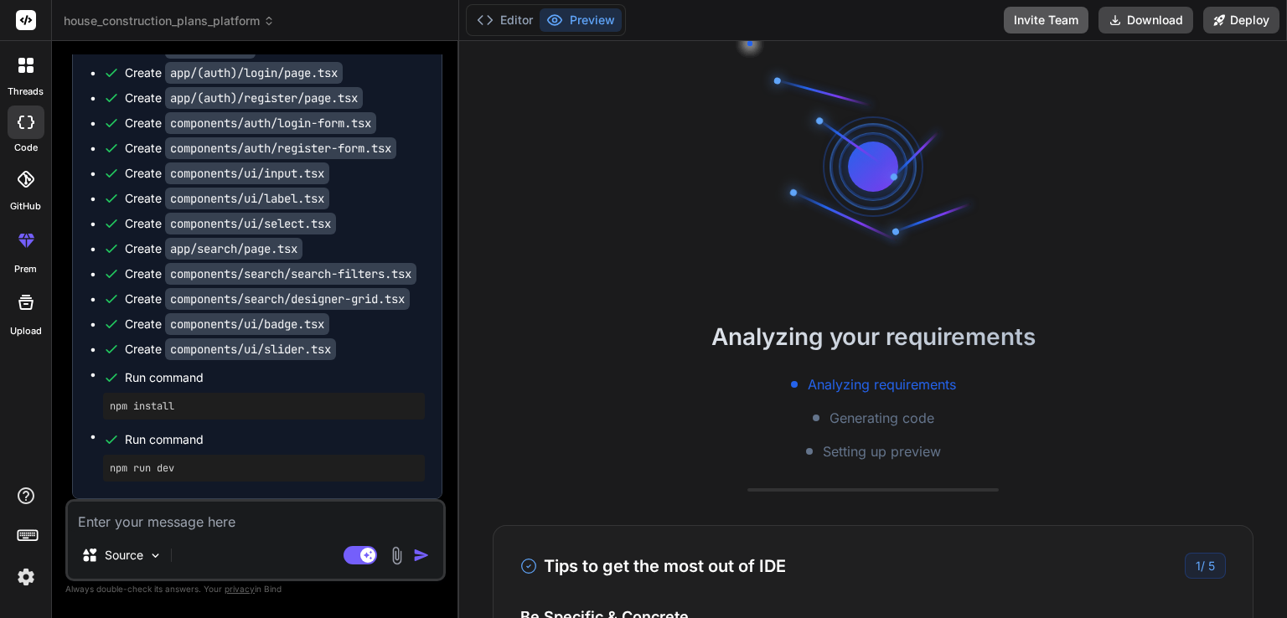
click at [1029, 26] on button "Invite Team" at bounding box center [1046, 20] width 85 height 27
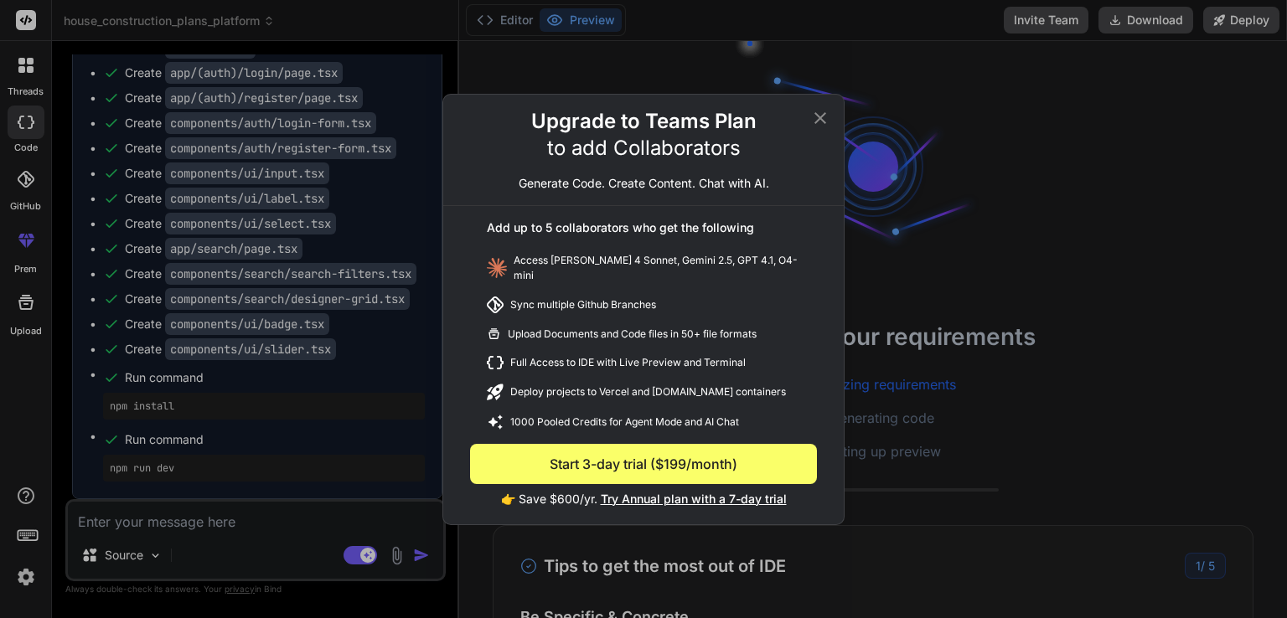
click at [821, 117] on icon at bounding box center [820, 118] width 20 height 20
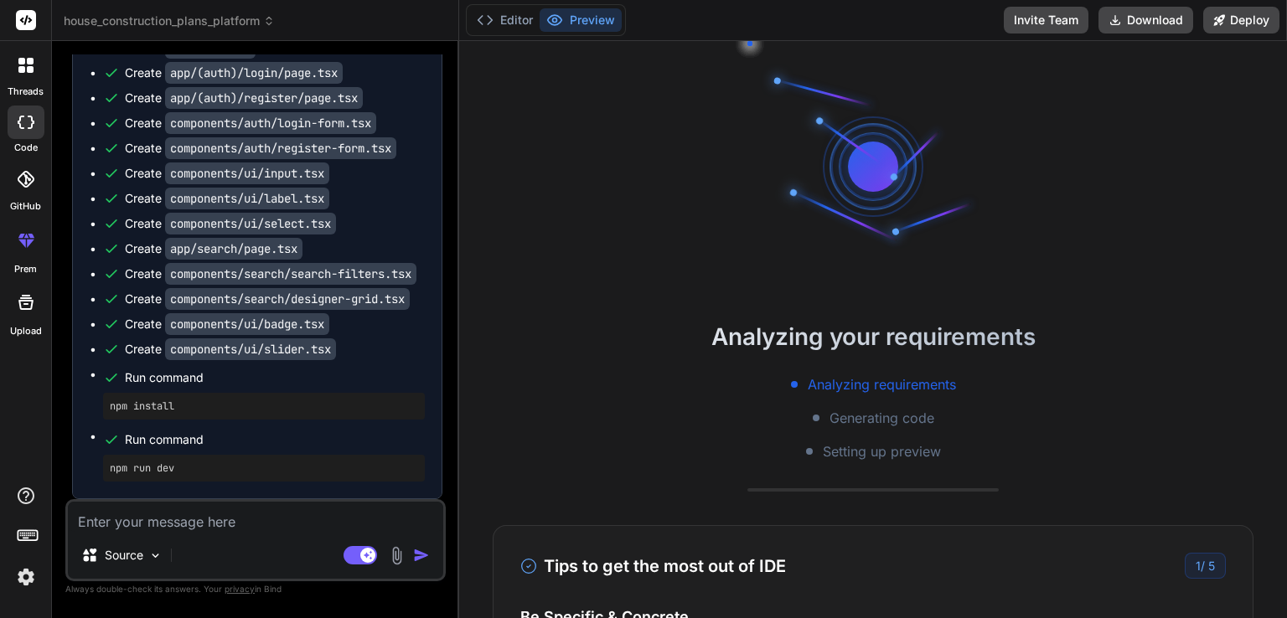
click at [188, 20] on span "house_construction_plans_platform" at bounding box center [169, 21] width 211 height 17
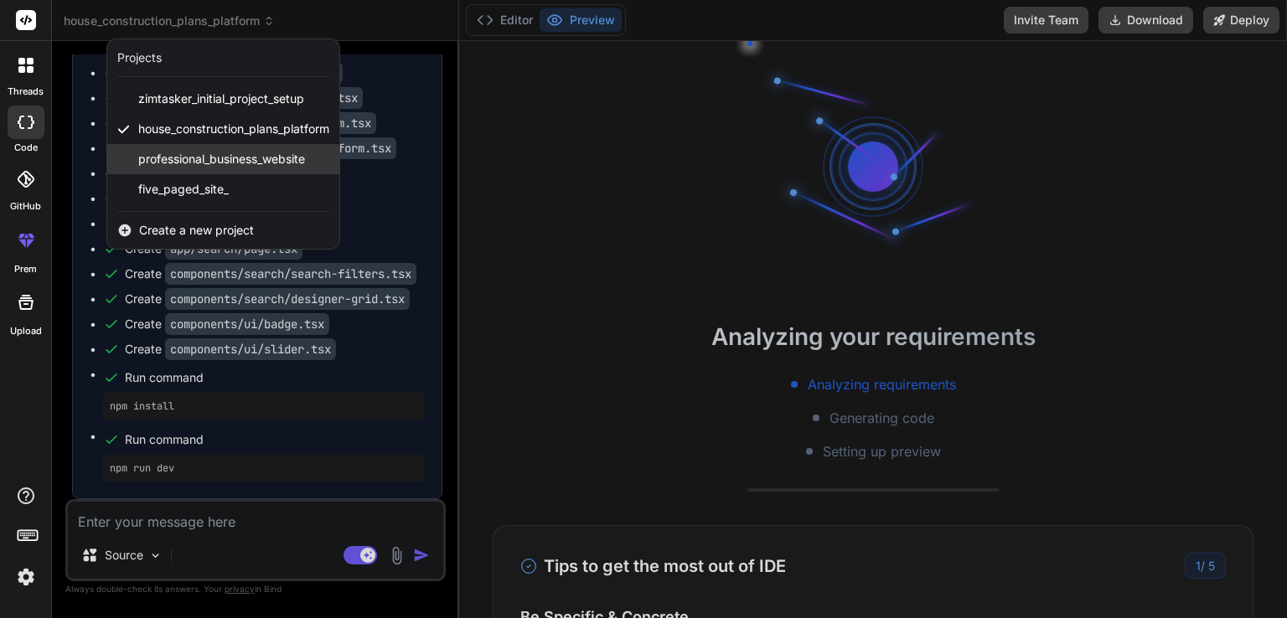
click at [220, 158] on span "professional_business_website" at bounding box center [221, 159] width 167 height 17
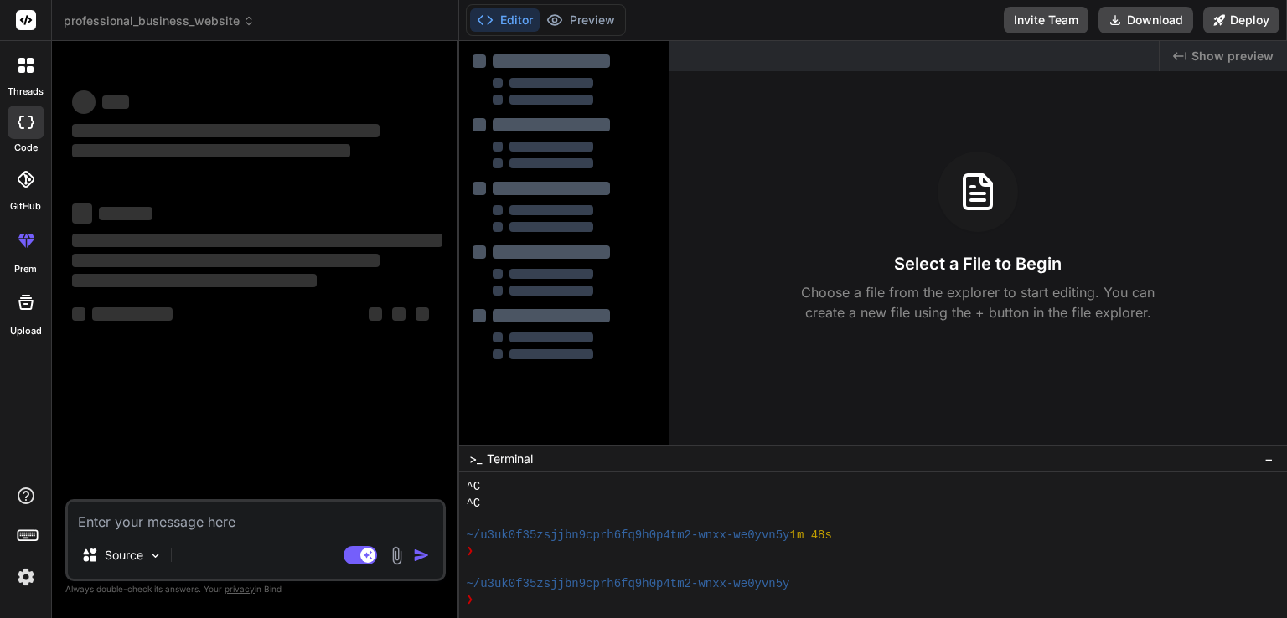
scroll to position [144, 0]
type textarea "x"
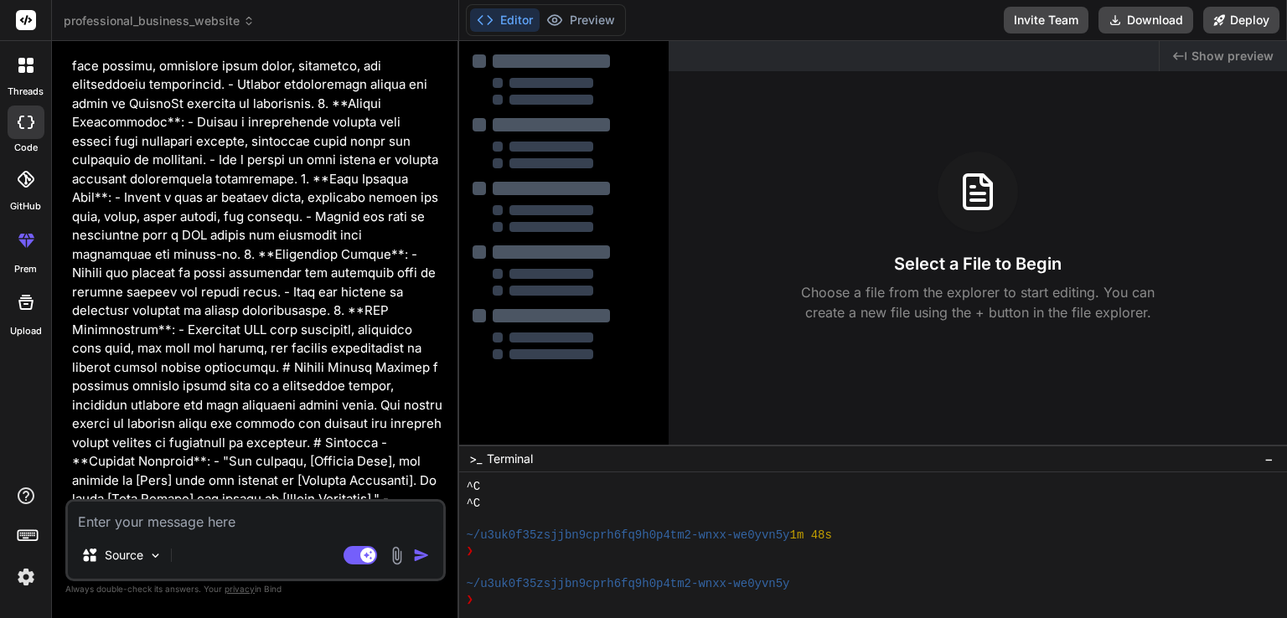
scroll to position [0, 0]
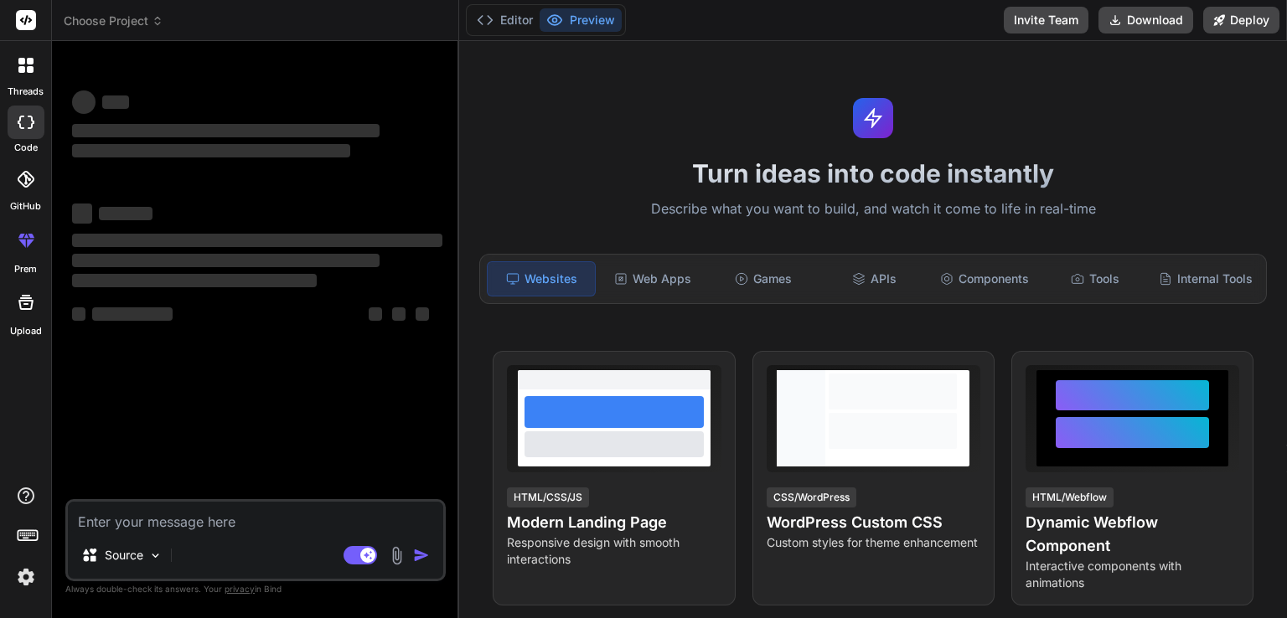
click at [126, 23] on span "Choose Project" at bounding box center [114, 21] width 100 height 17
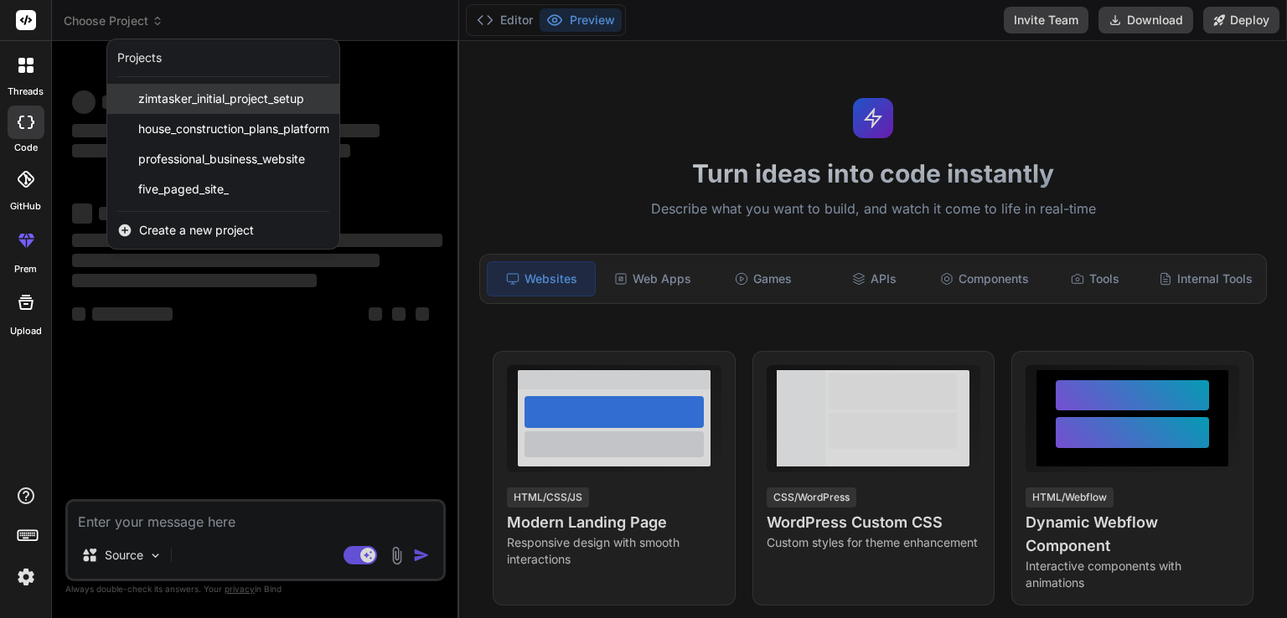
click at [226, 94] on span "zimtasker_initial_project_setup" at bounding box center [221, 98] width 166 height 17
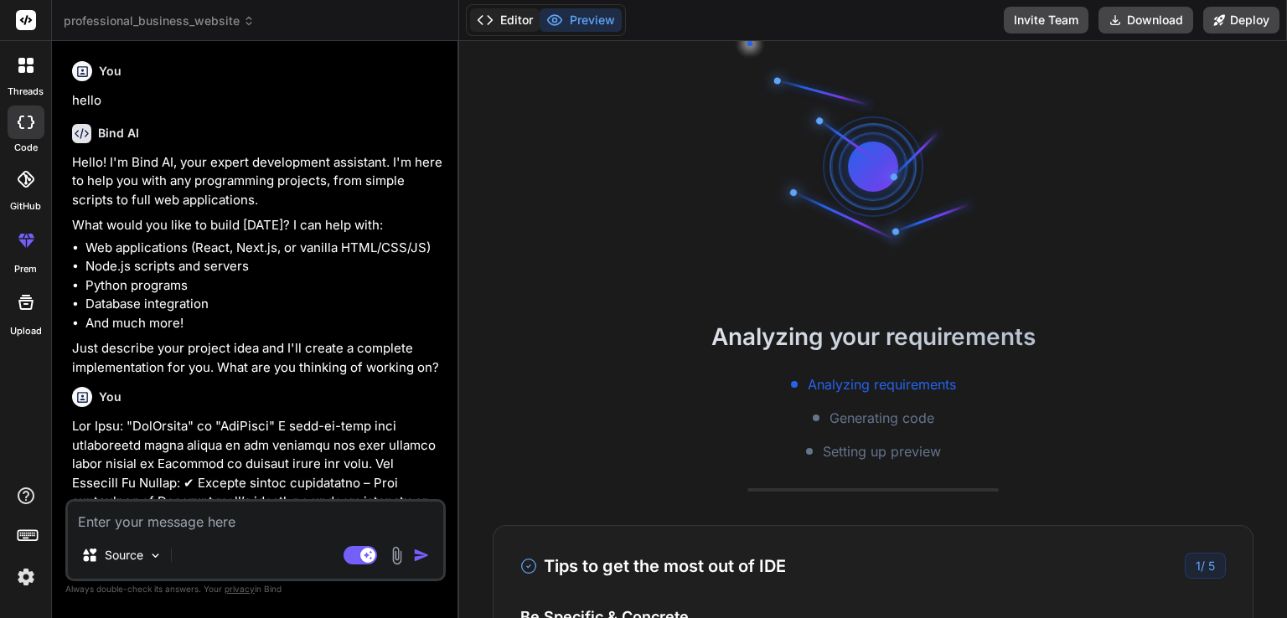
click at [495, 24] on button "Editor" at bounding box center [505, 19] width 70 height 23
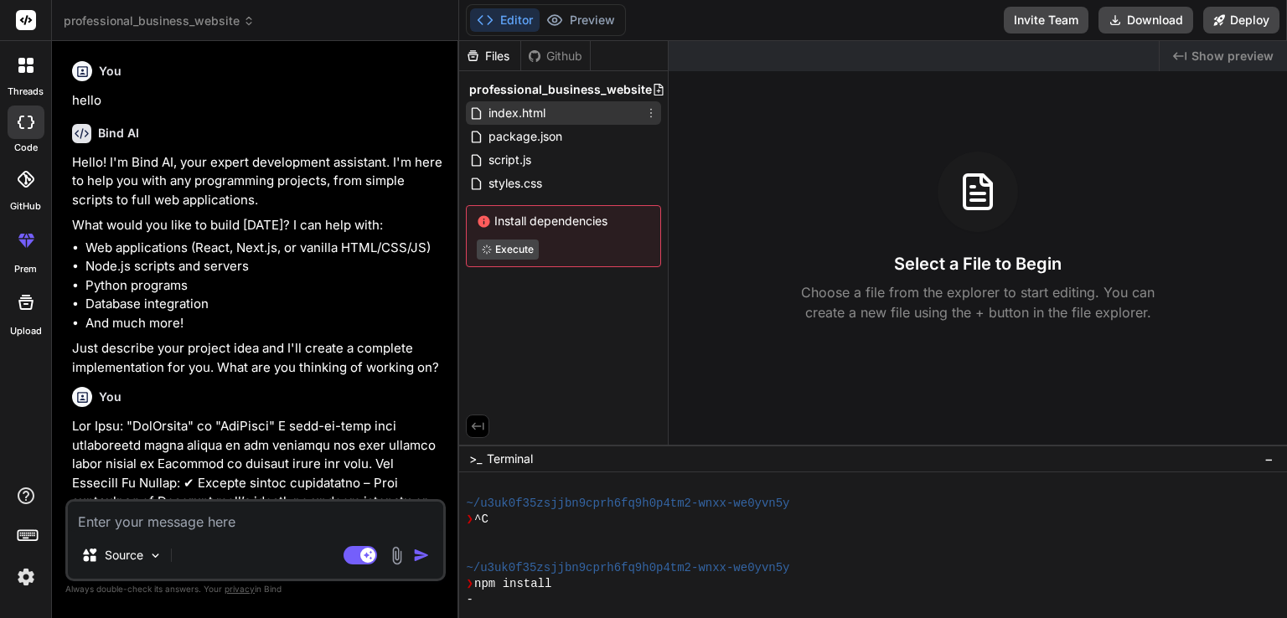
click at [539, 113] on span "index.html" at bounding box center [517, 113] width 60 height 20
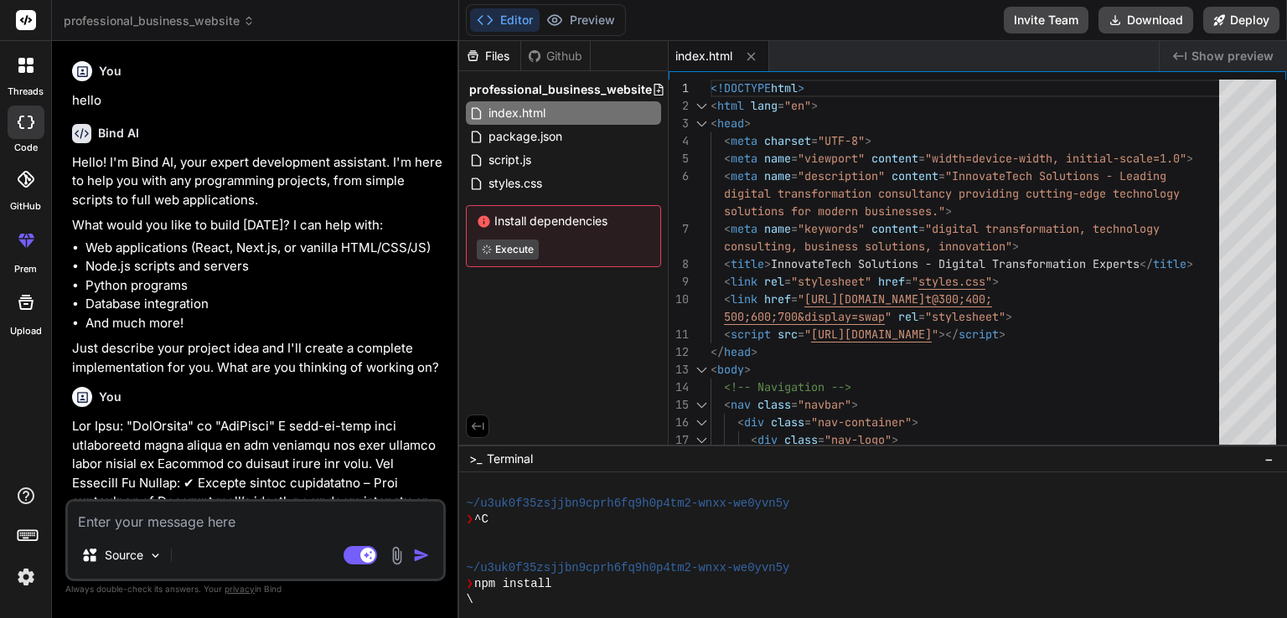
click at [1263, 54] on span "Show preview" at bounding box center [1232, 56] width 82 height 17
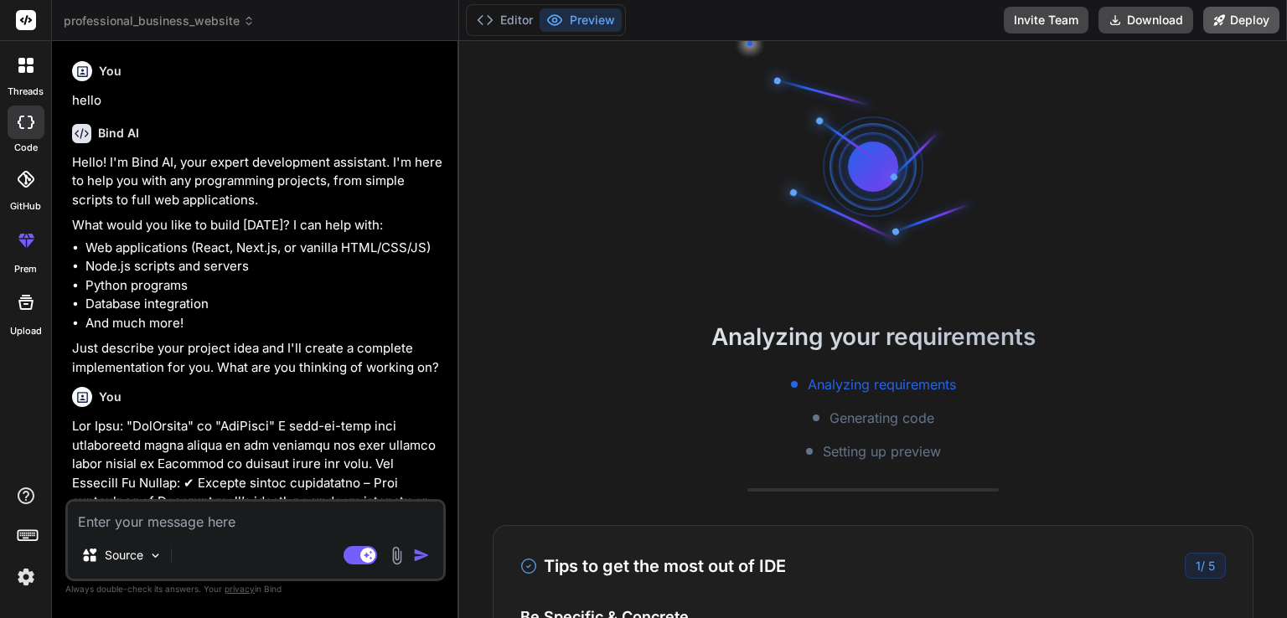
click at [1260, 29] on button "Deploy" at bounding box center [1241, 20] width 76 height 27
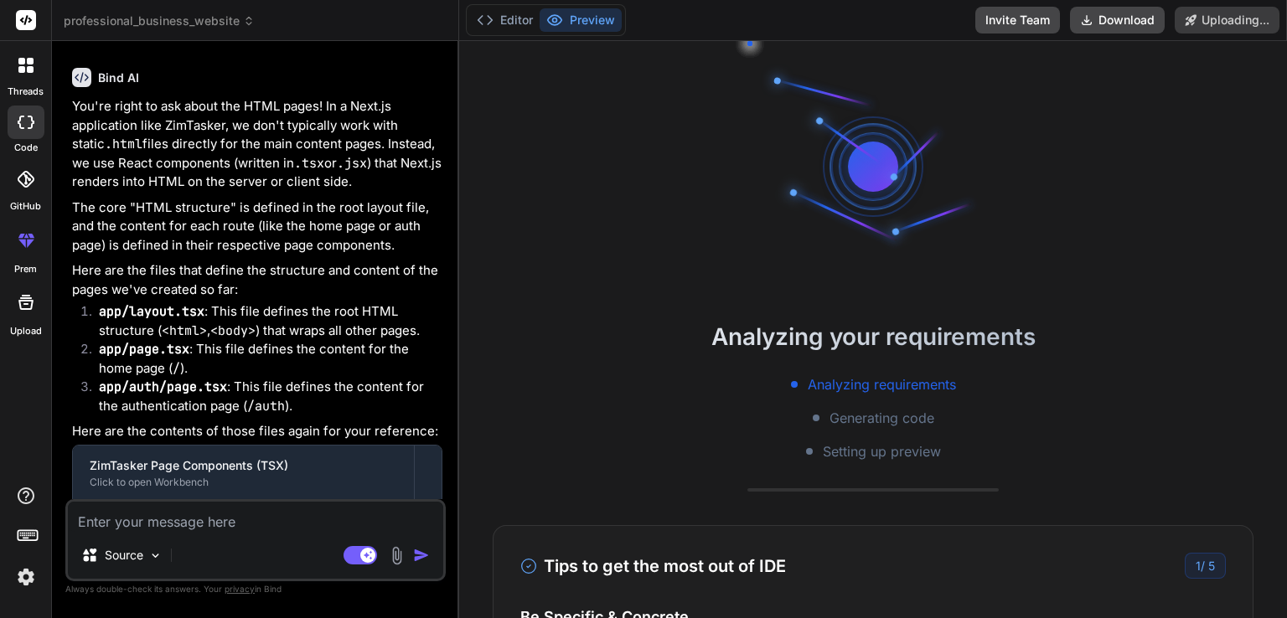
scroll to position [3100, 0]
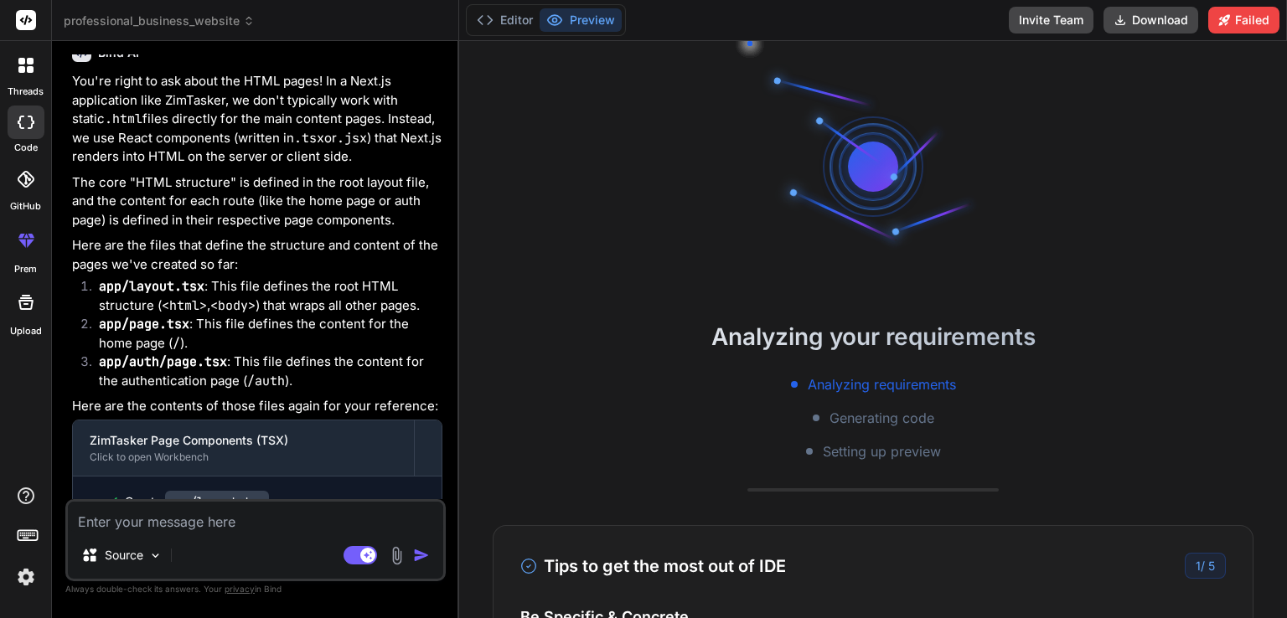
type textarea "x"
